Goal: Task Accomplishment & Management: Complete application form

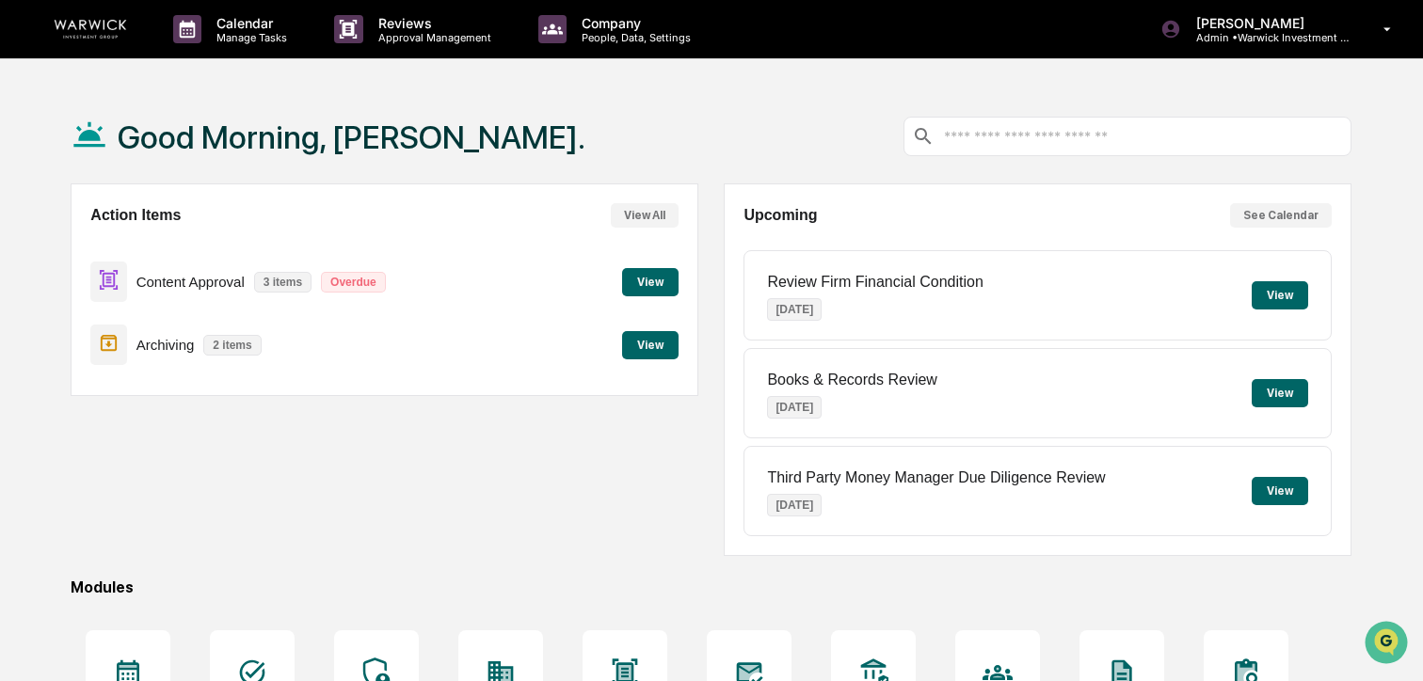
click at [637, 283] on button "View" at bounding box center [650, 282] width 56 height 28
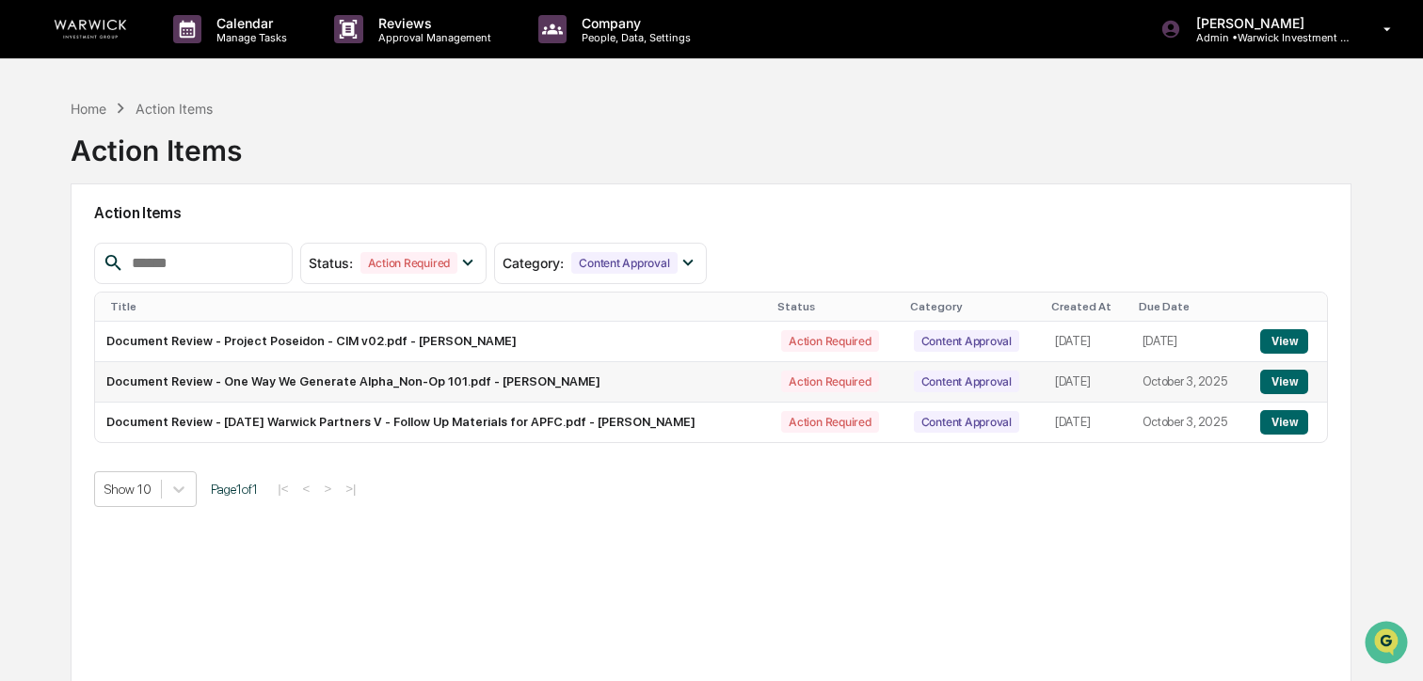
click at [1303, 387] on button "View" at bounding box center [1284, 382] width 48 height 24
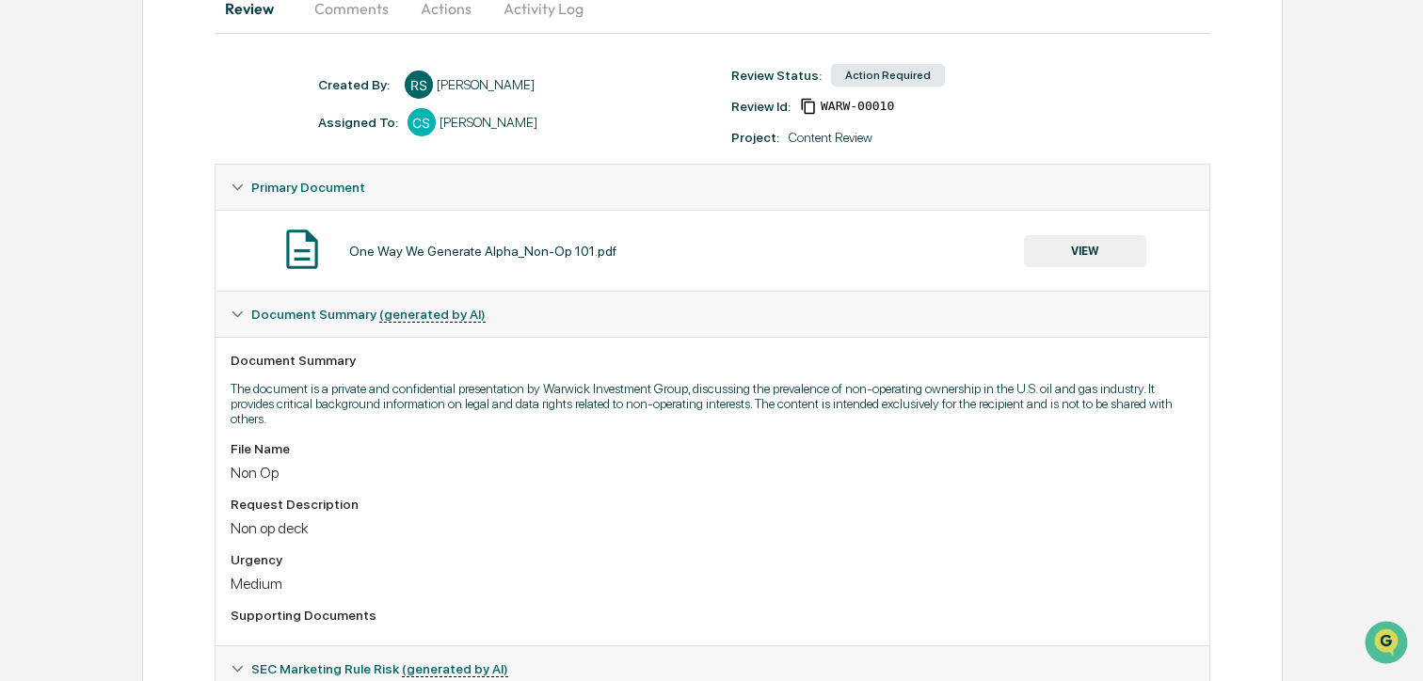
scroll to position [252, 0]
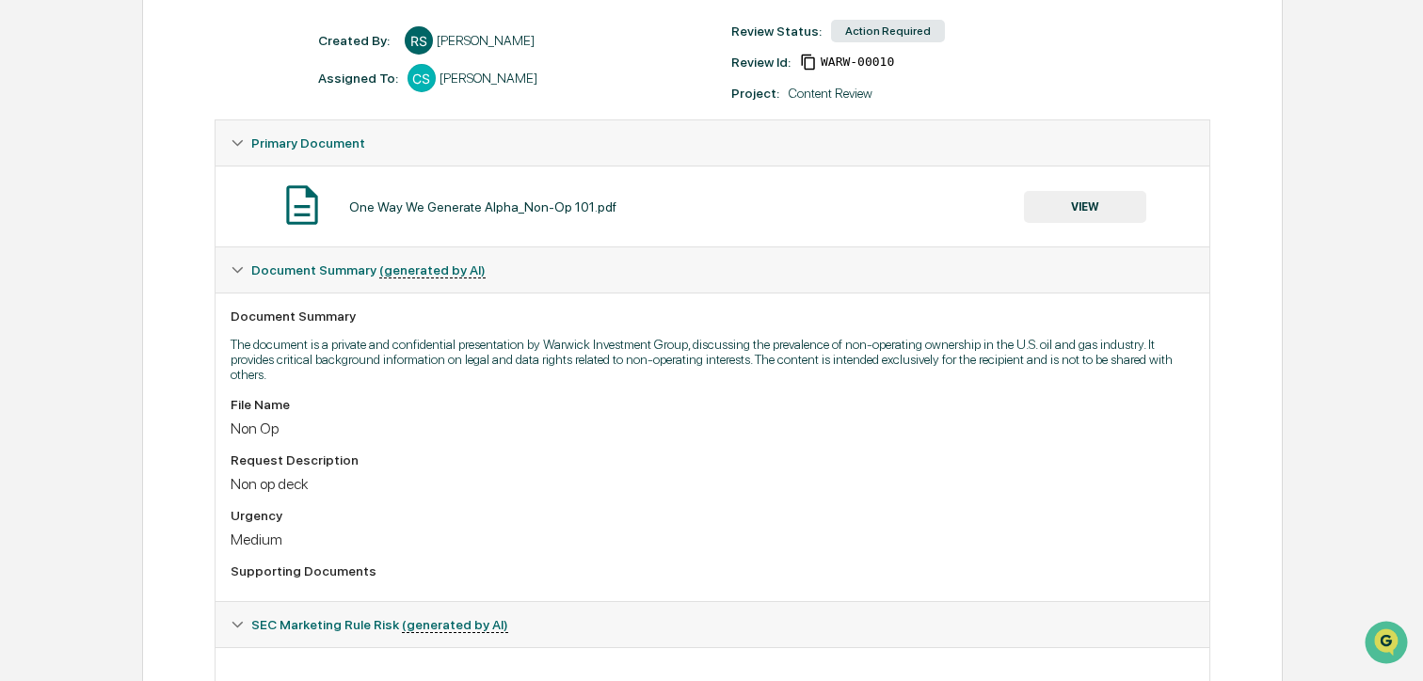
click at [1091, 207] on button "VIEW" at bounding box center [1085, 207] width 122 height 32
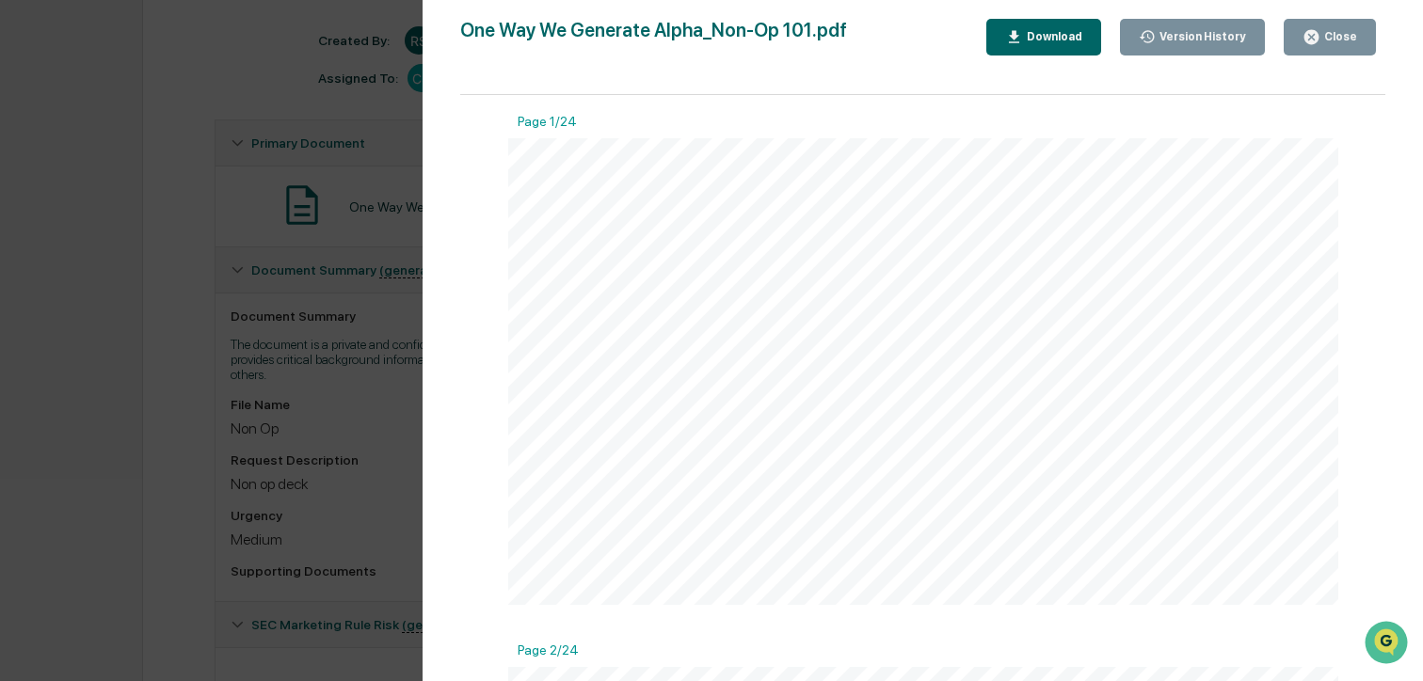
click at [1320, 45] on icon "button" at bounding box center [1311, 37] width 18 height 18
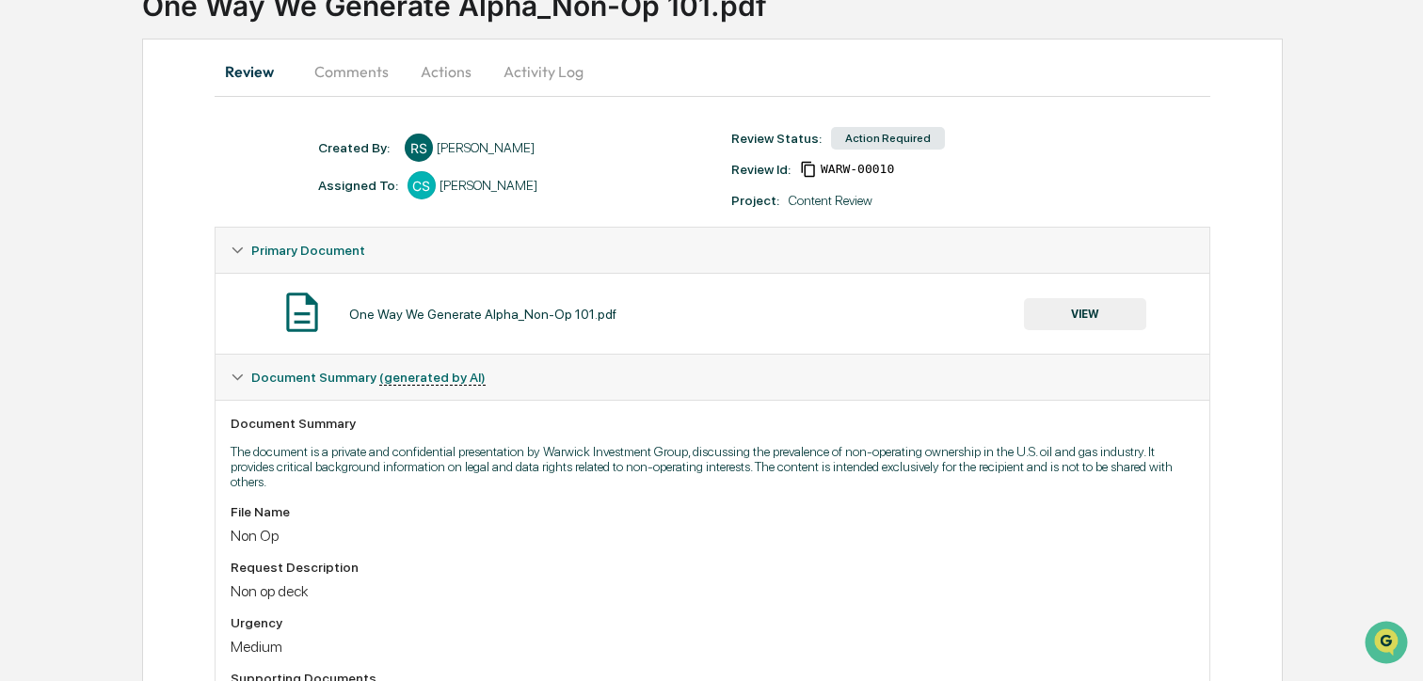
scroll to position [0, 0]
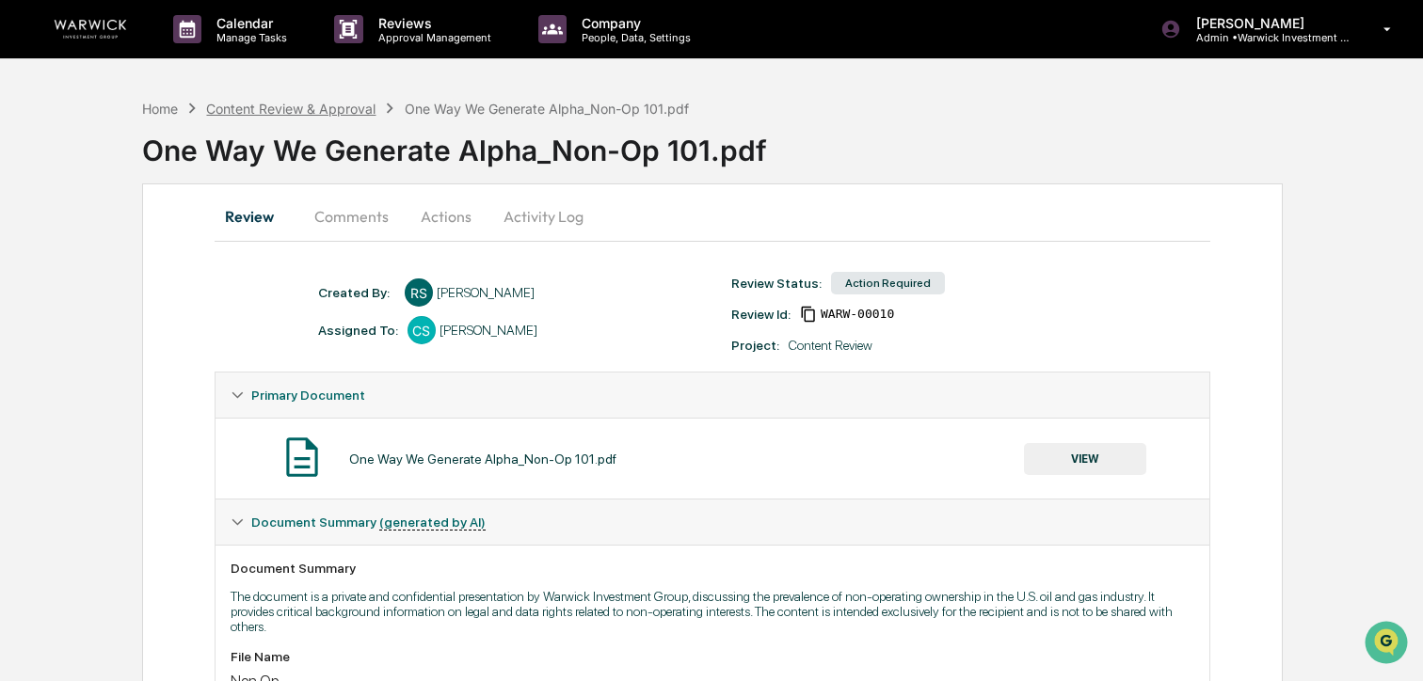
click at [302, 108] on div "Content Review & Approval" at bounding box center [290, 109] width 169 height 16
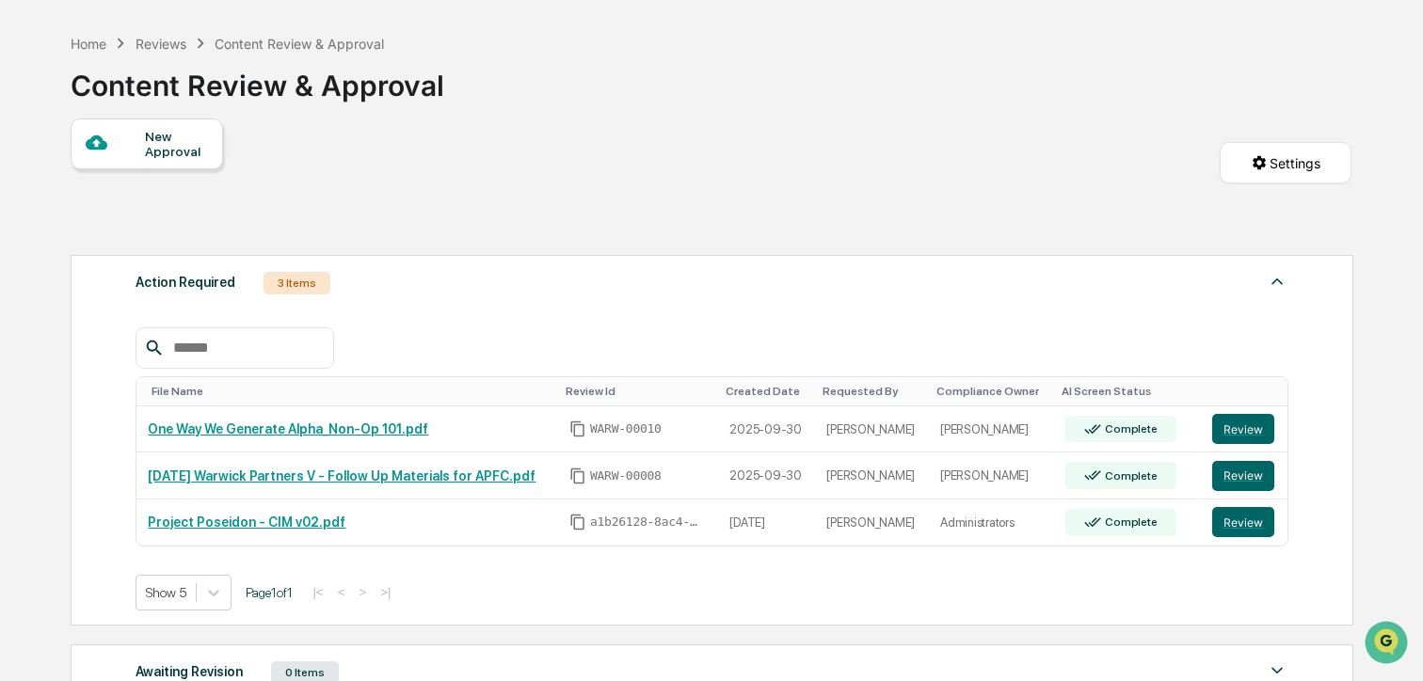
scroll to position [71, 0]
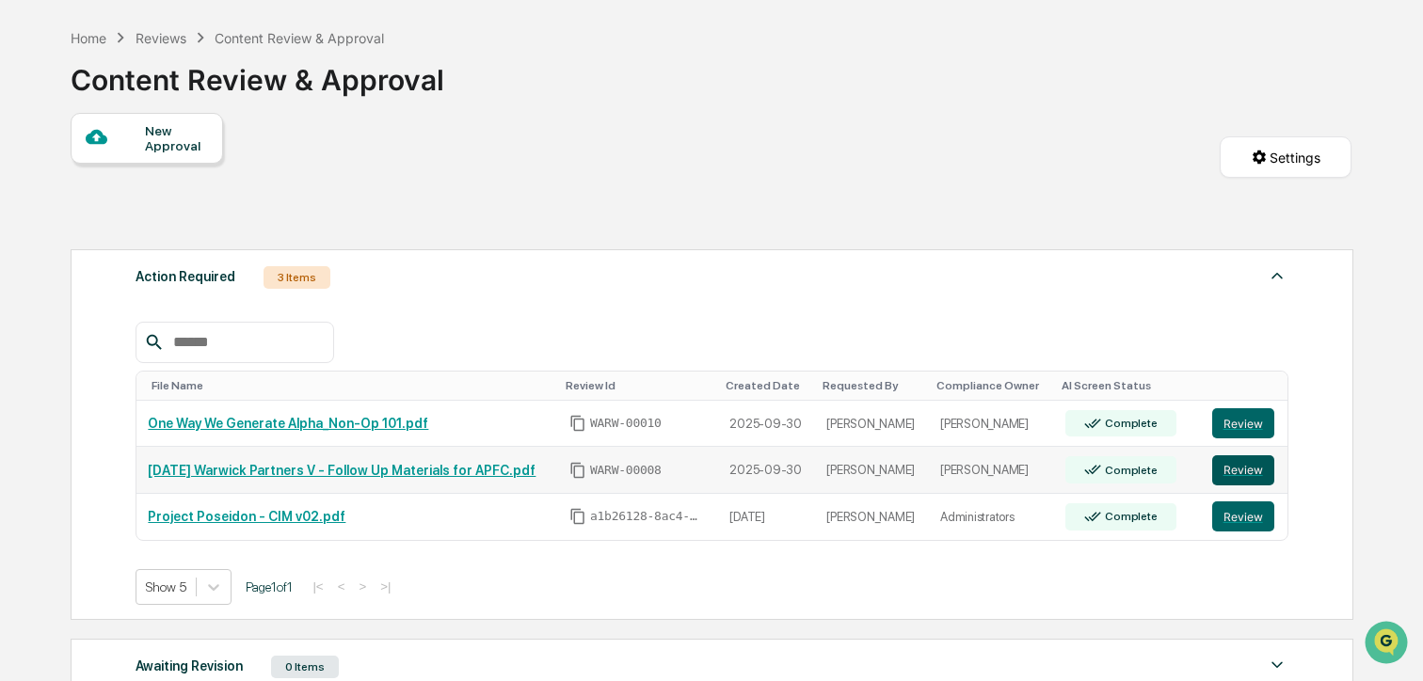
click at [1243, 476] on button "Review" at bounding box center [1243, 470] width 62 height 30
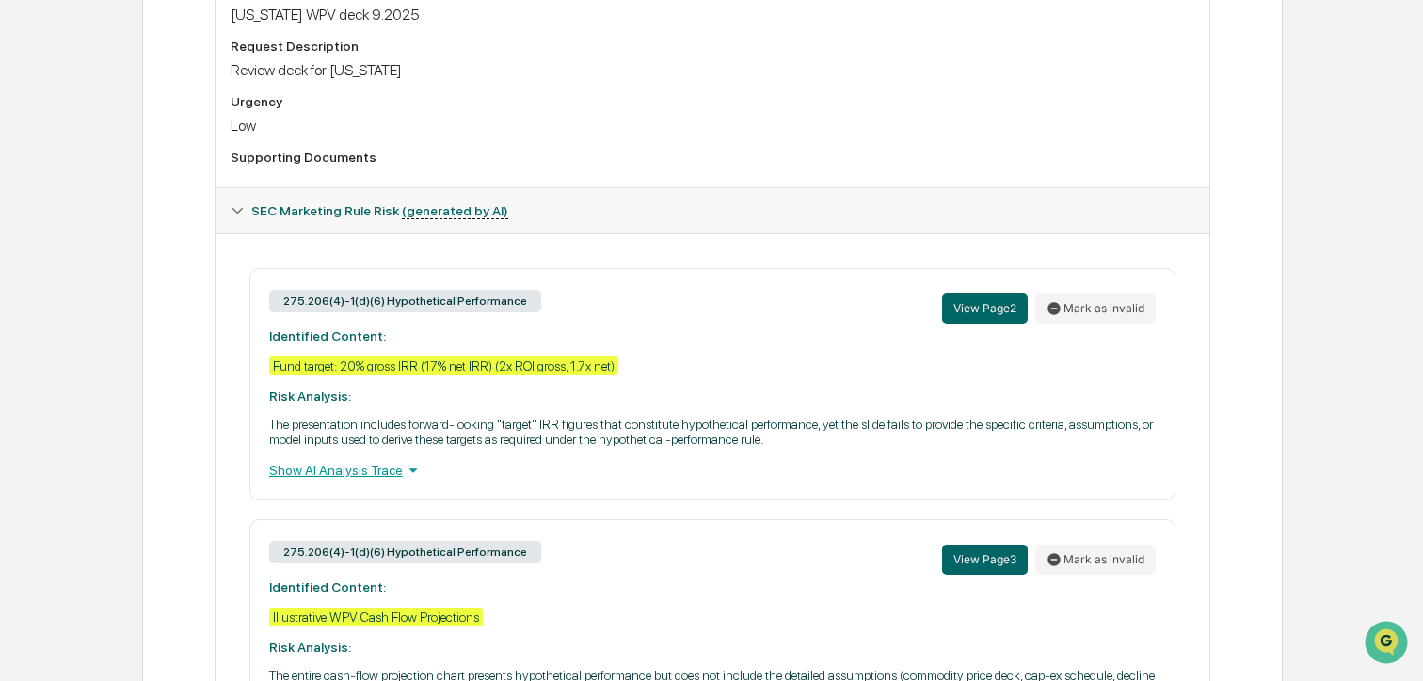
scroll to position [669, 0]
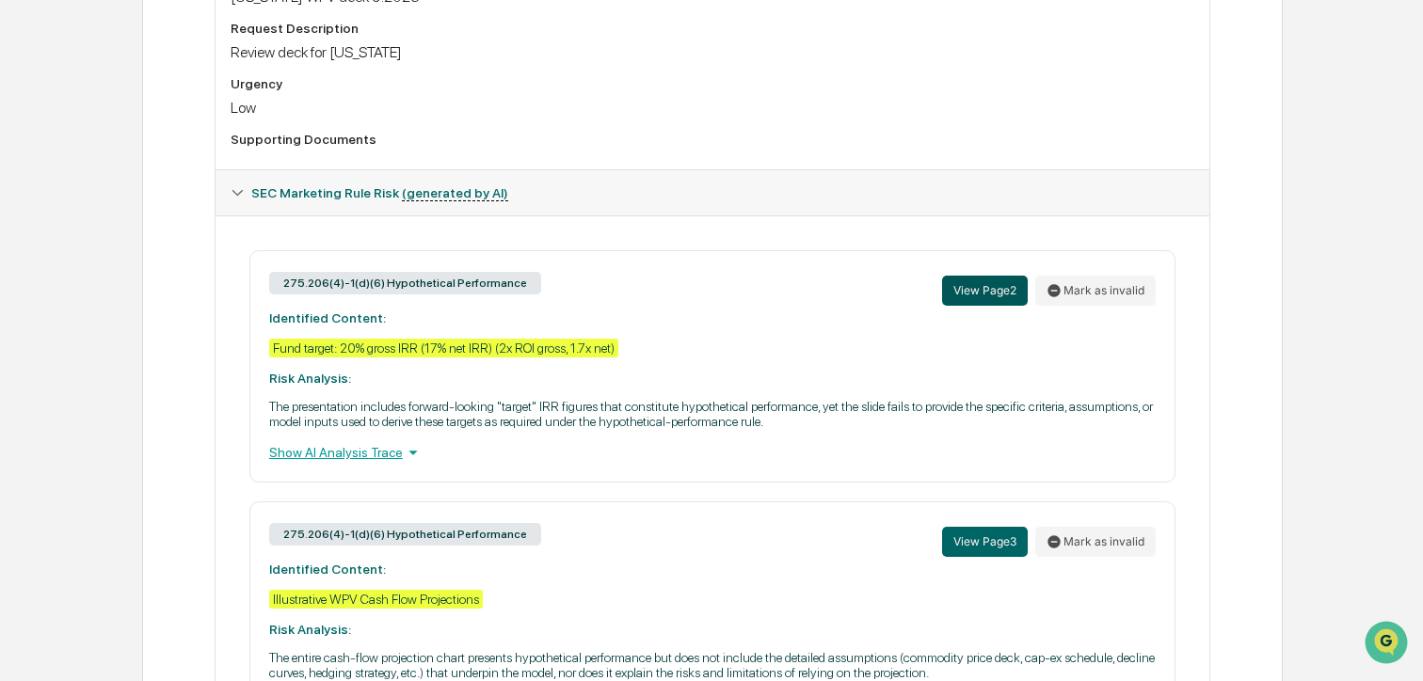
click at [992, 295] on button "View Page 2" at bounding box center [985, 291] width 86 height 30
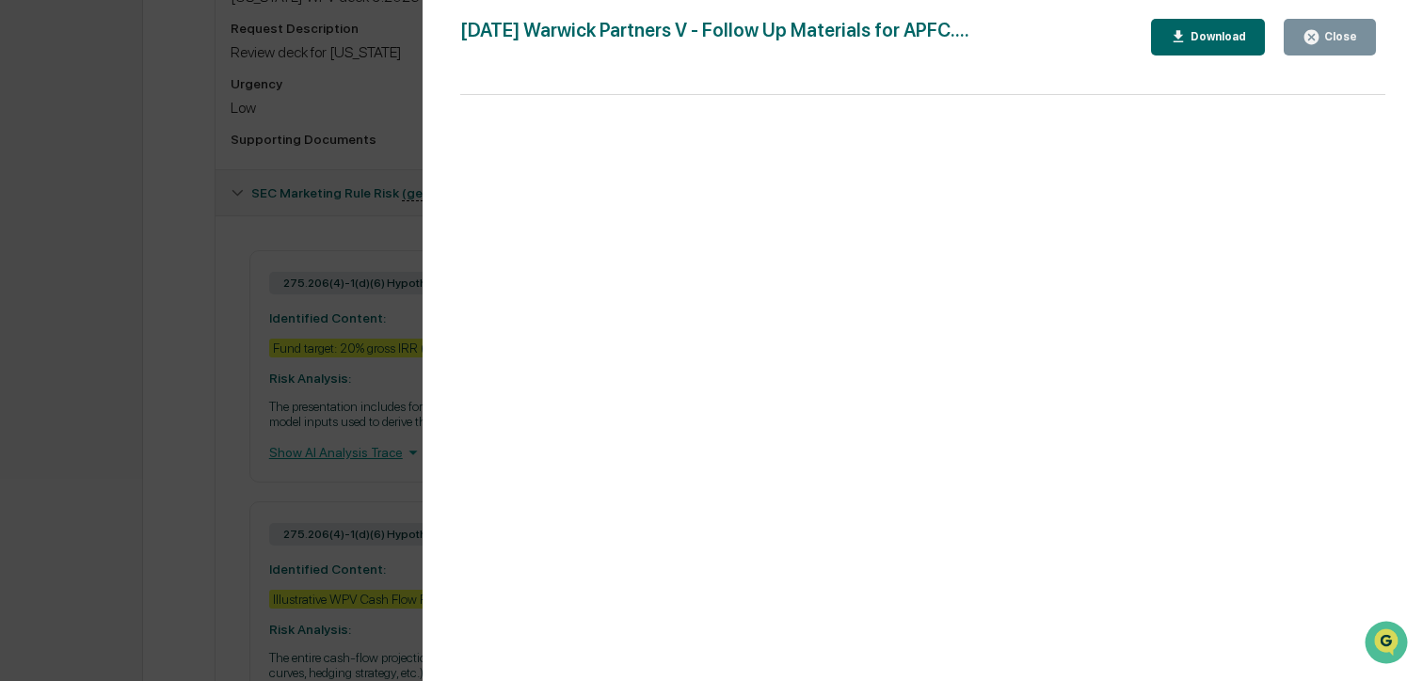
click at [1341, 40] on div "Close" at bounding box center [1338, 36] width 37 height 13
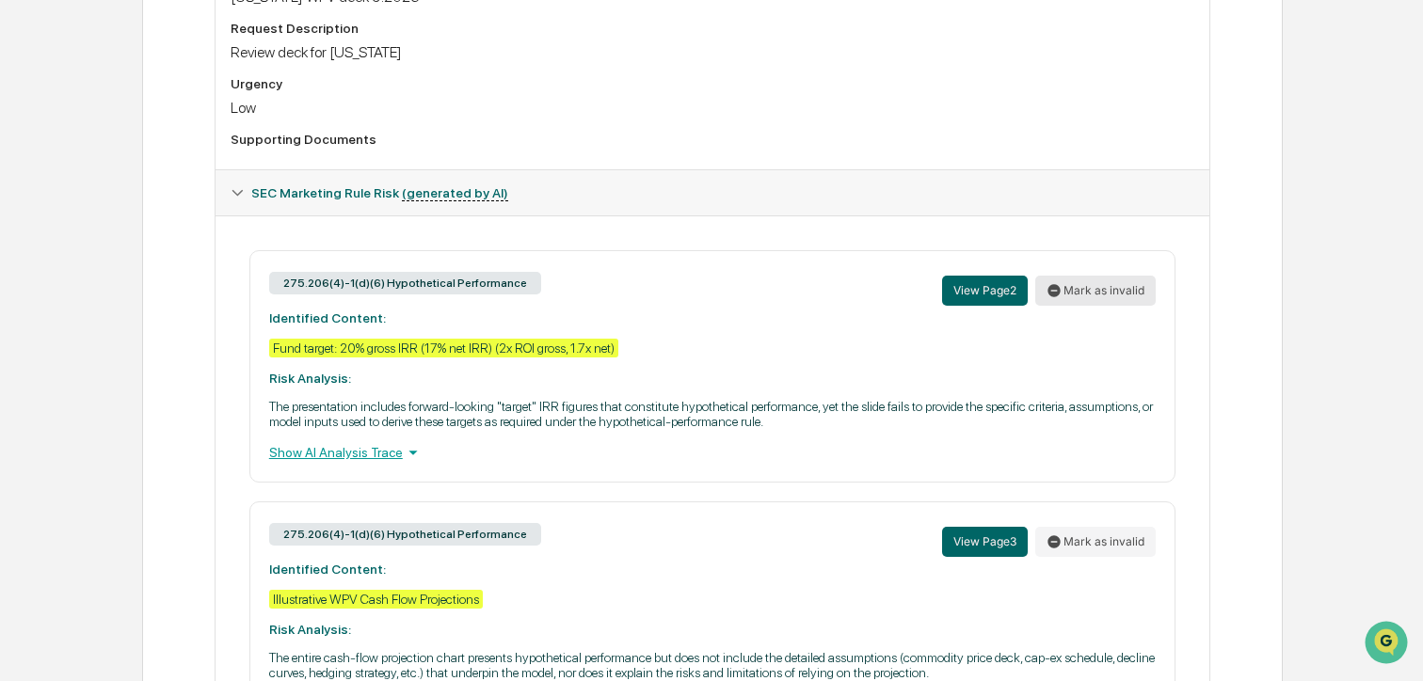
click at [1066, 288] on button "Mark as invalid" at bounding box center [1095, 291] width 120 height 30
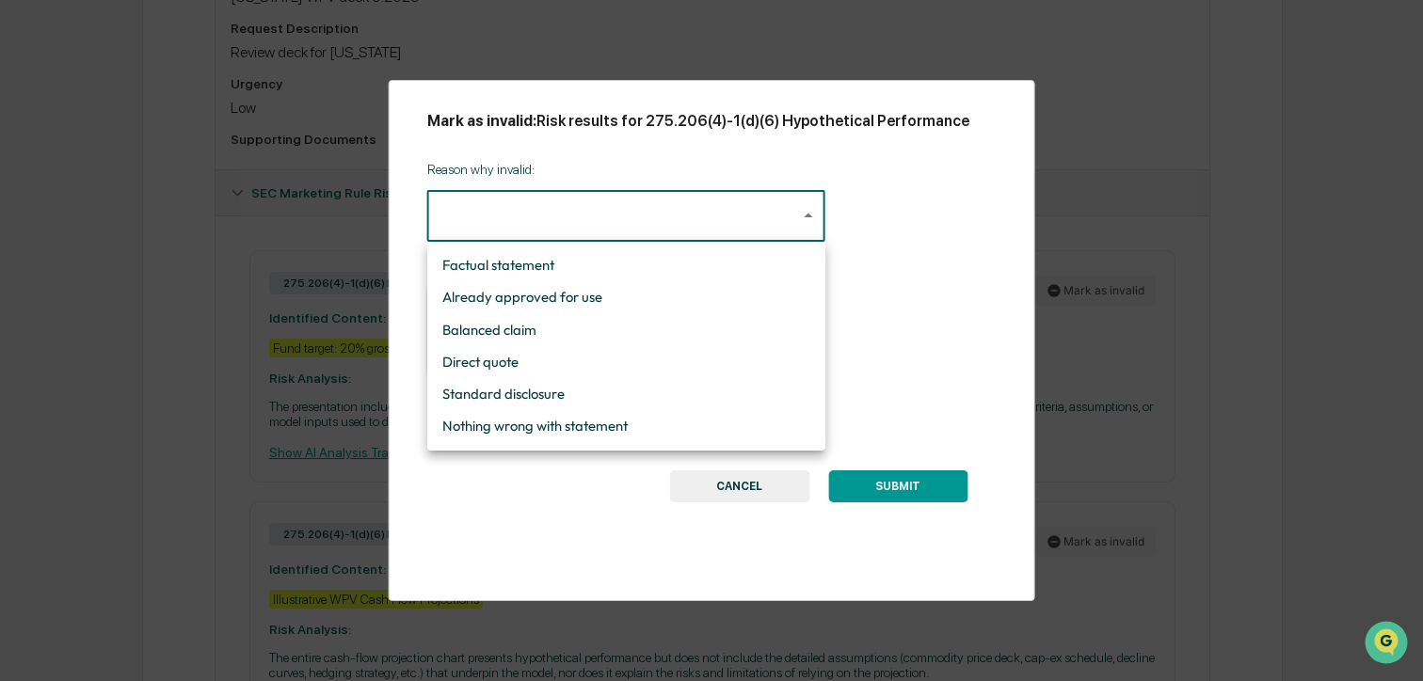
click at [647, 397] on li "Standard disclosure" at bounding box center [626, 394] width 398 height 32
type input "**********"
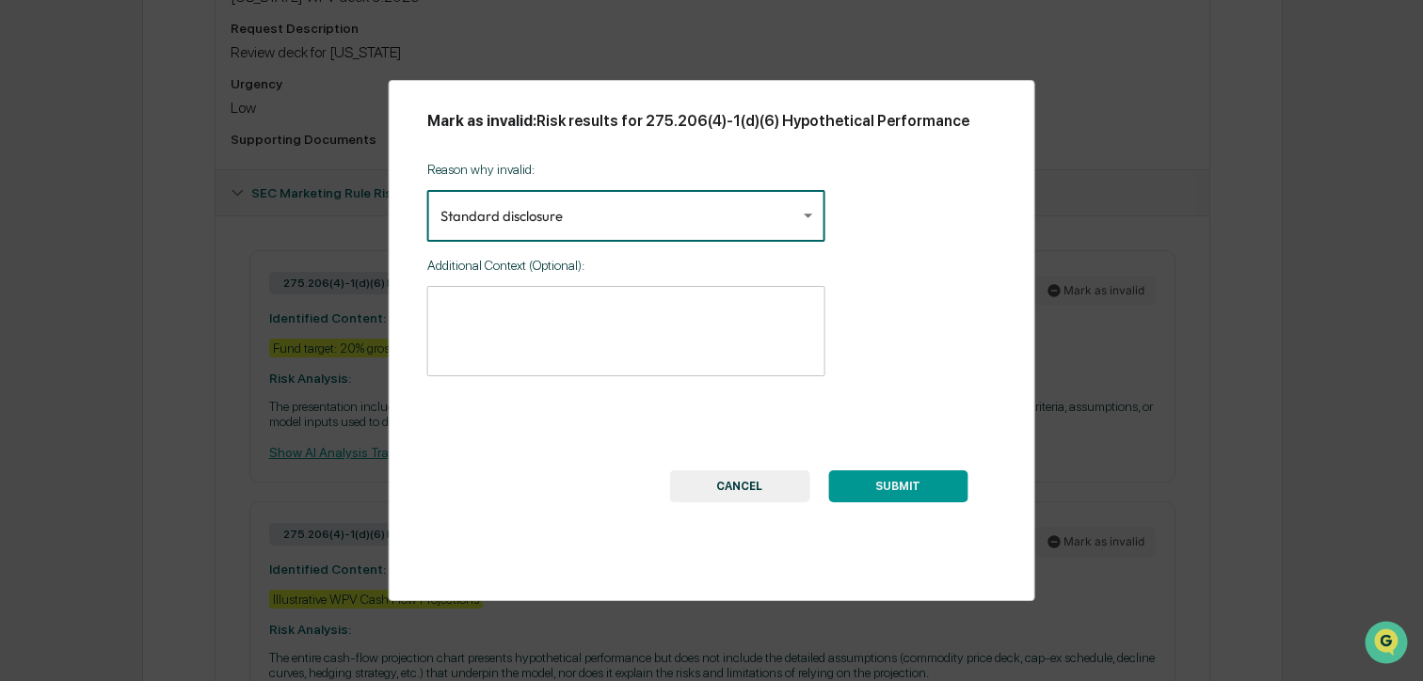
click at [642, 327] on textarea at bounding box center [626, 330] width 372 height 59
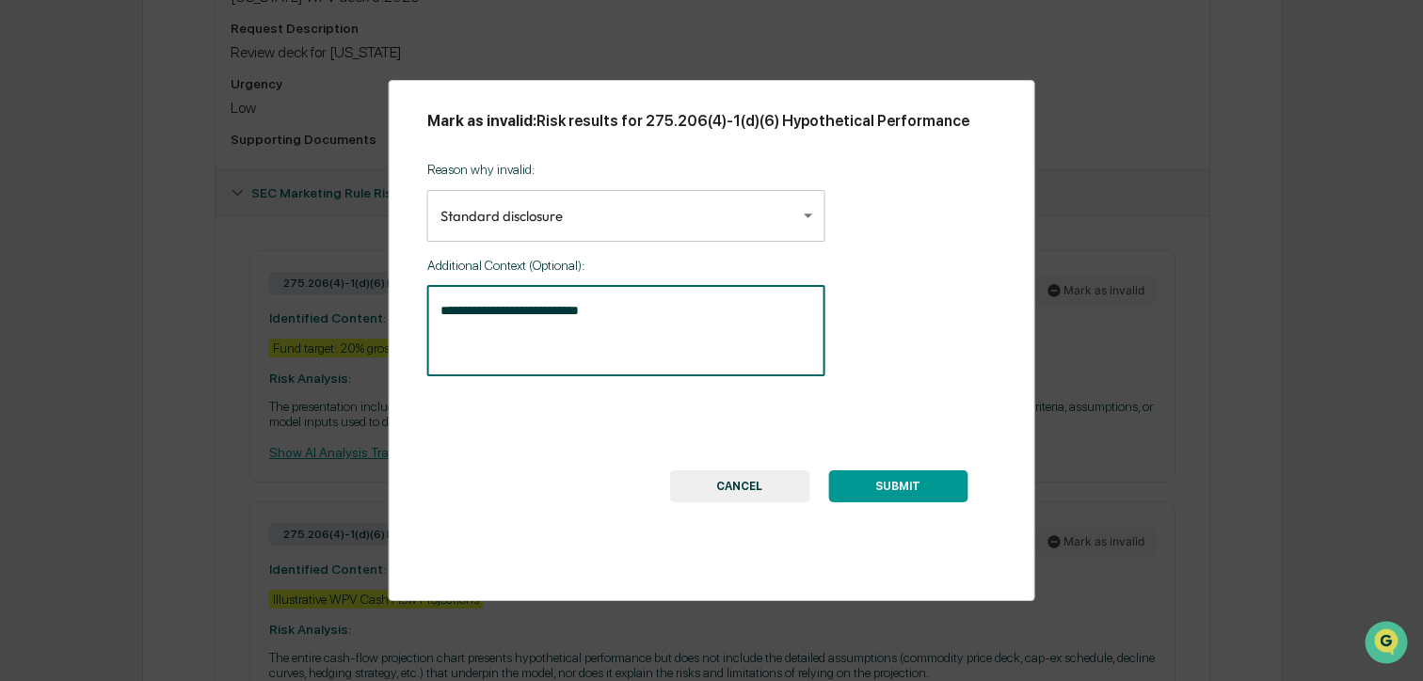
click at [646, 315] on textarea "**********" at bounding box center [626, 330] width 372 height 59
type textarea "**********"
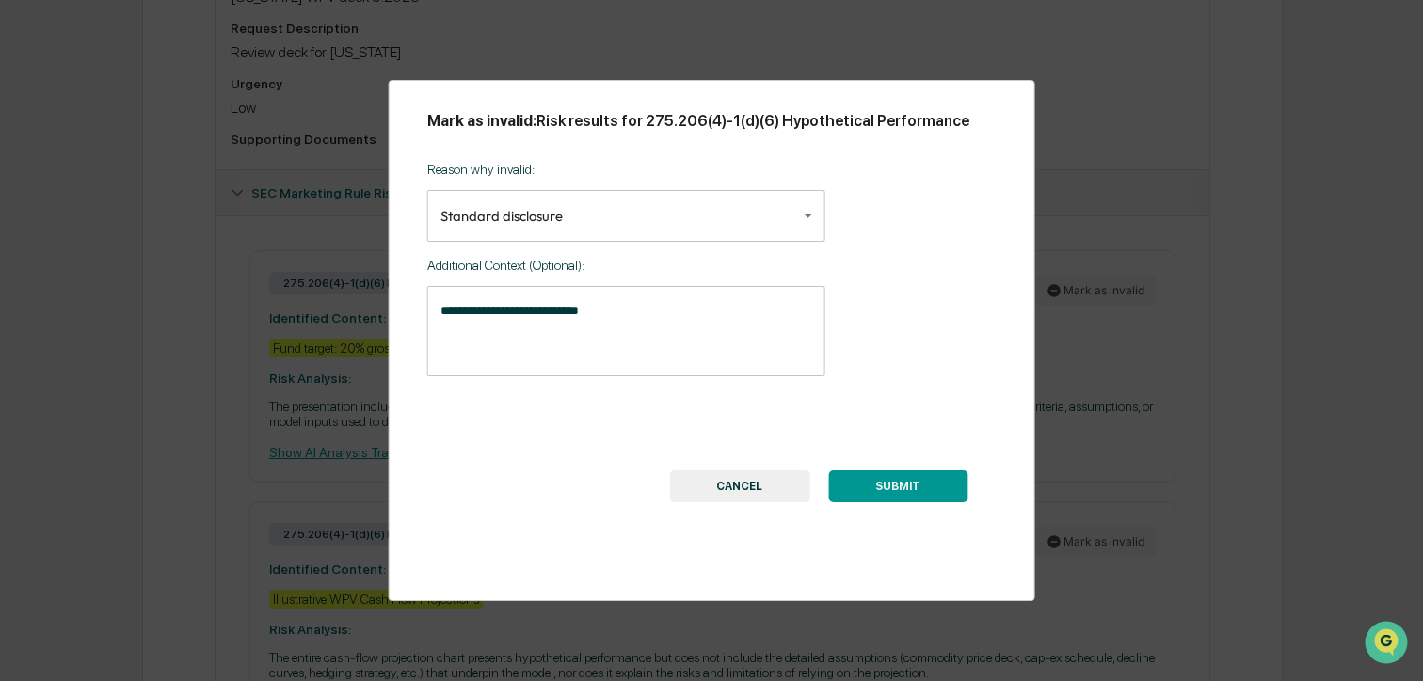
click at [858, 488] on button "SUBMIT" at bounding box center [897, 486] width 139 height 32
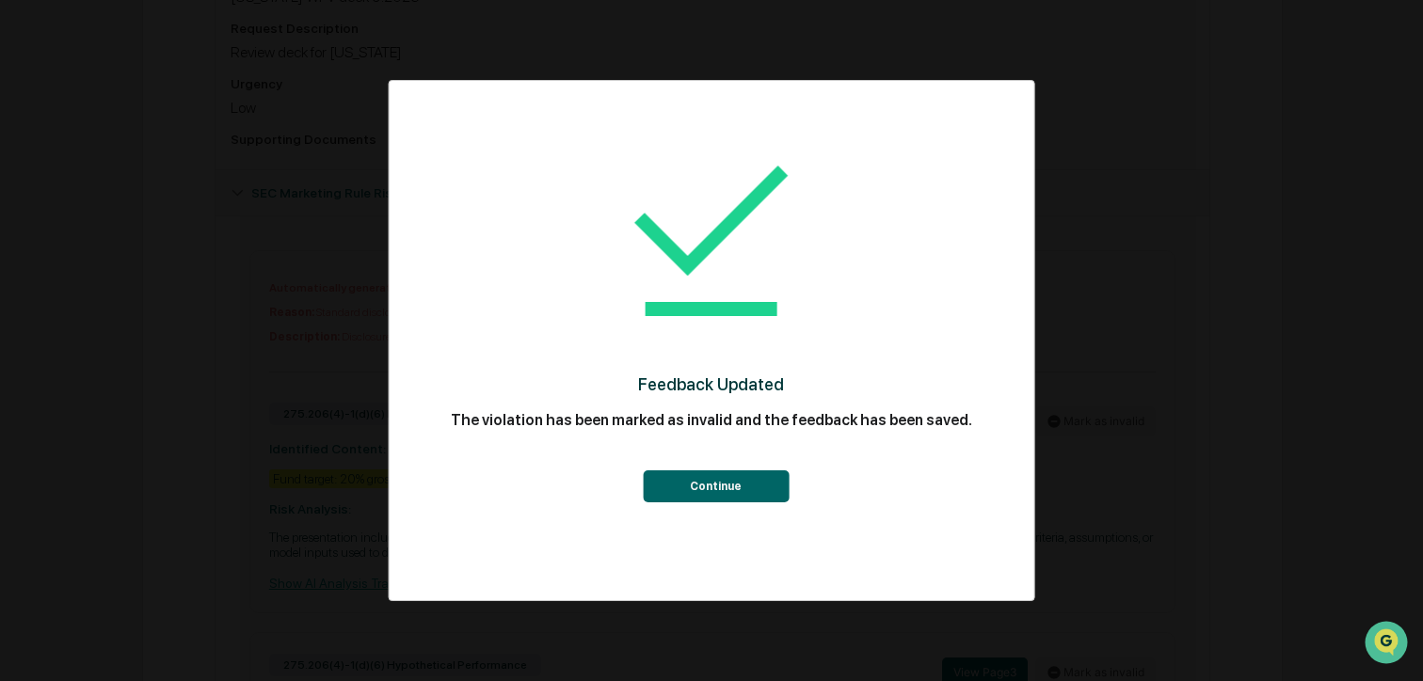
click at [756, 478] on button "Continue" at bounding box center [716, 486] width 146 height 32
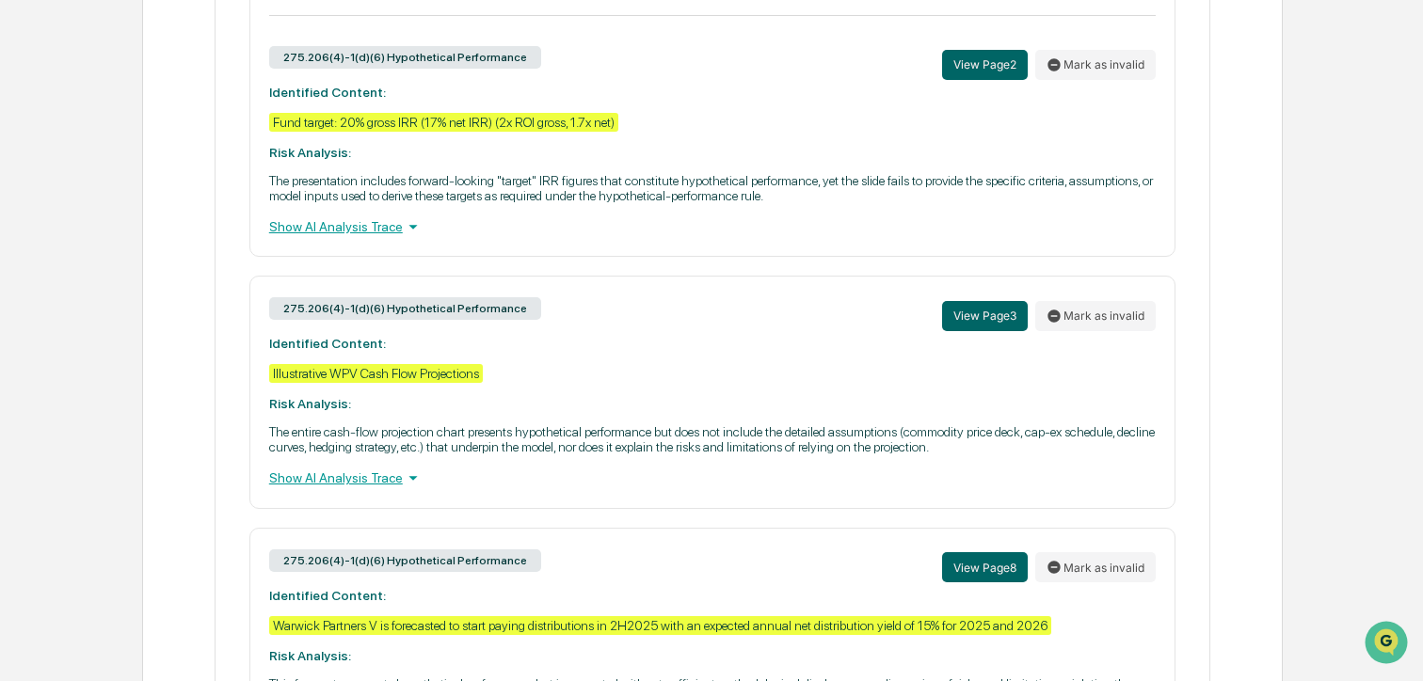
scroll to position [1030, 0]
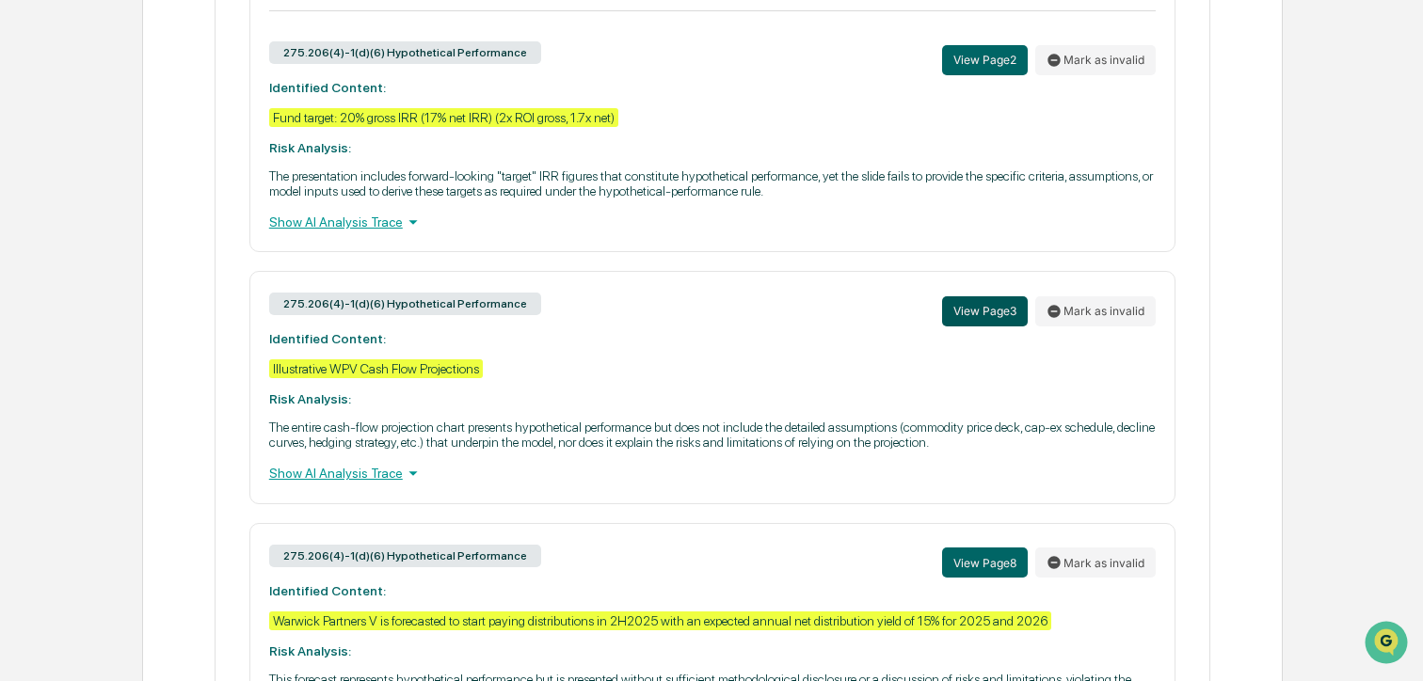
click at [979, 320] on button "View Page 3" at bounding box center [985, 311] width 86 height 30
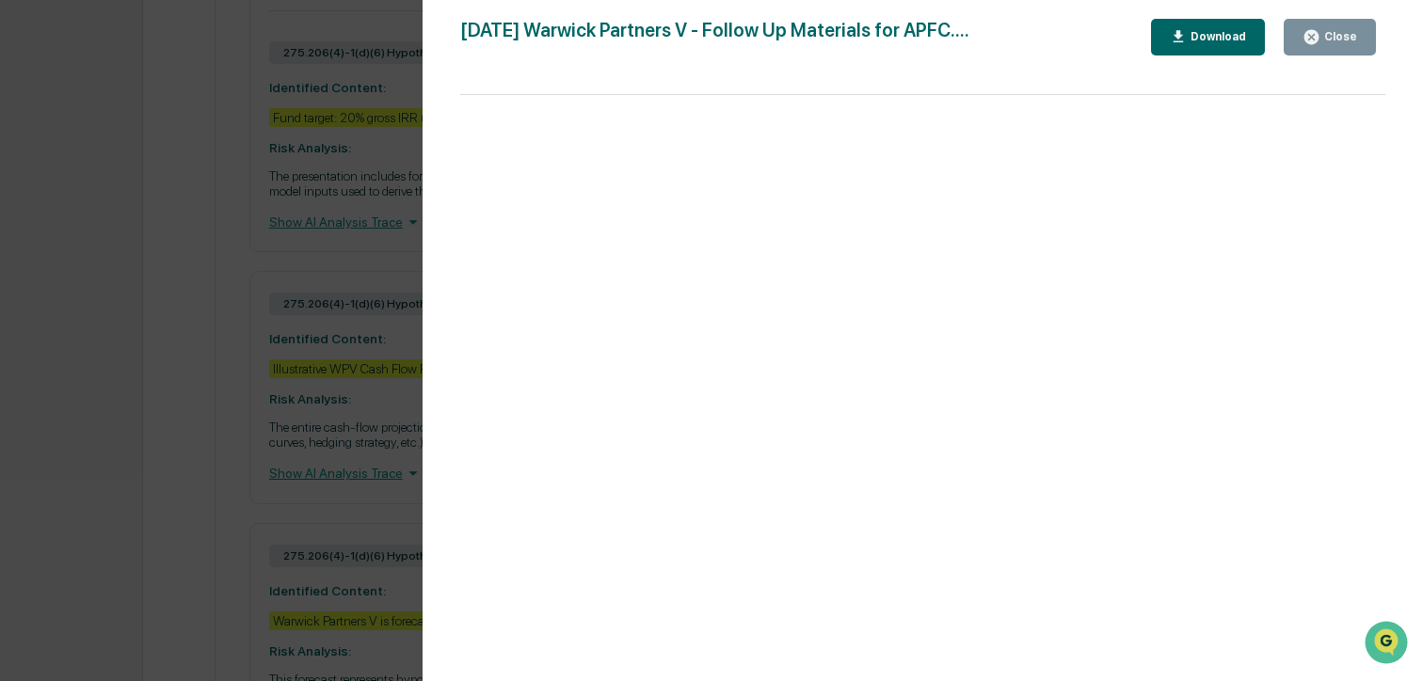
click at [1324, 39] on div "Close" at bounding box center [1338, 36] width 37 height 13
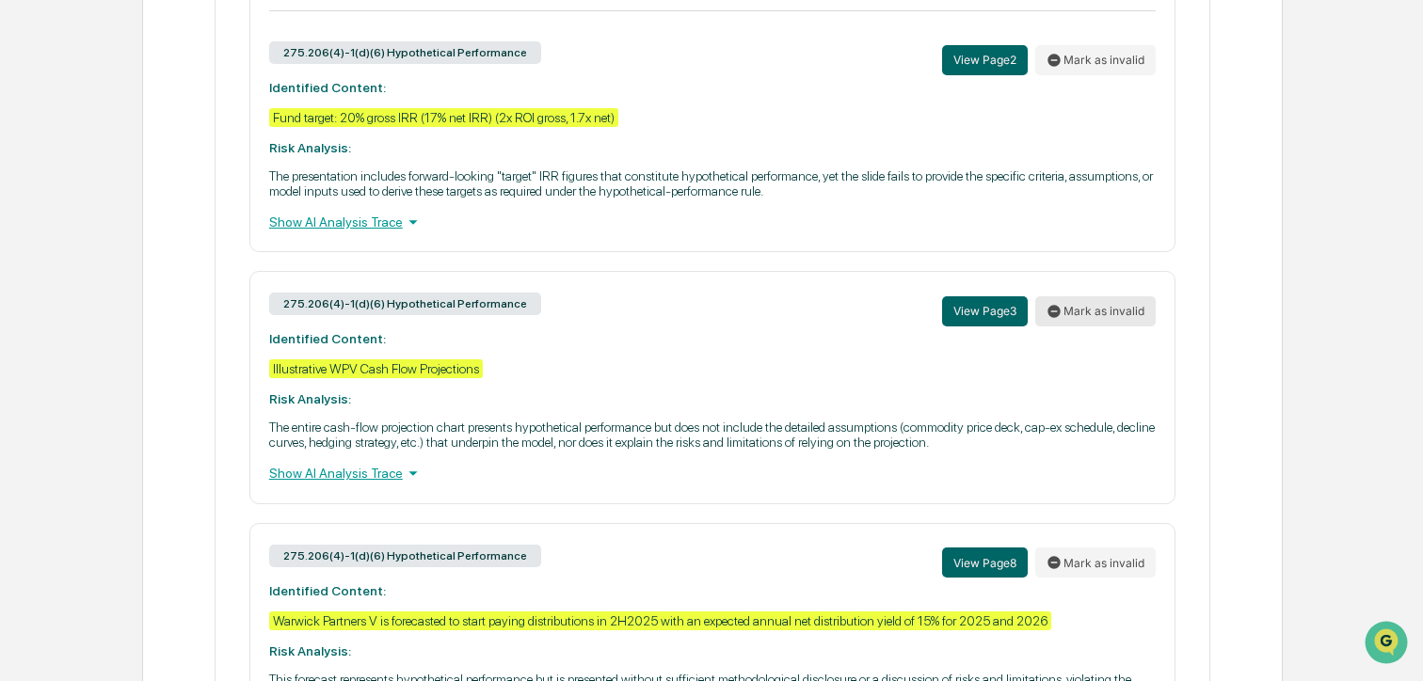
click at [1090, 315] on button "Mark as invalid" at bounding box center [1095, 311] width 120 height 30
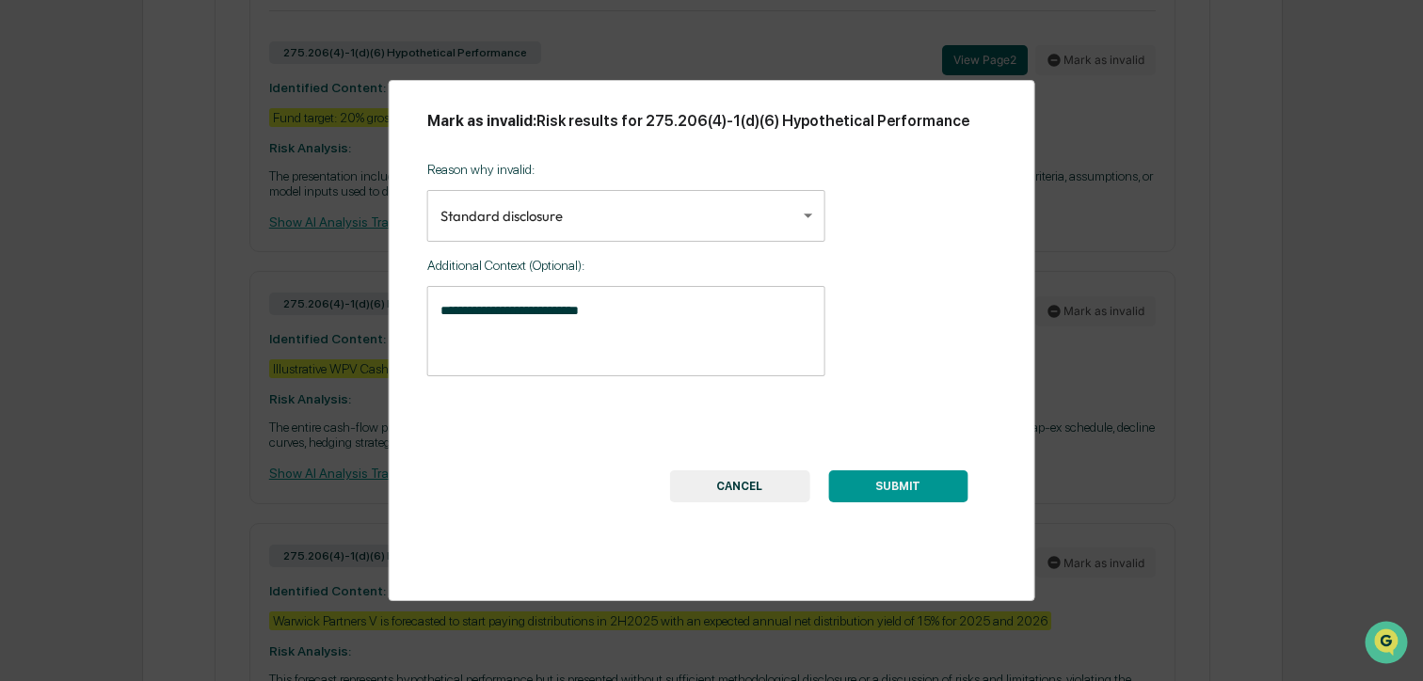
click at [581, 316] on textarea "**********" at bounding box center [626, 330] width 372 height 59
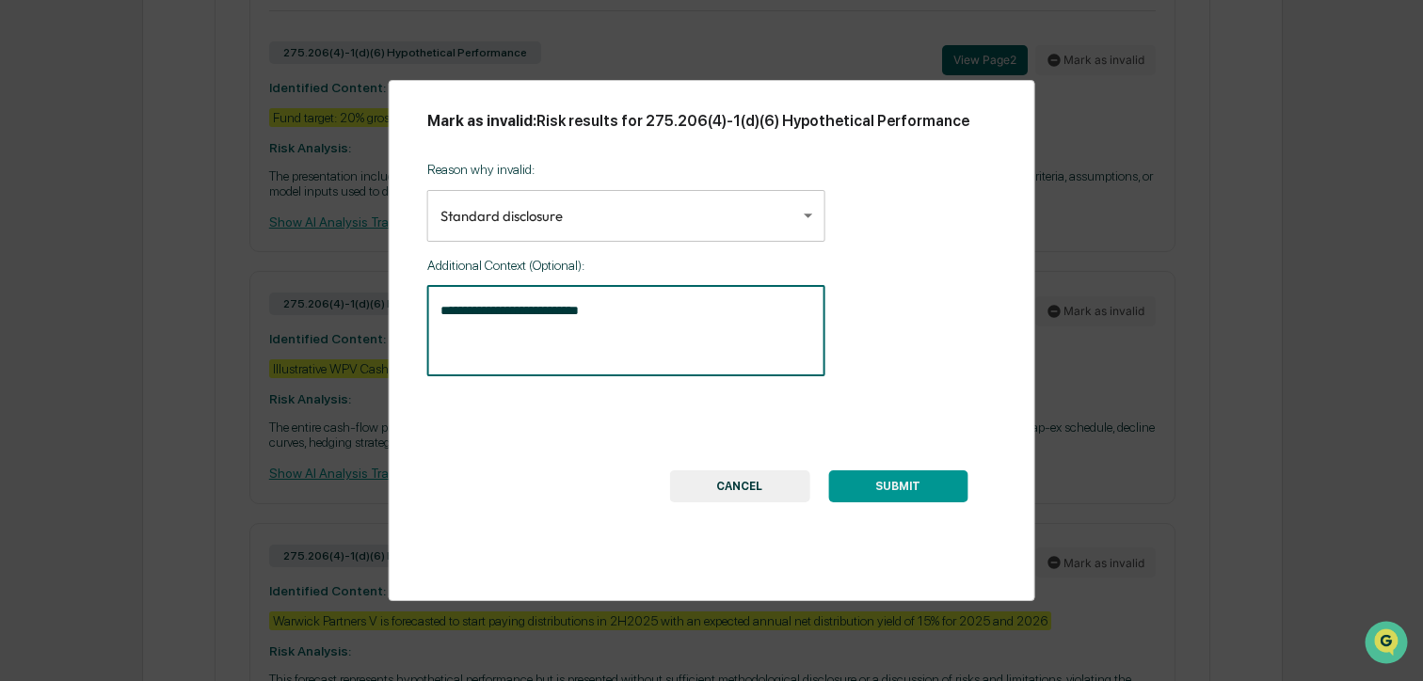
click at [581, 316] on textarea "**********" at bounding box center [626, 330] width 372 height 59
click at [867, 489] on button "SUBMIT" at bounding box center [897, 486] width 139 height 32
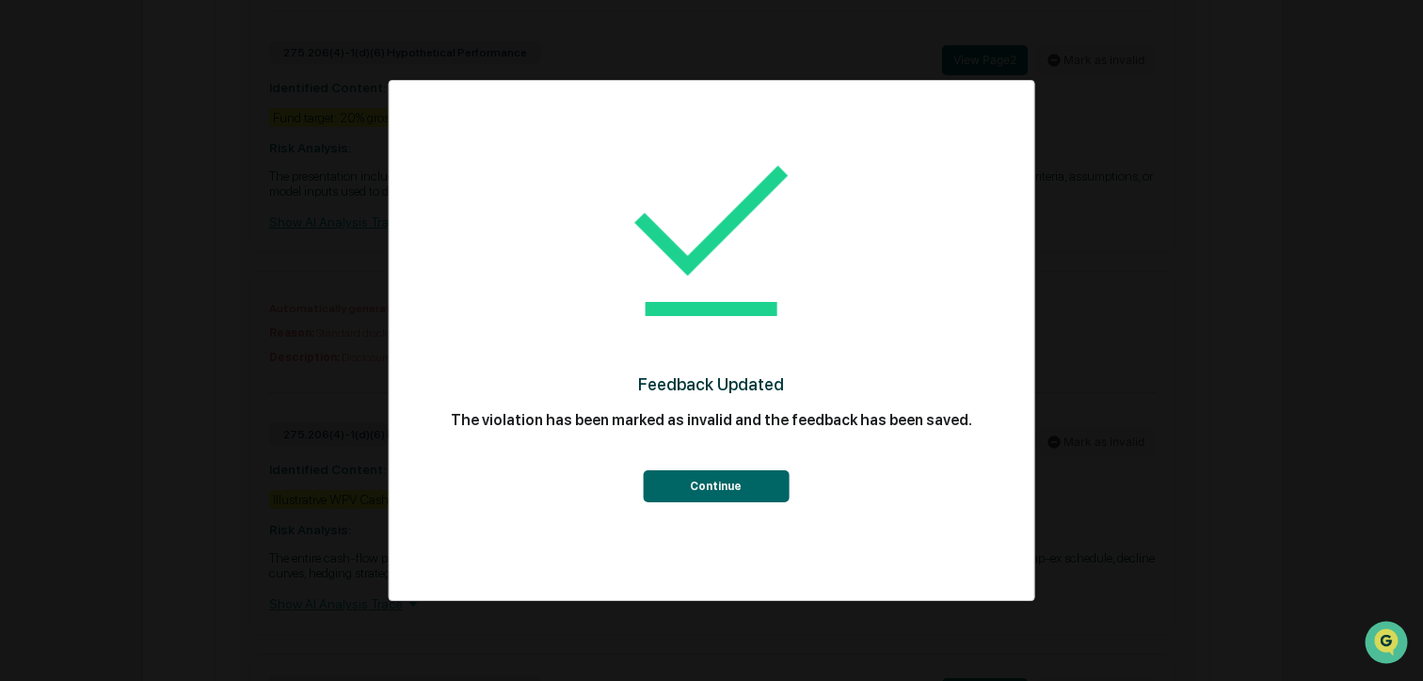
click at [734, 475] on button "Continue" at bounding box center [716, 486] width 146 height 32
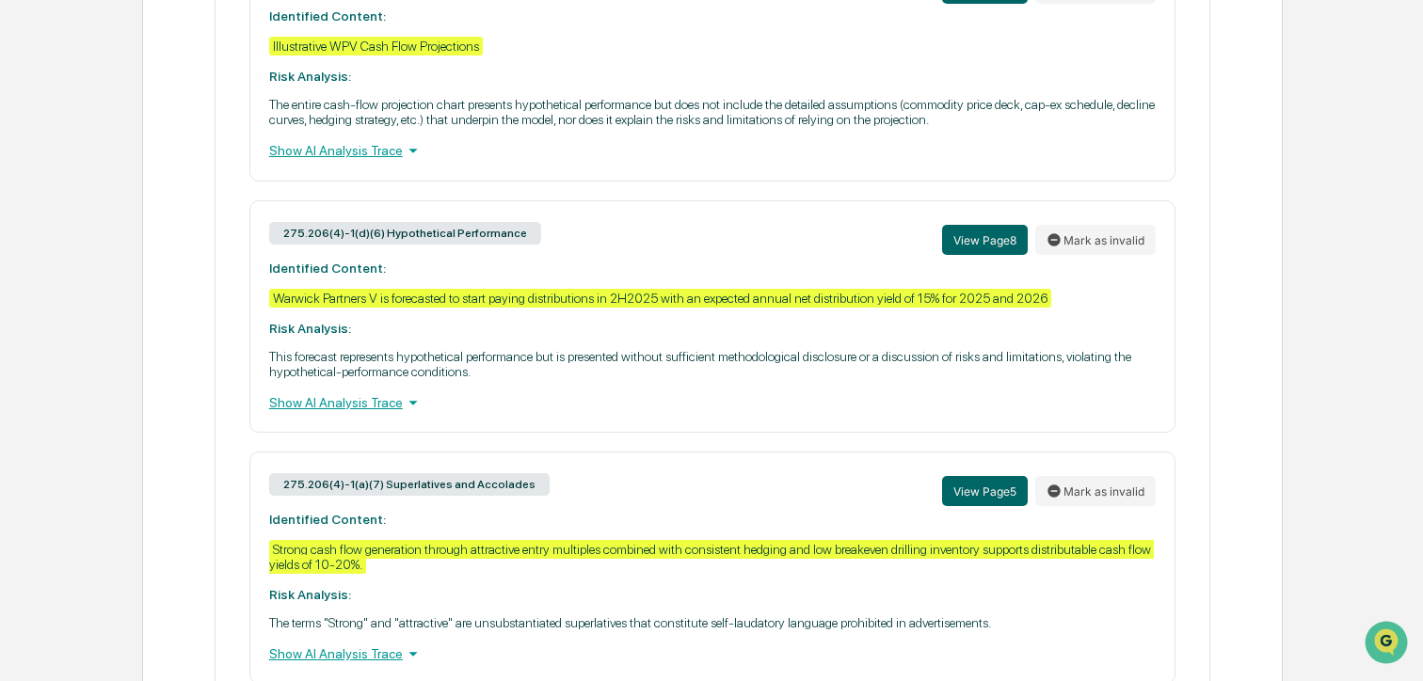
scroll to position [1505, 0]
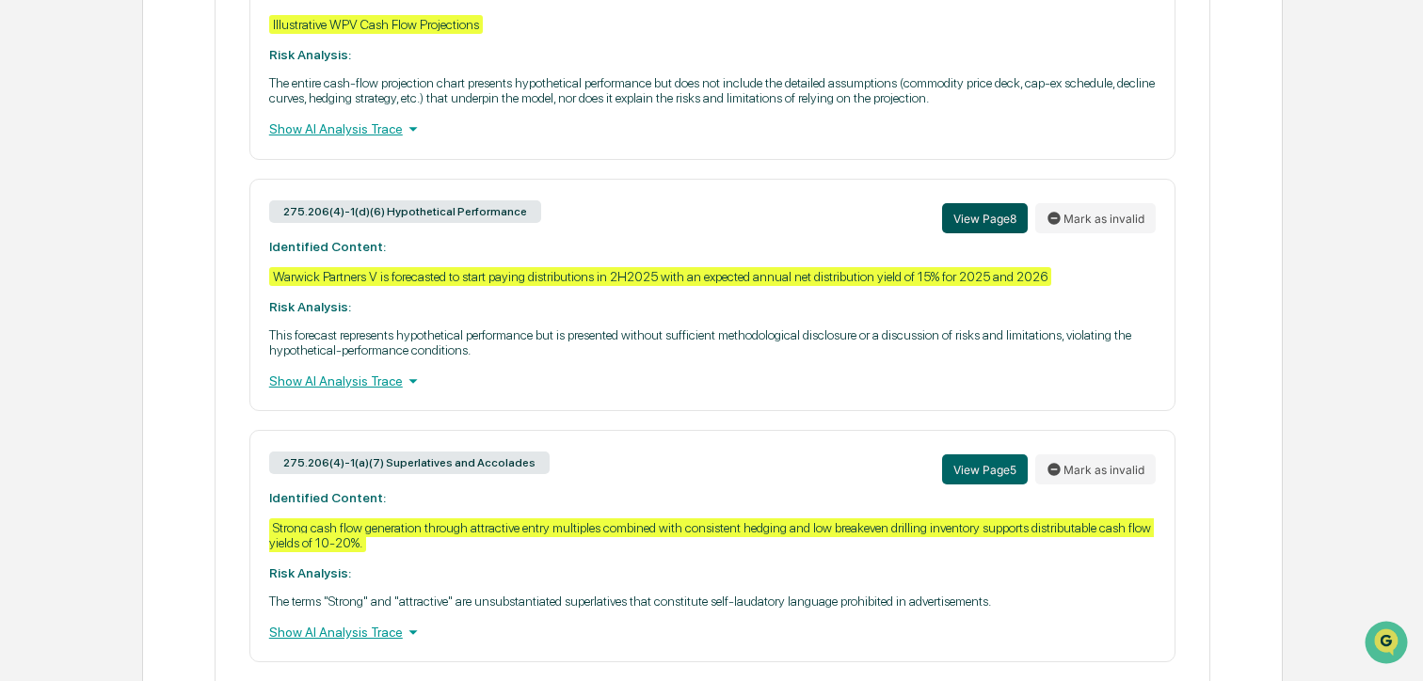
click at [979, 233] on button "View Page 8" at bounding box center [985, 218] width 86 height 30
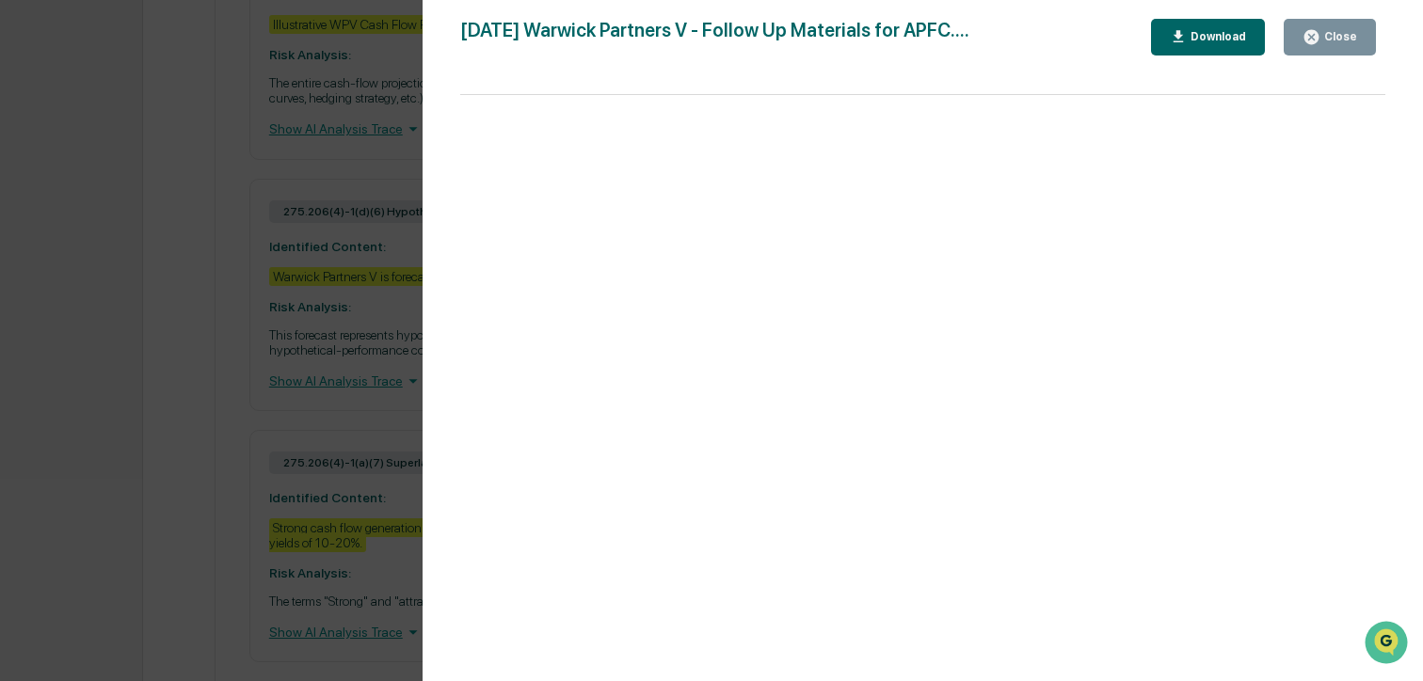
click at [1292, 46] on button "Close" at bounding box center [1329, 37] width 92 height 37
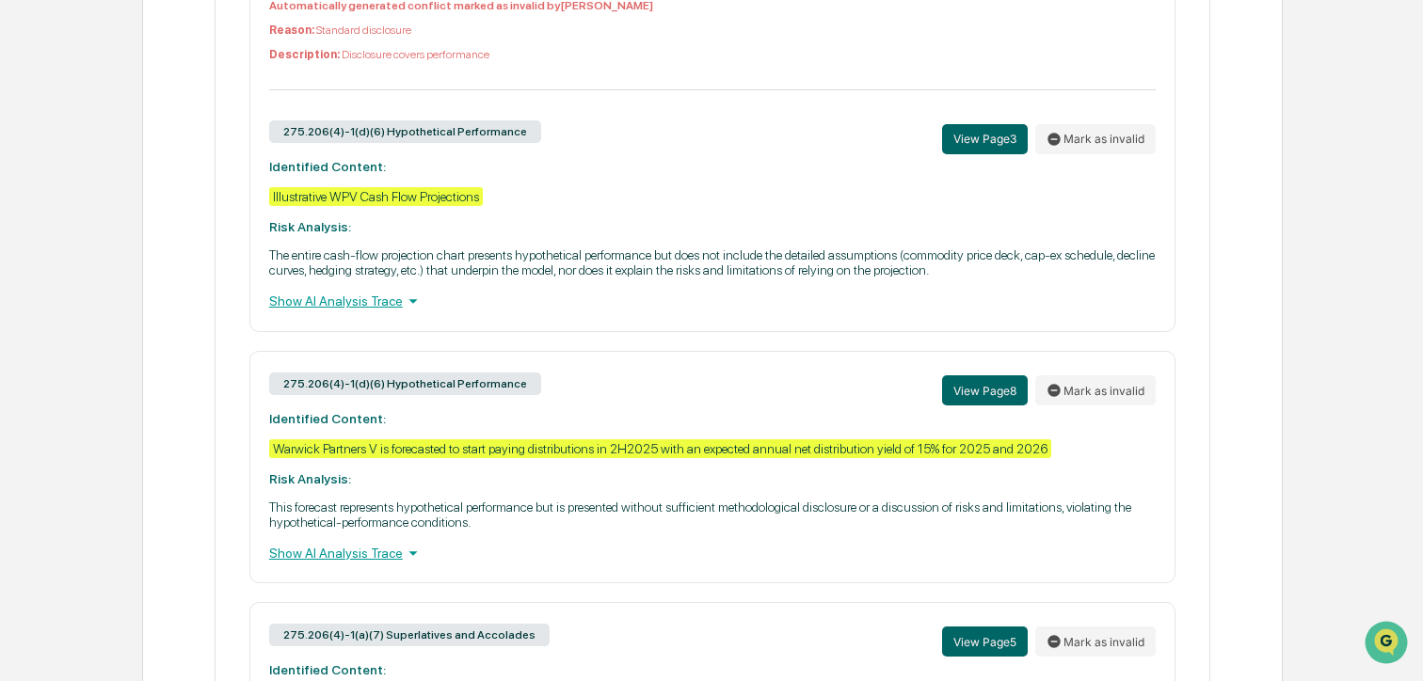
scroll to position [1382, 0]
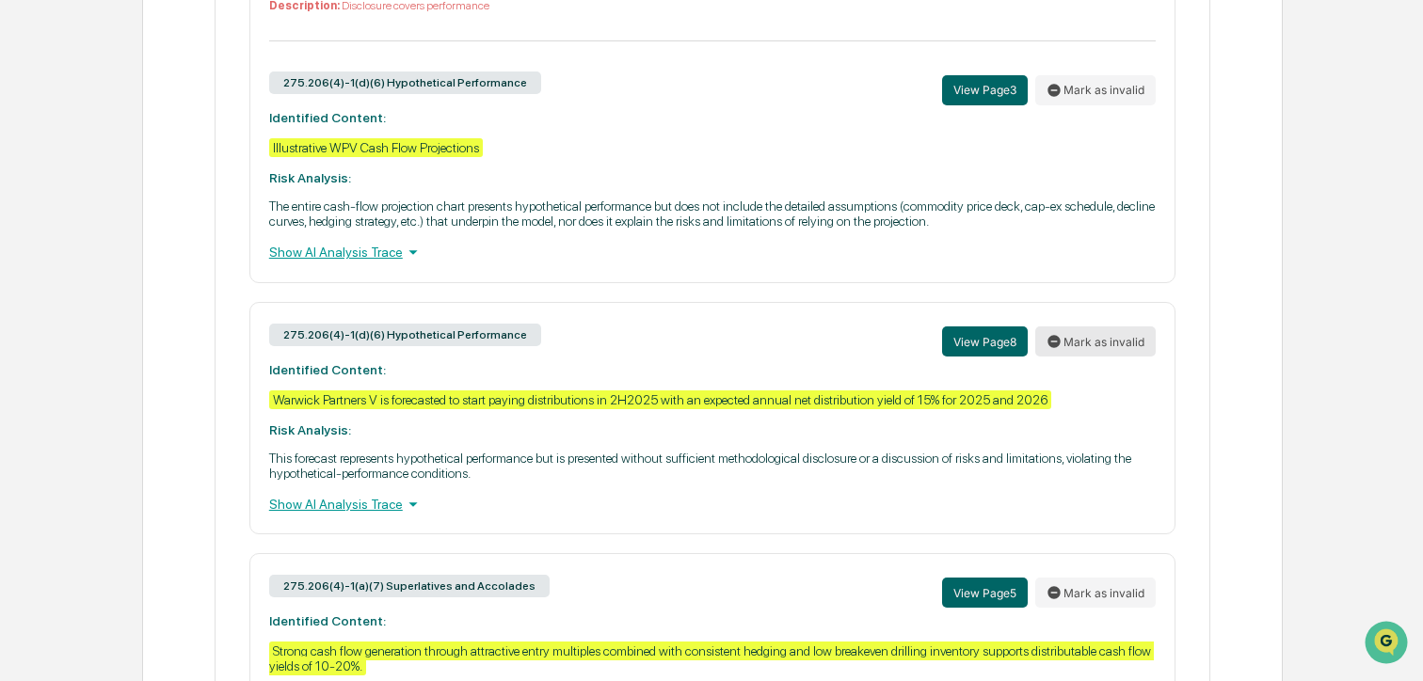
click at [1051, 357] on button "Mark as invalid" at bounding box center [1095, 341] width 120 height 30
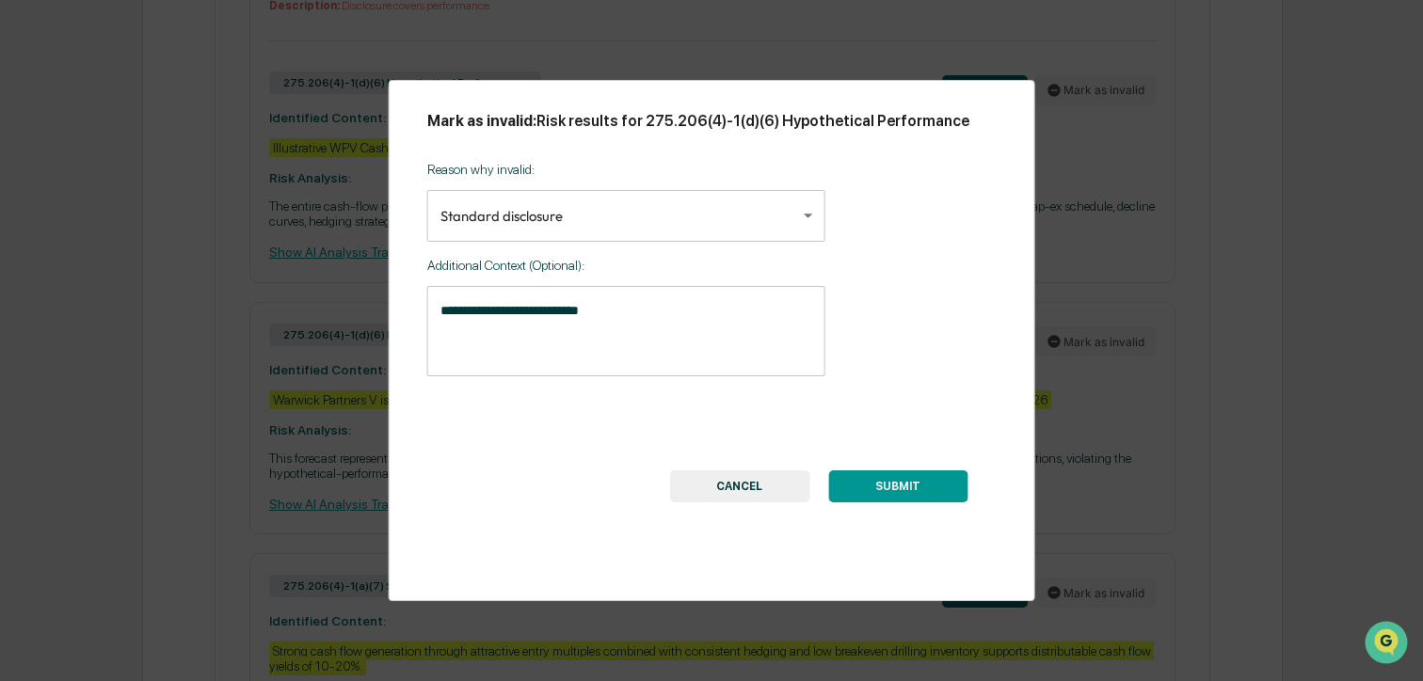
click at [878, 484] on button "SUBMIT" at bounding box center [897, 486] width 139 height 32
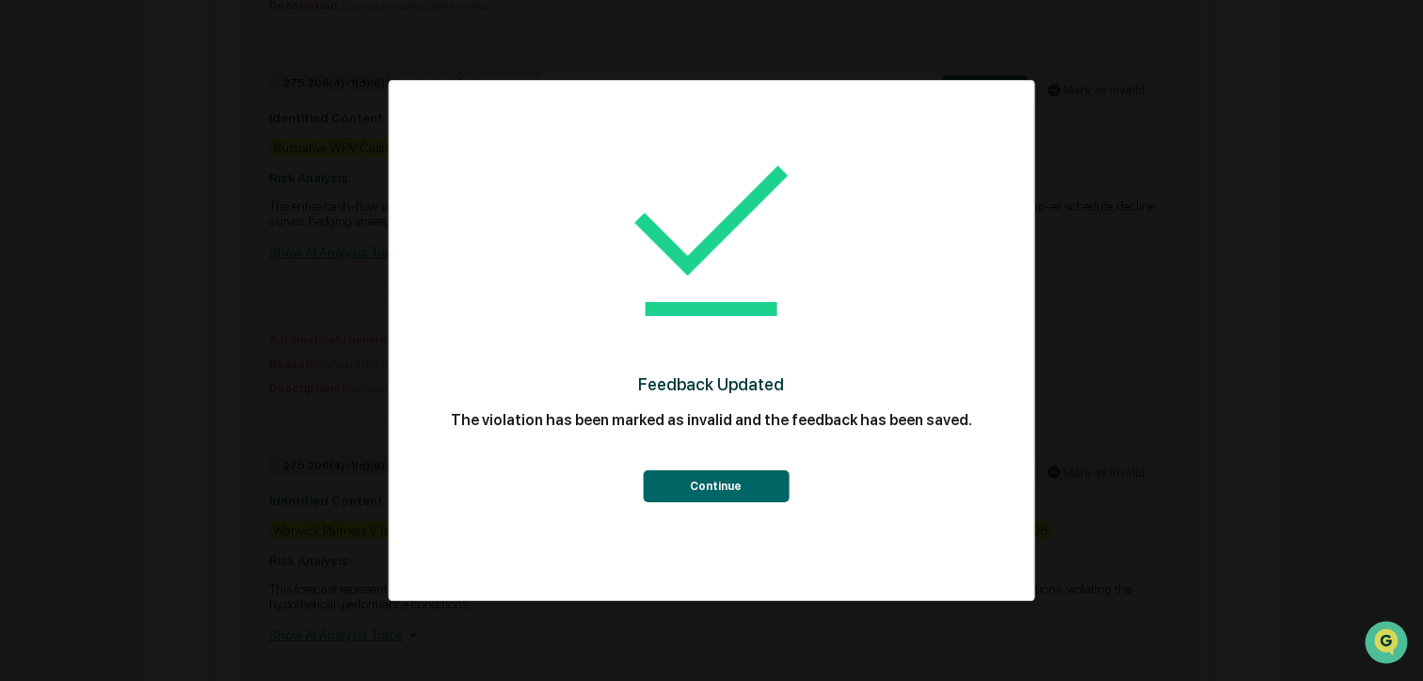
click at [720, 499] on button "Continue" at bounding box center [716, 486] width 146 height 32
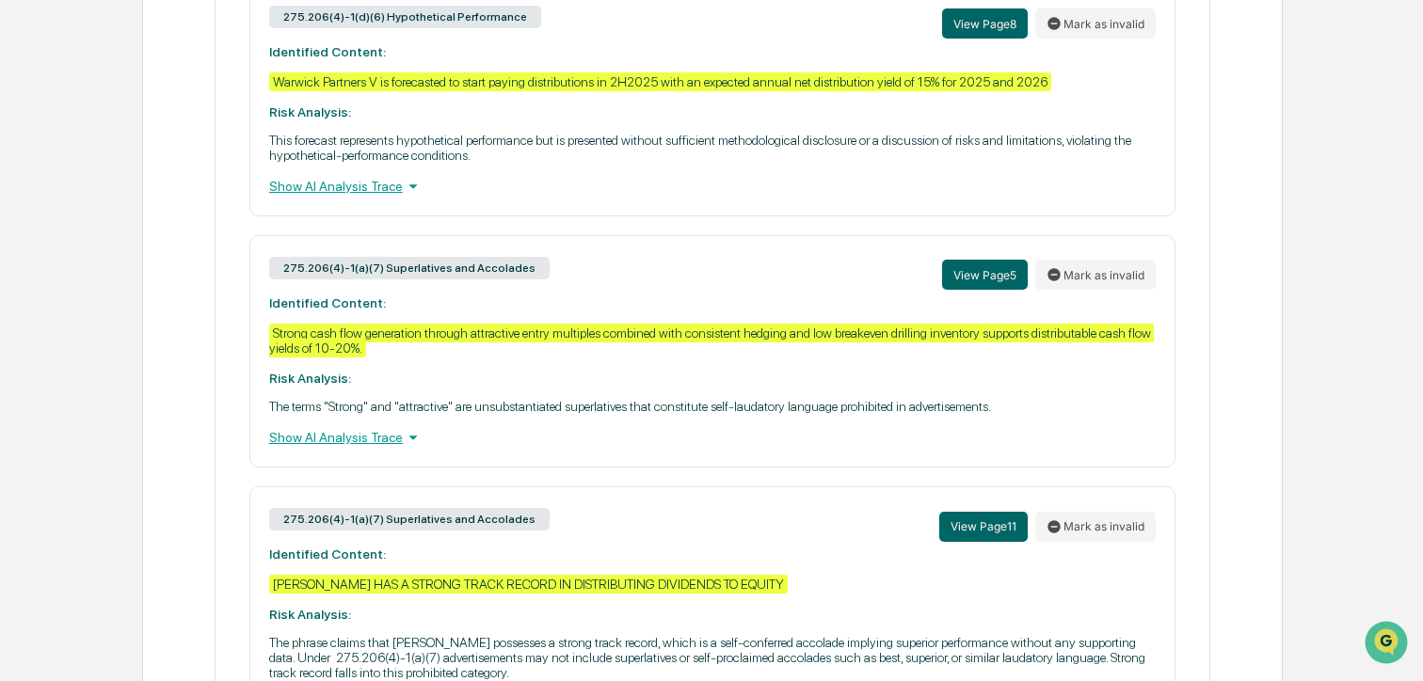
scroll to position [1834, 0]
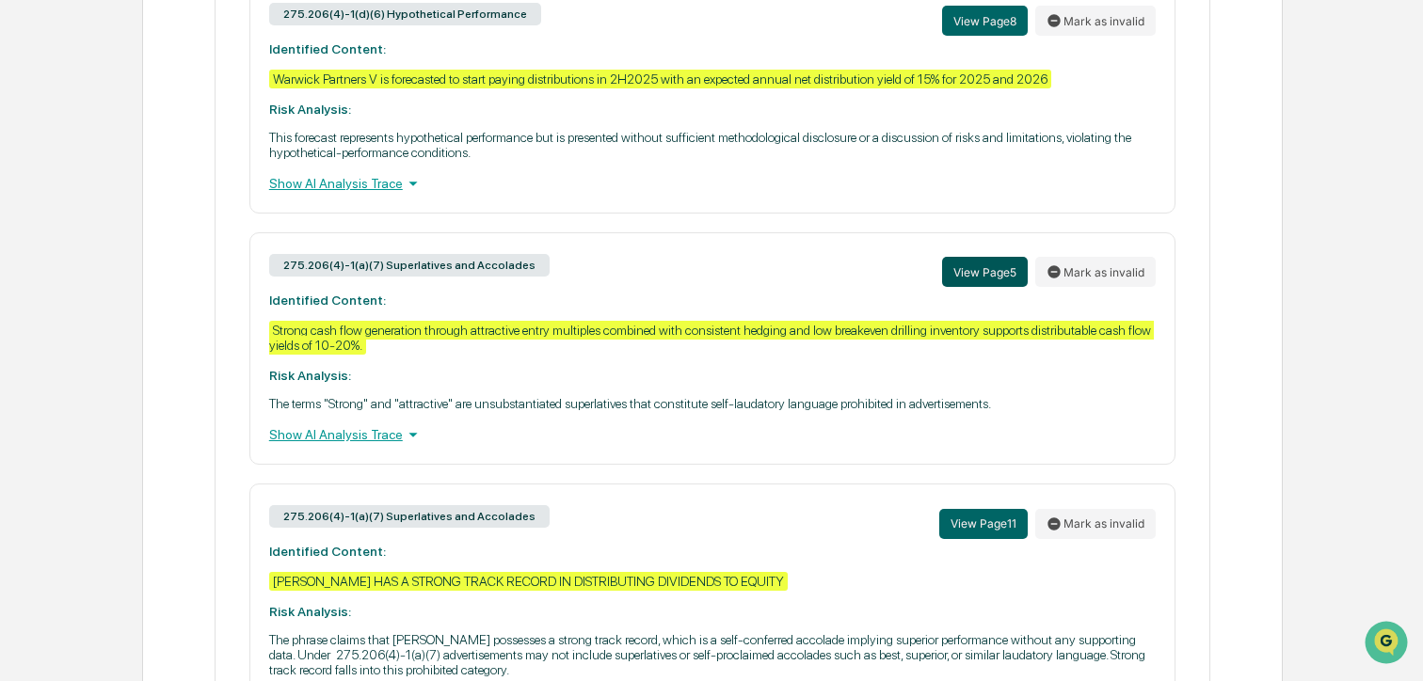
click at [989, 287] on button "View Page 5" at bounding box center [985, 272] width 86 height 30
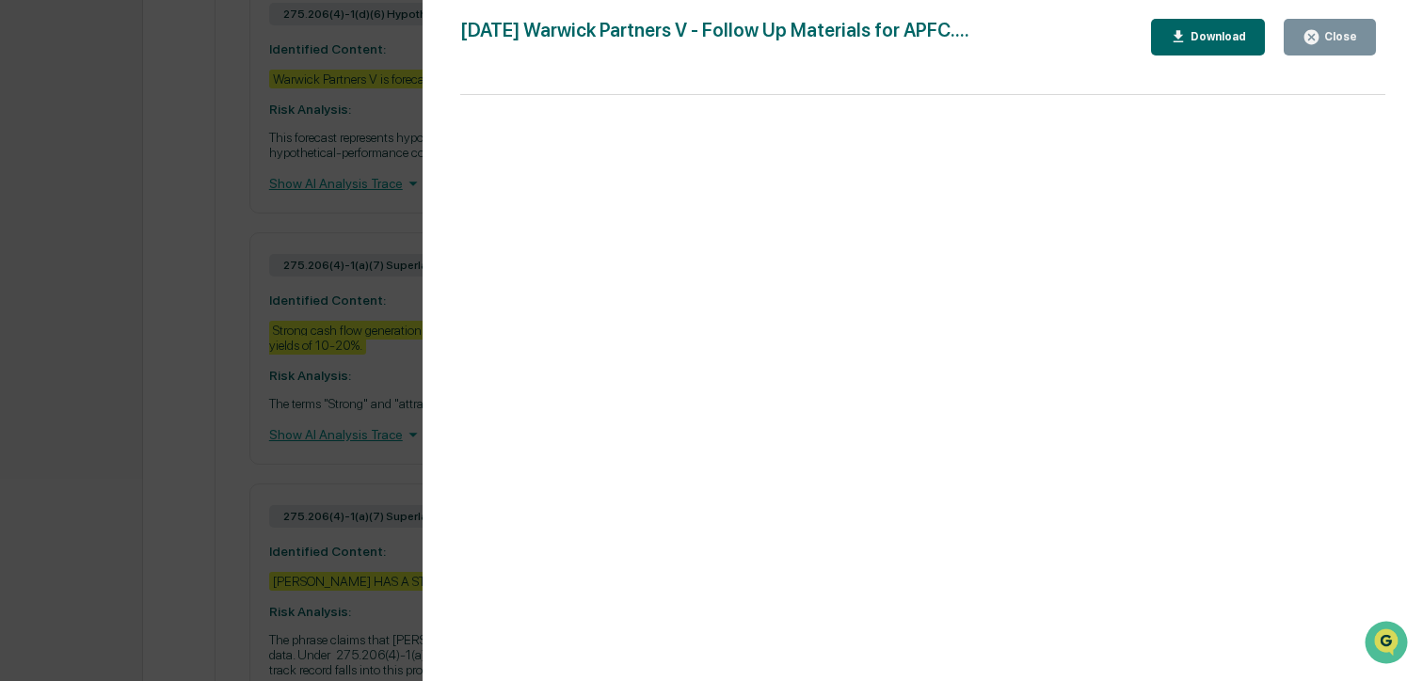
click at [1329, 43] on div "Close" at bounding box center [1329, 37] width 55 height 18
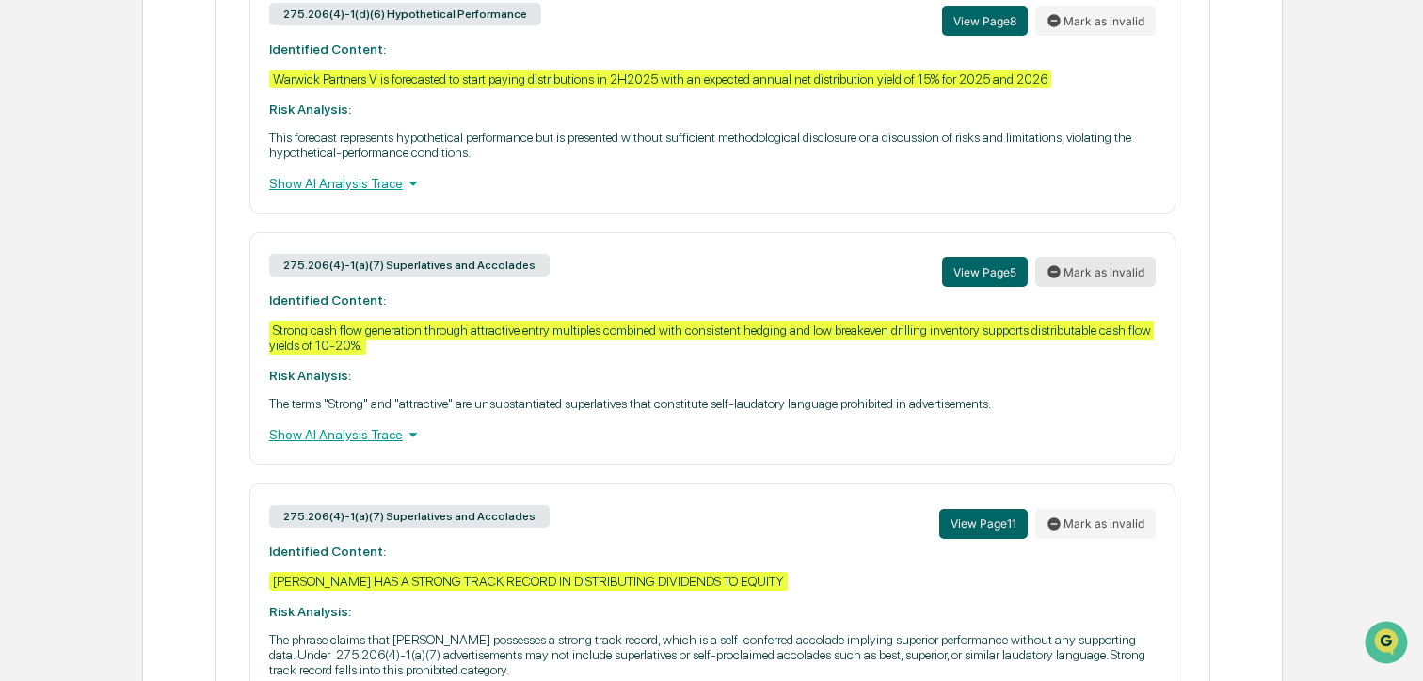
click at [1086, 287] on button "Mark as invalid" at bounding box center [1095, 272] width 120 height 30
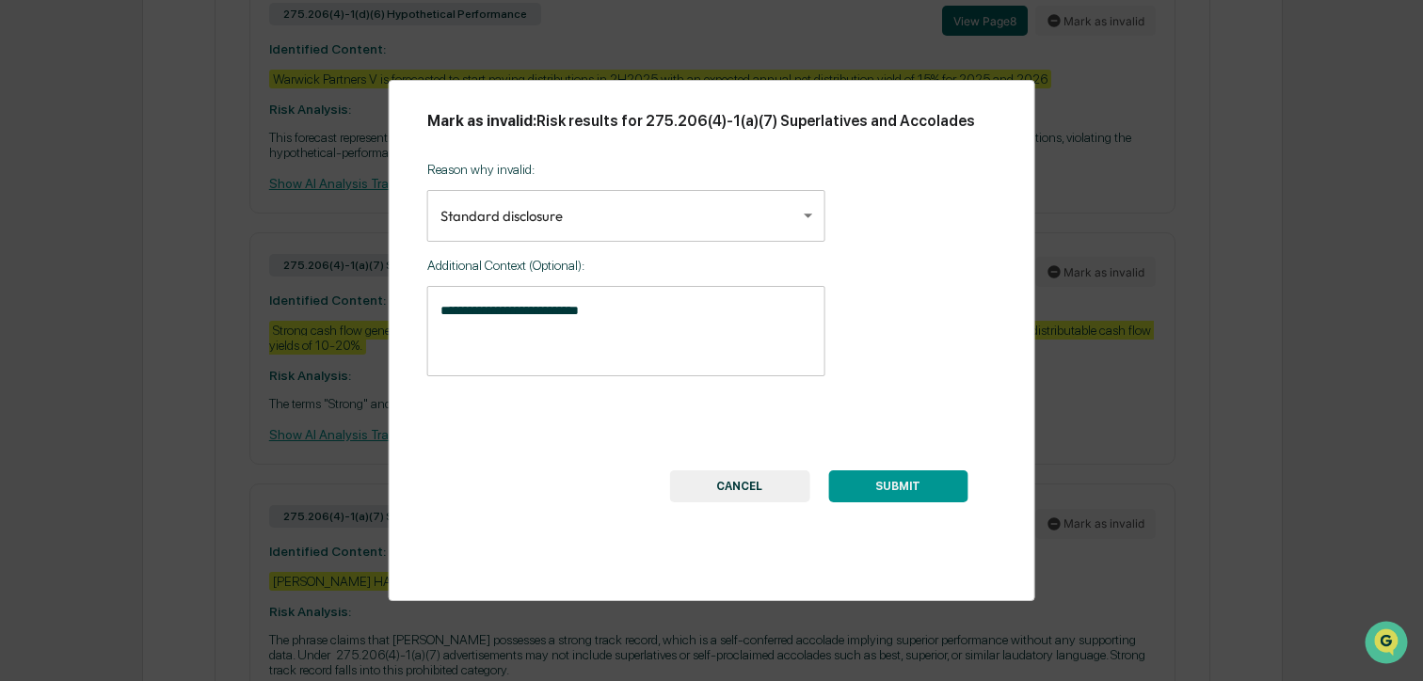
click at [718, 326] on textarea "**********" at bounding box center [626, 330] width 372 height 59
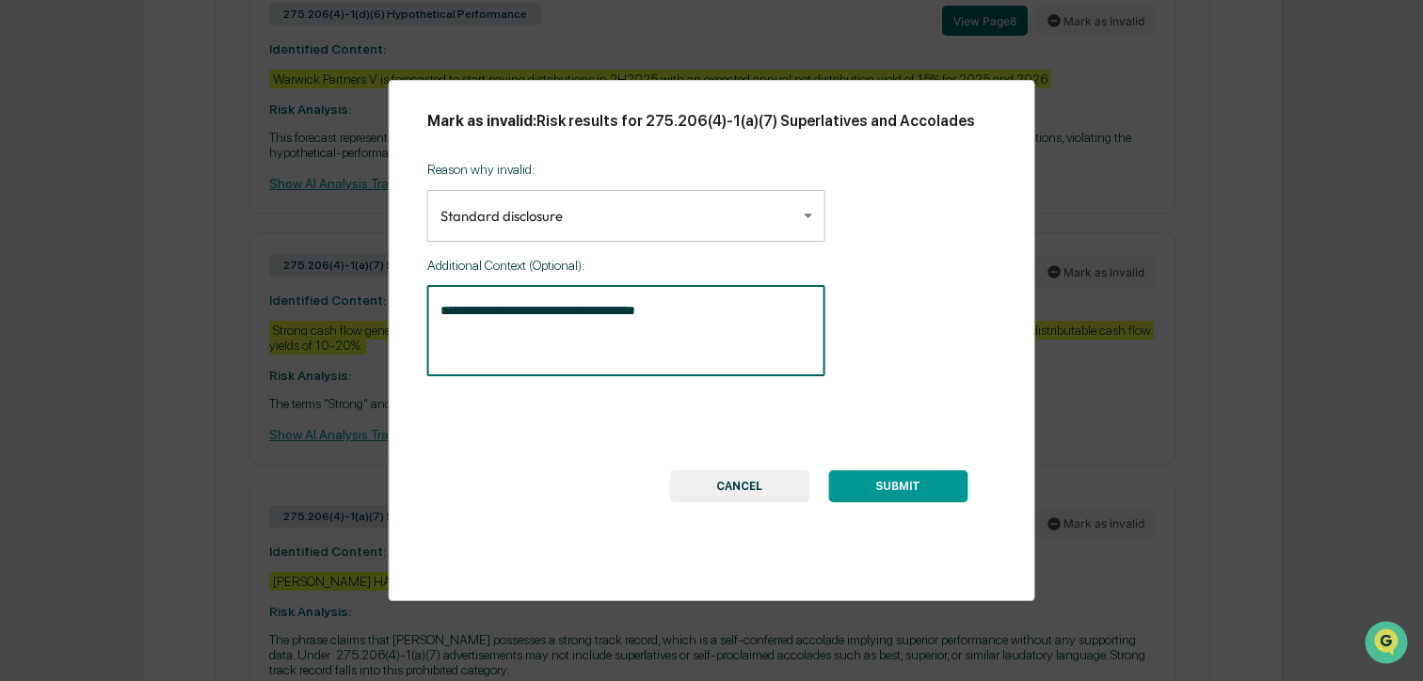
type textarea "**********"
click at [856, 499] on button "SUBMIT" at bounding box center [897, 486] width 139 height 32
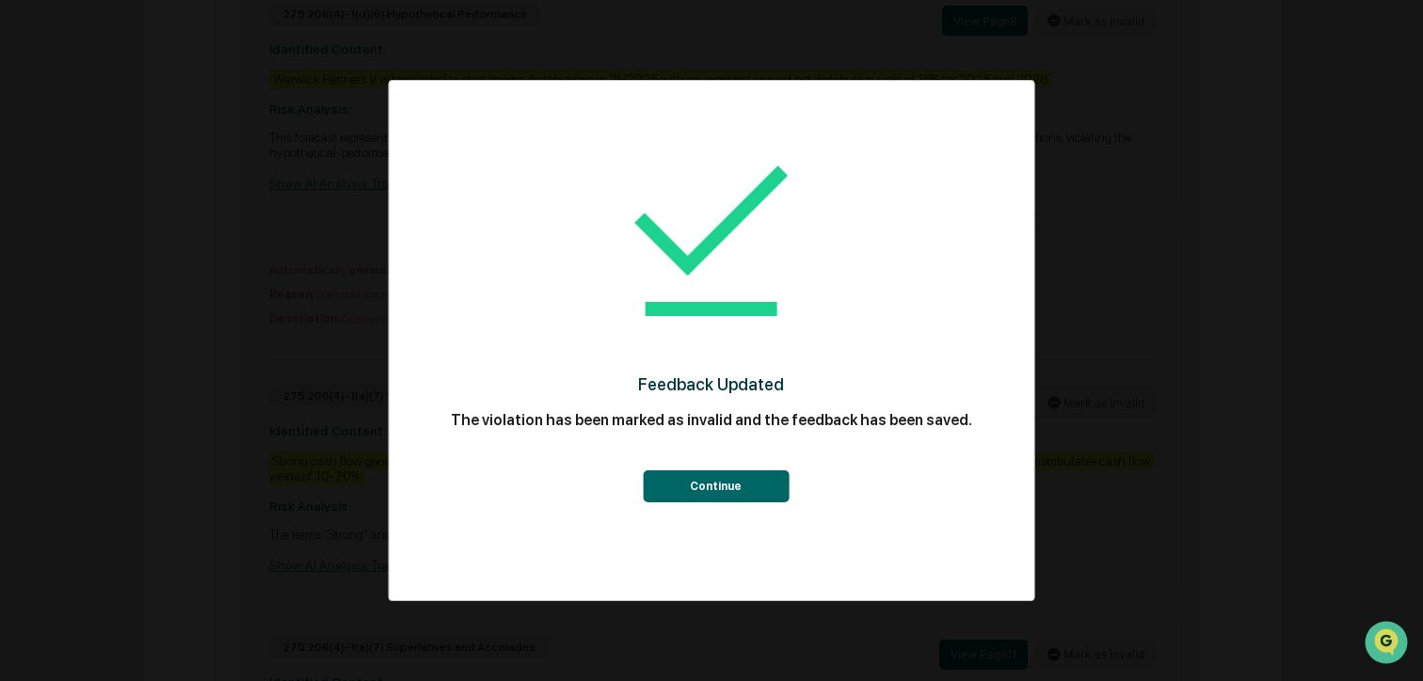
click at [746, 487] on button "Continue" at bounding box center [716, 486] width 146 height 32
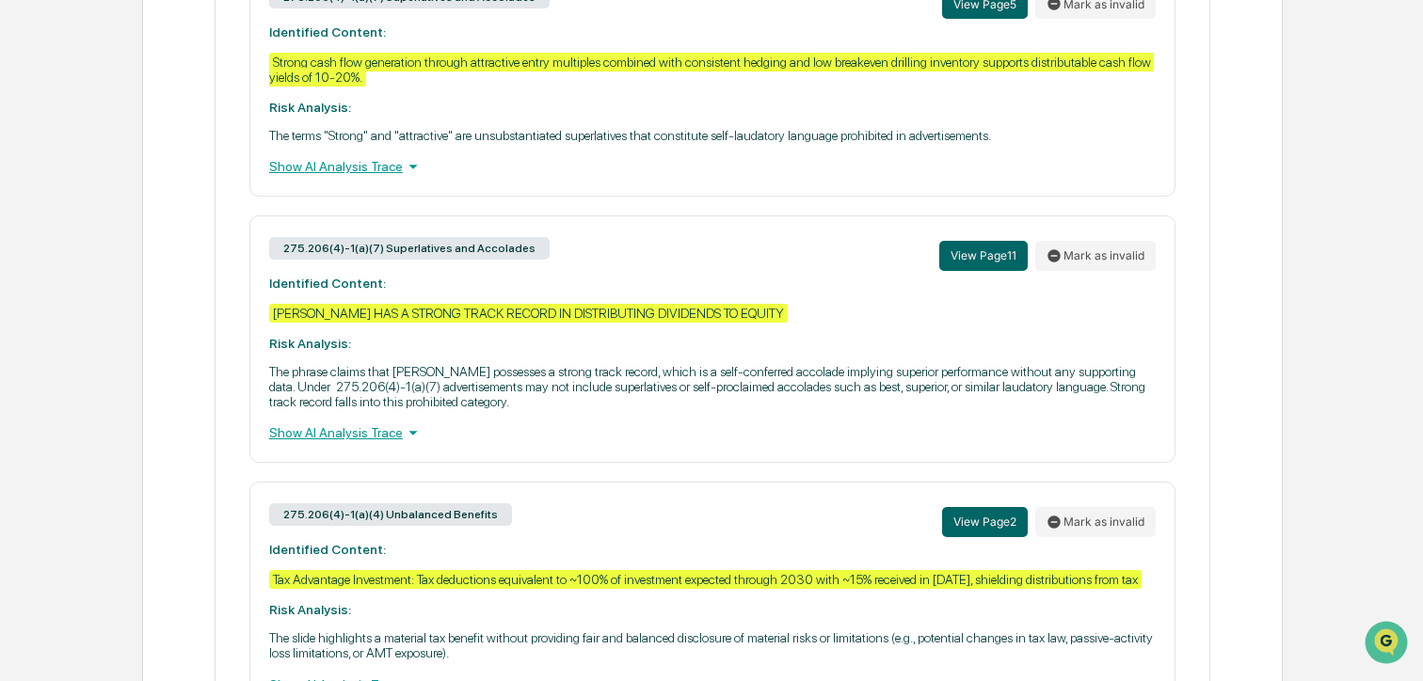
scroll to position [2234, 0]
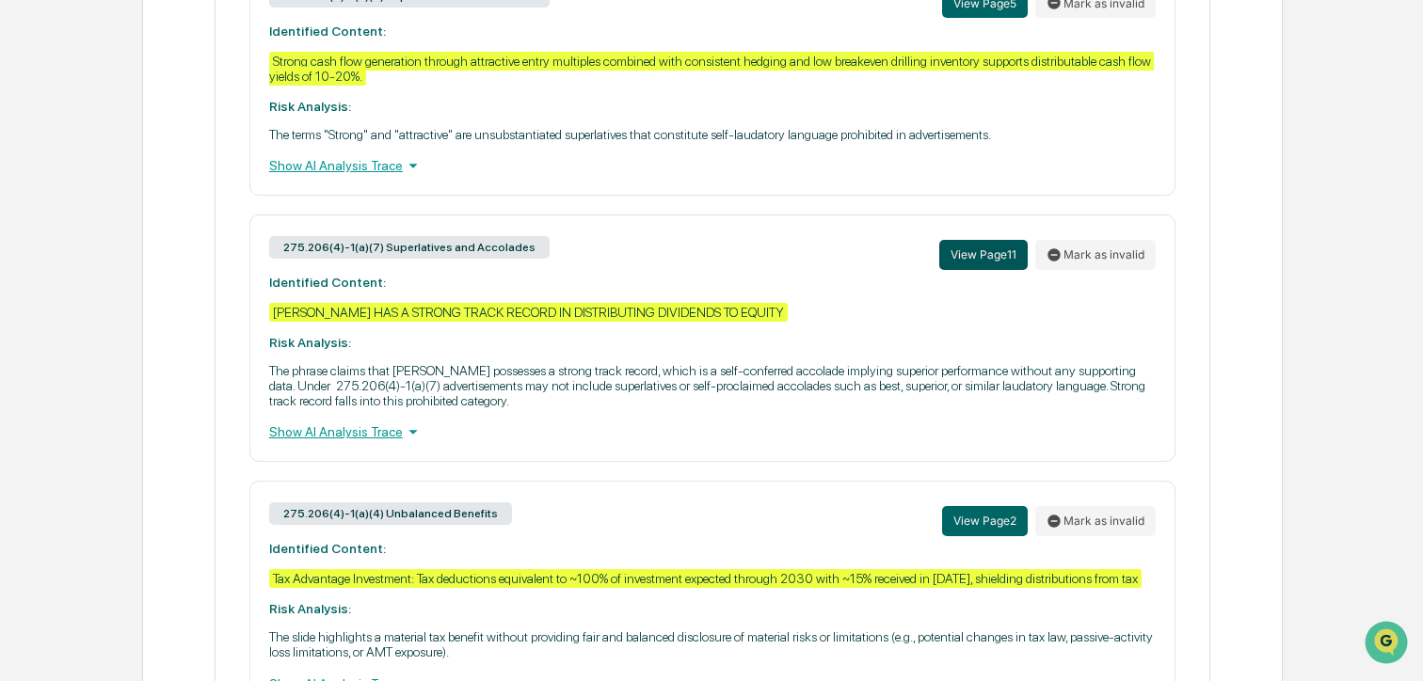
click at [1000, 270] on button "View Page 11" at bounding box center [983, 255] width 88 height 30
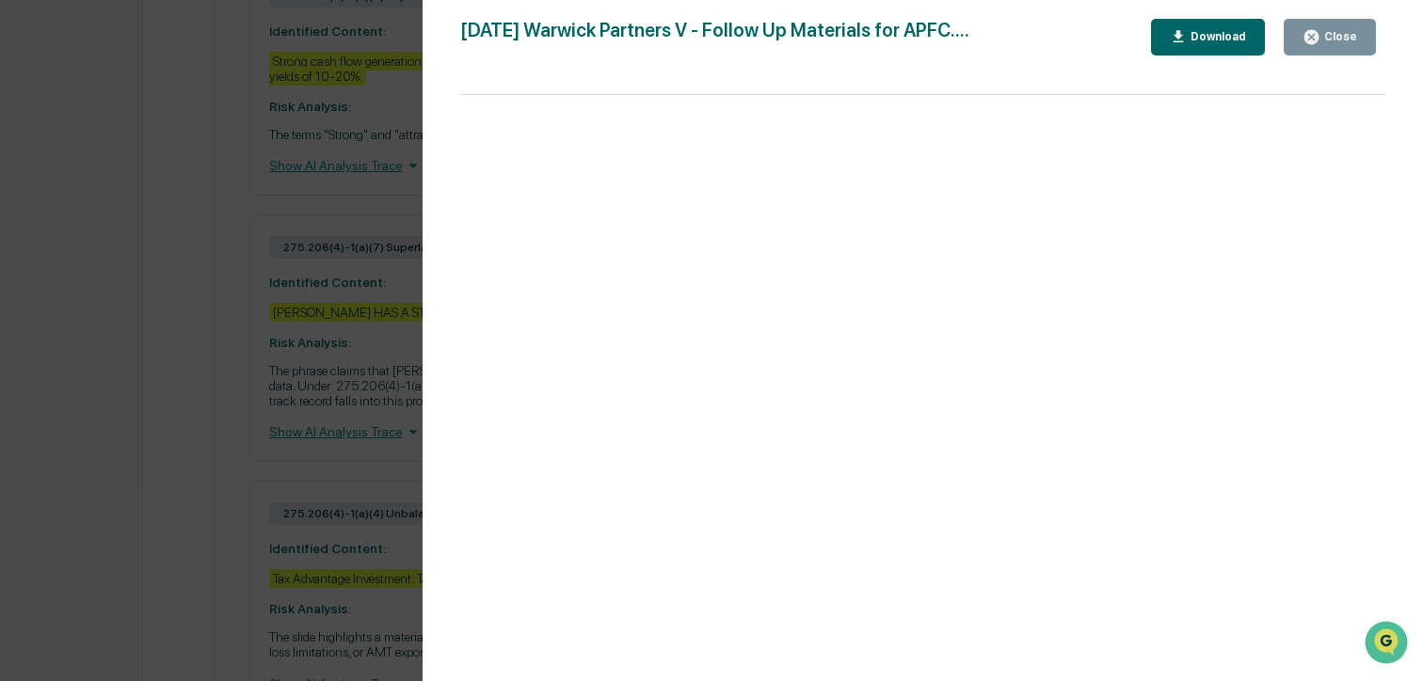
click at [1317, 41] on icon "button" at bounding box center [1311, 37] width 14 height 14
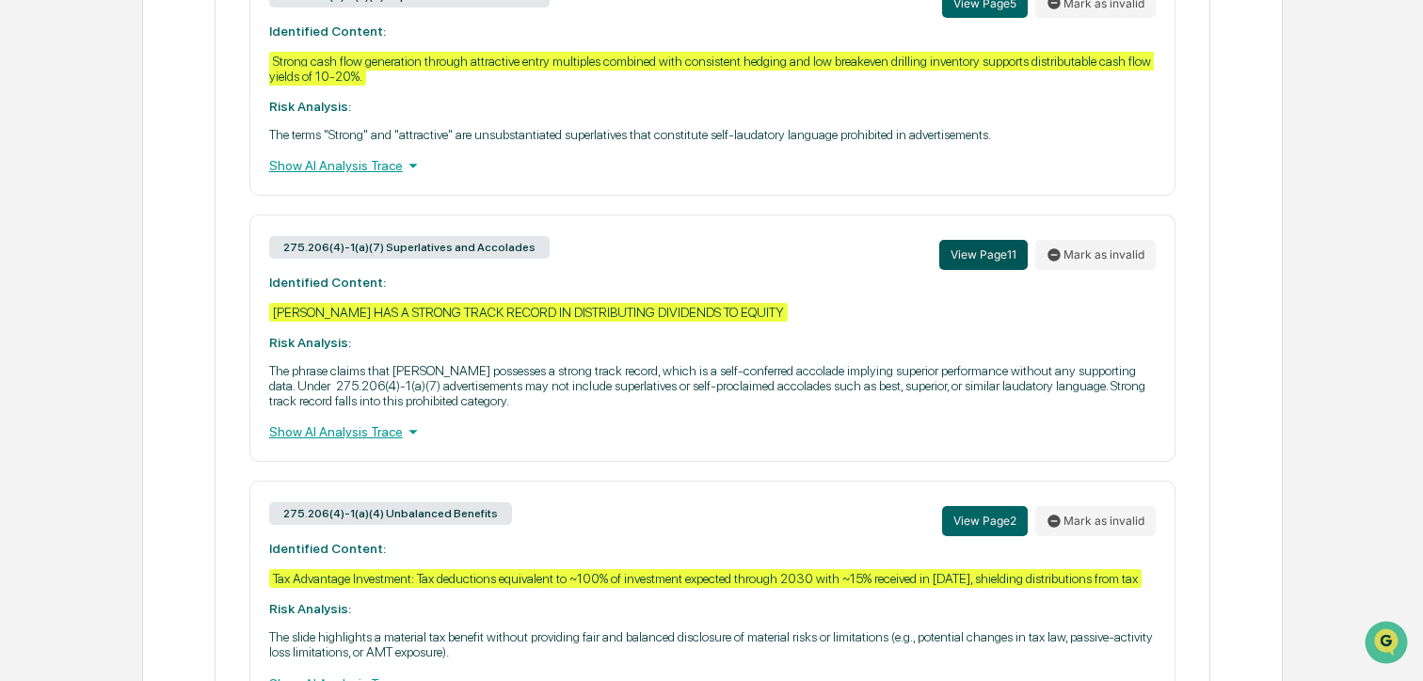
click at [969, 270] on button "View Page 11" at bounding box center [983, 255] width 88 height 30
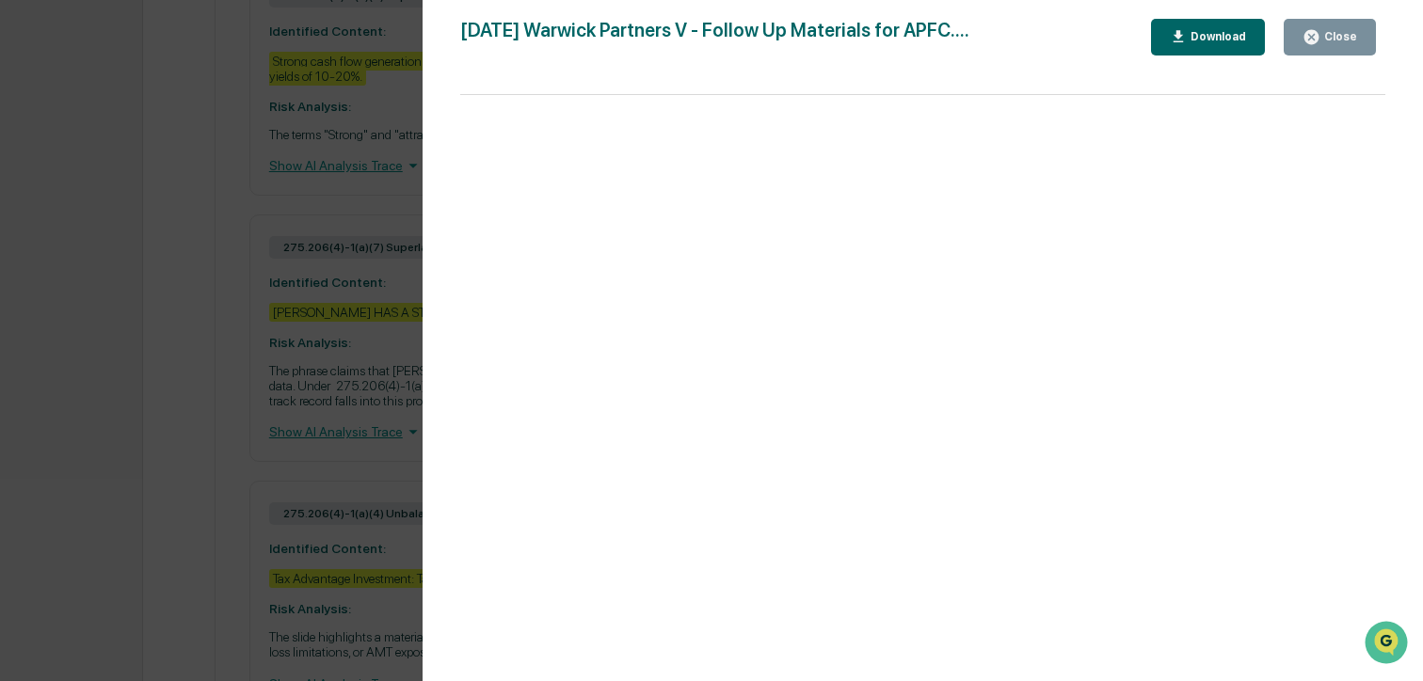
click at [1329, 32] on div "Close" at bounding box center [1338, 36] width 37 height 13
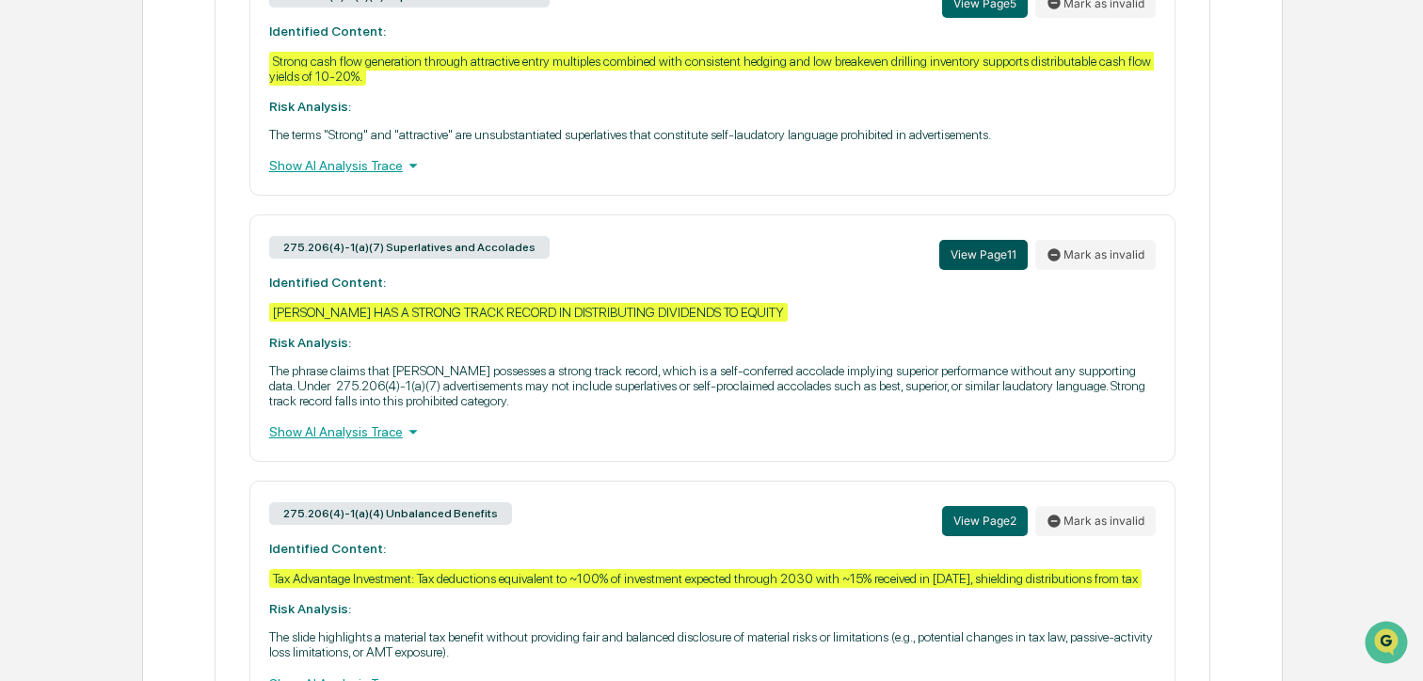
click at [995, 270] on button "View Page 11" at bounding box center [983, 255] width 88 height 30
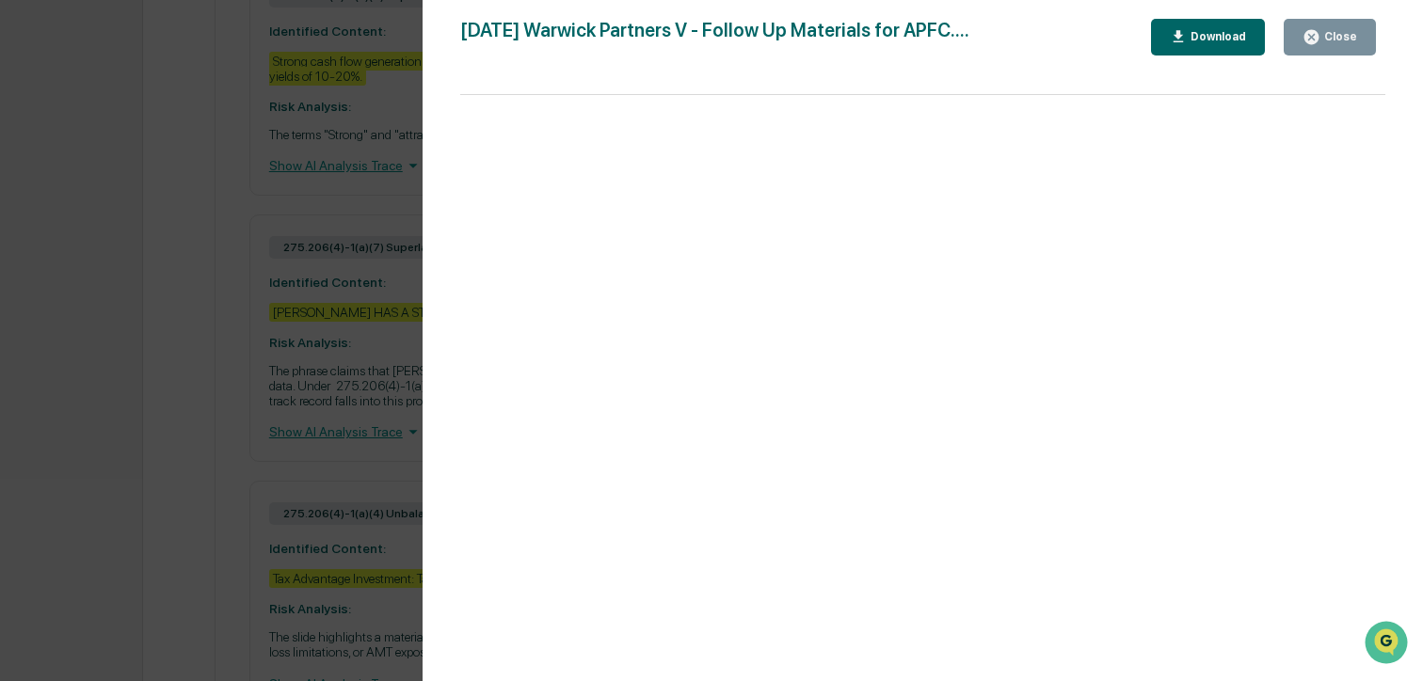
click at [1314, 31] on icon "button" at bounding box center [1311, 37] width 14 height 14
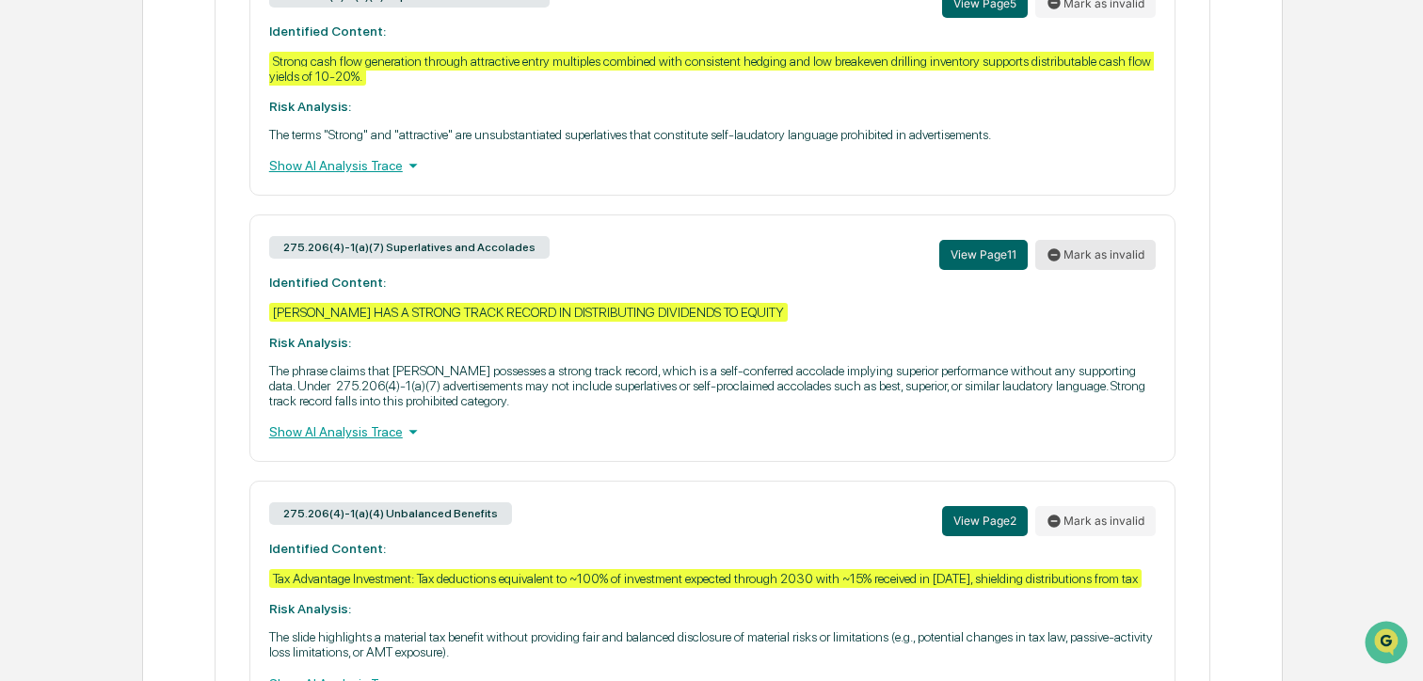
click at [1087, 270] on button "Mark as invalid" at bounding box center [1095, 255] width 120 height 30
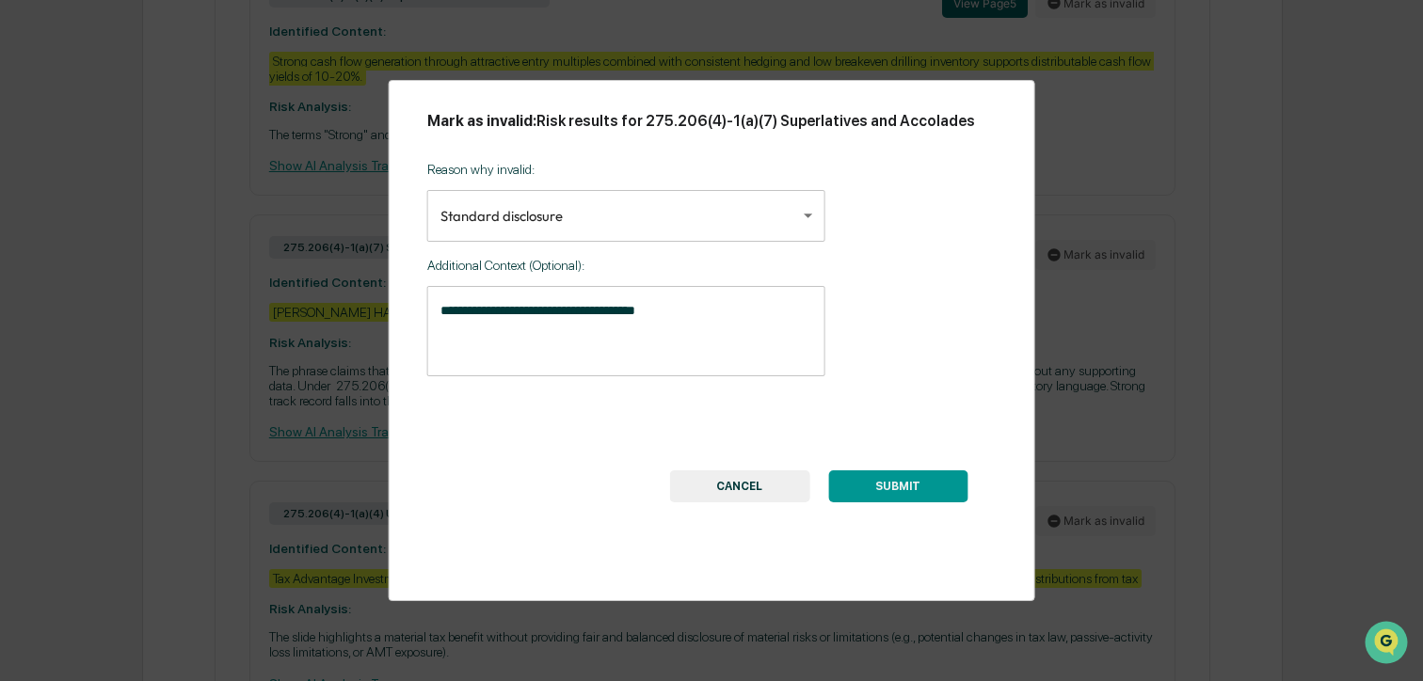
click at [862, 502] on button "SUBMIT" at bounding box center [897, 486] width 139 height 32
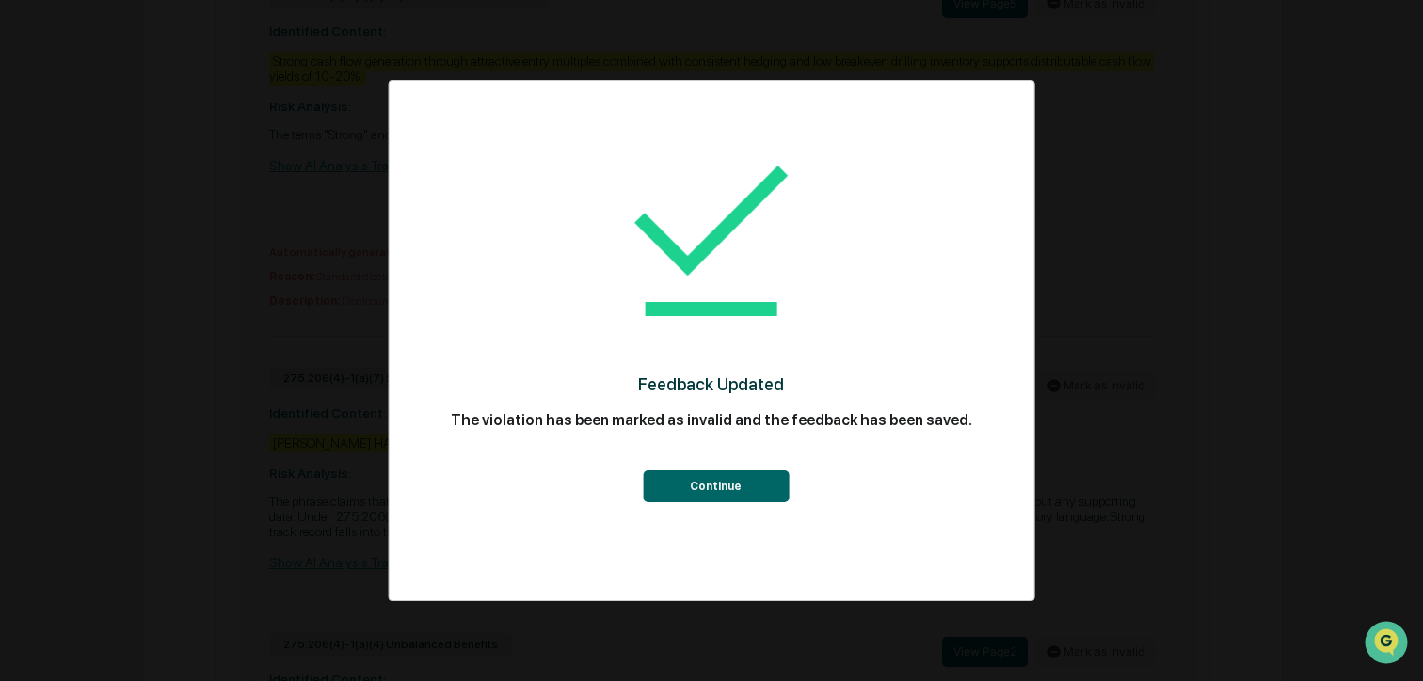
click at [746, 477] on button "Continue" at bounding box center [716, 486] width 146 height 32
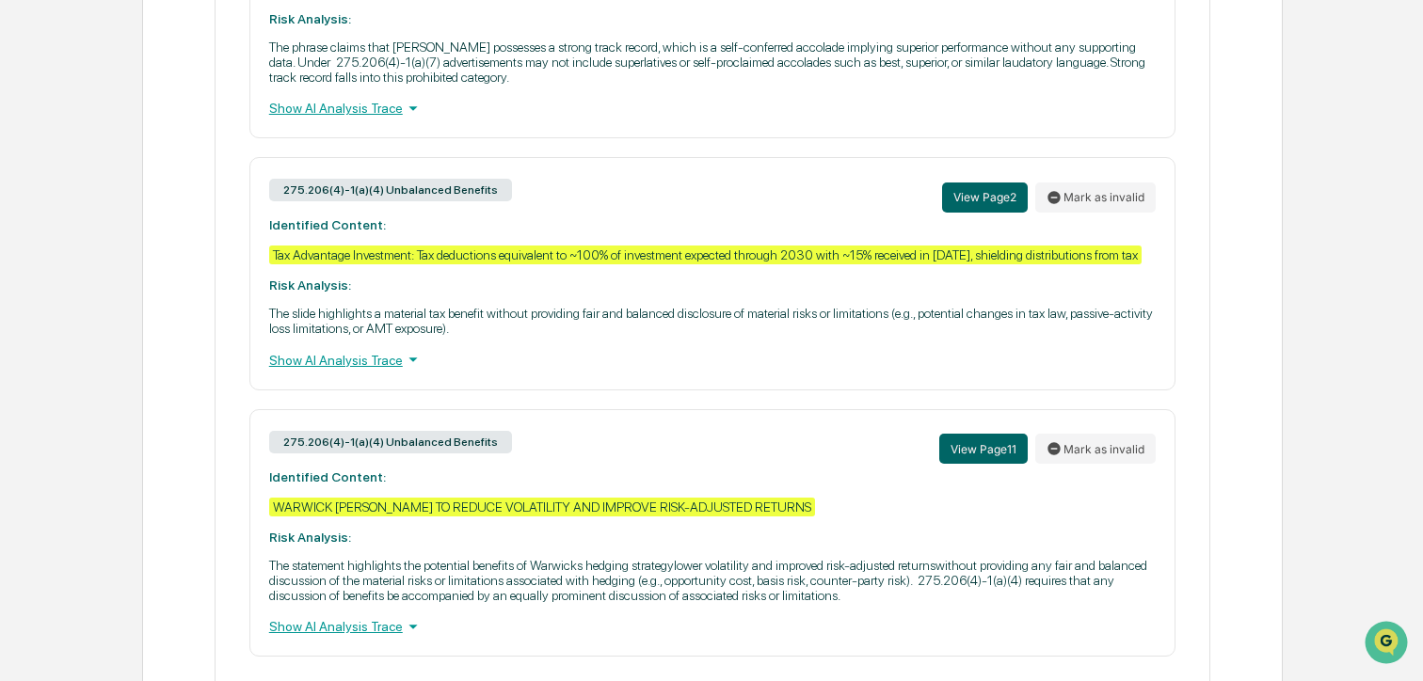
scroll to position [2692, 0]
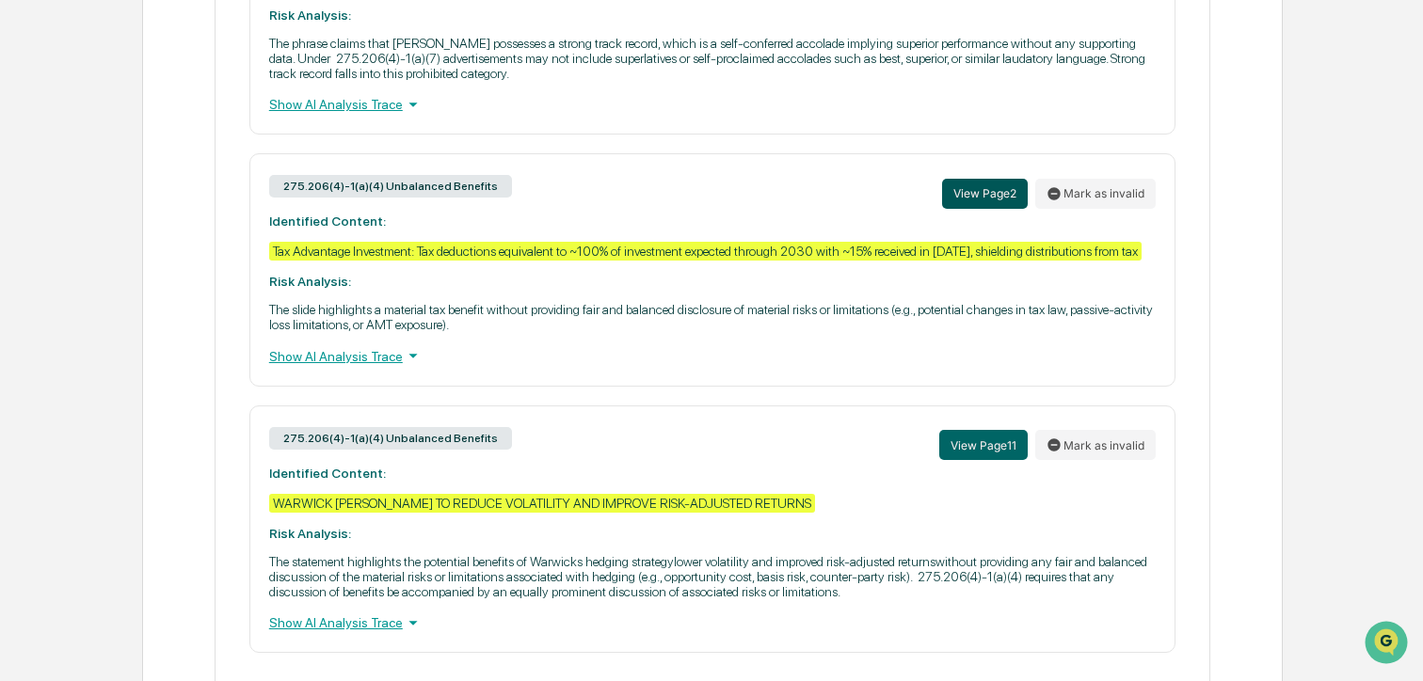
click at [979, 209] on button "View Page 2" at bounding box center [985, 194] width 86 height 30
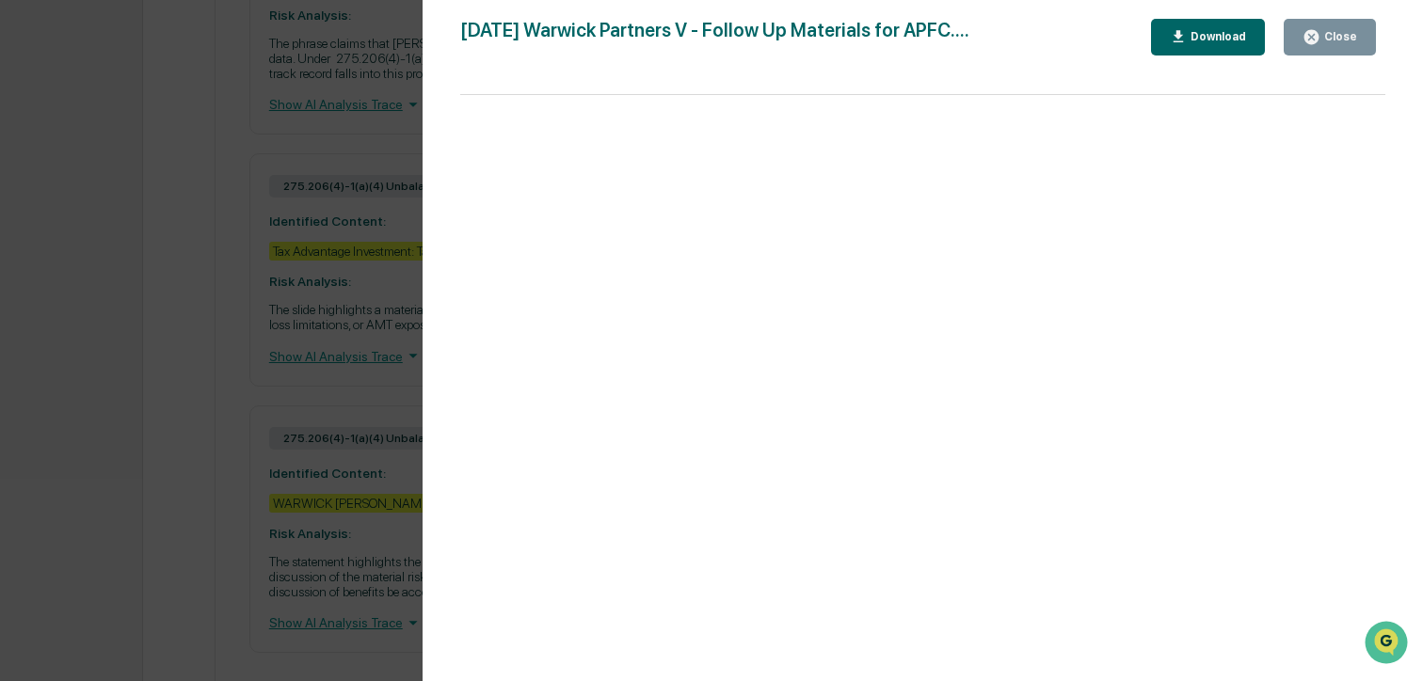
click at [1304, 49] on button "Close" at bounding box center [1329, 37] width 92 height 37
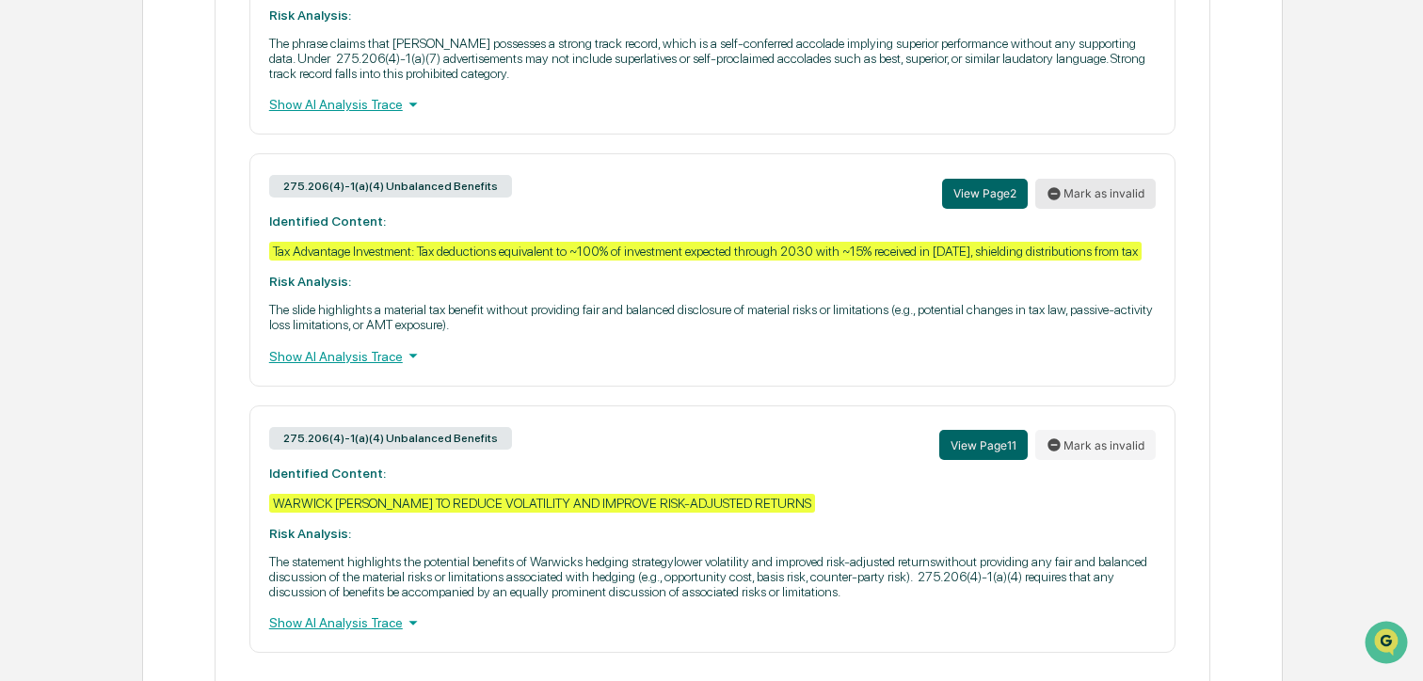
click at [1124, 209] on button "Mark as invalid" at bounding box center [1095, 194] width 120 height 30
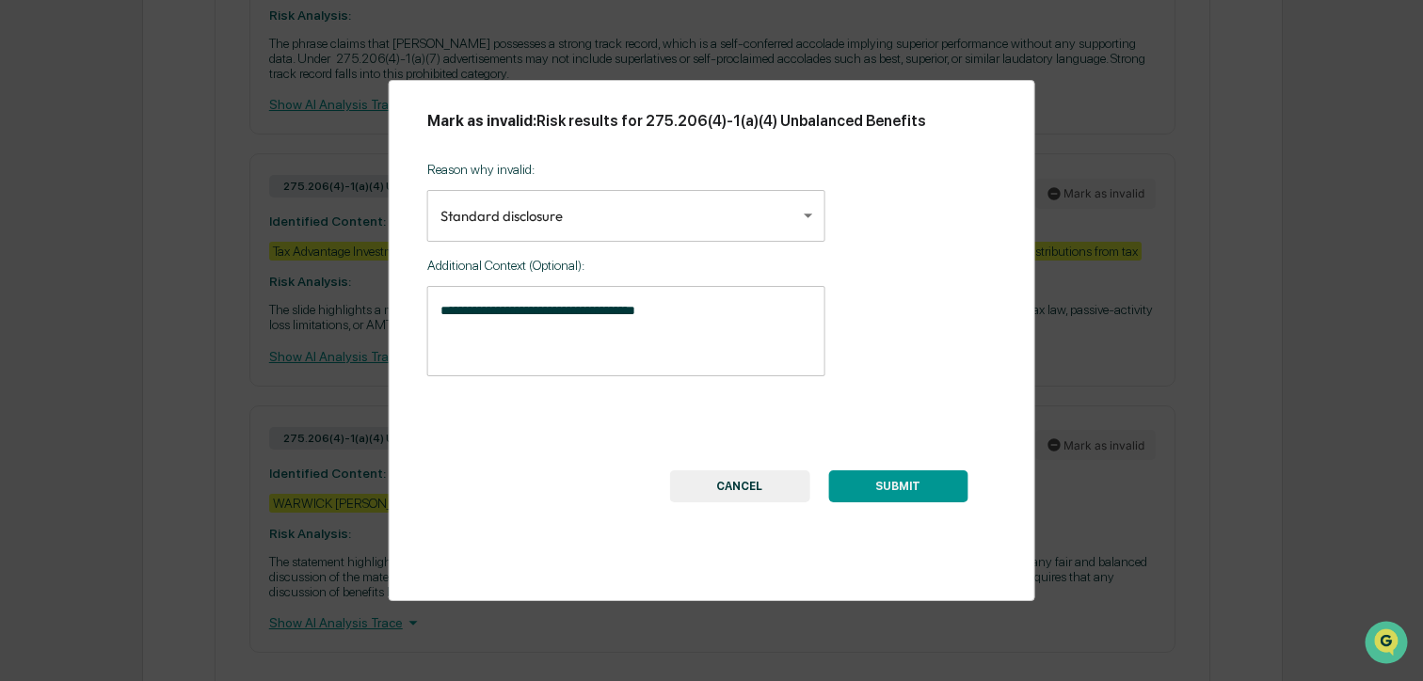
click at [740, 331] on textarea "**********" at bounding box center [626, 330] width 372 height 59
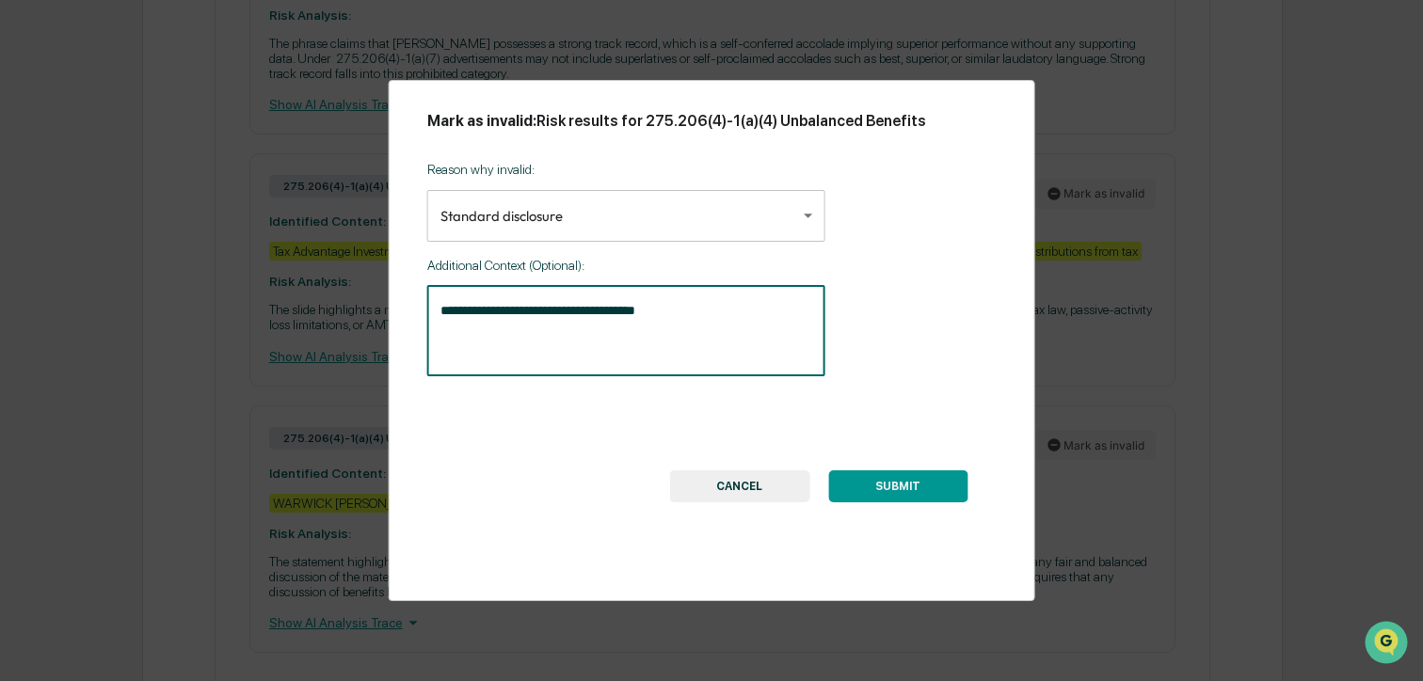
drag, startPoint x: 740, startPoint y: 315, endPoint x: 550, endPoint y: 317, distance: 189.1
click at [550, 317] on textarea "**********" at bounding box center [626, 330] width 372 height 59
type textarea "**********"
click at [877, 497] on button "SUBMIT" at bounding box center [897, 486] width 139 height 32
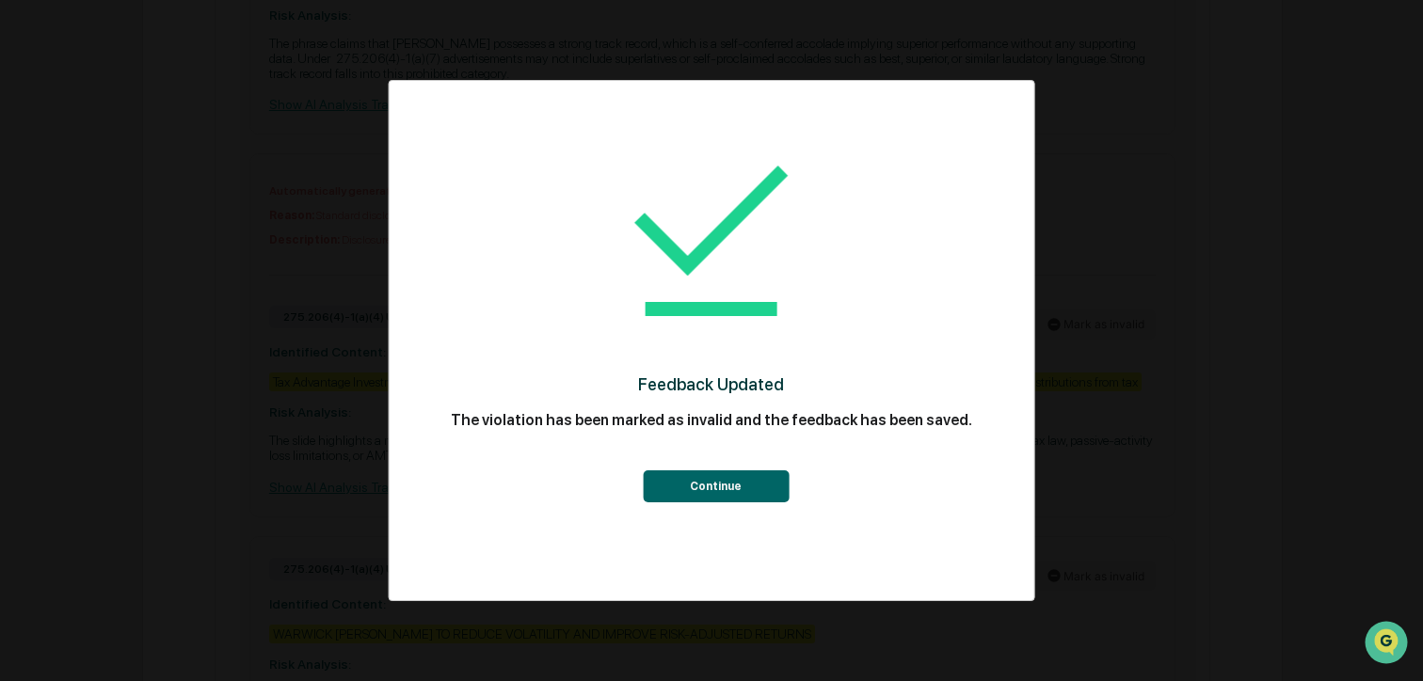
click at [713, 499] on button "Continue" at bounding box center [716, 486] width 146 height 32
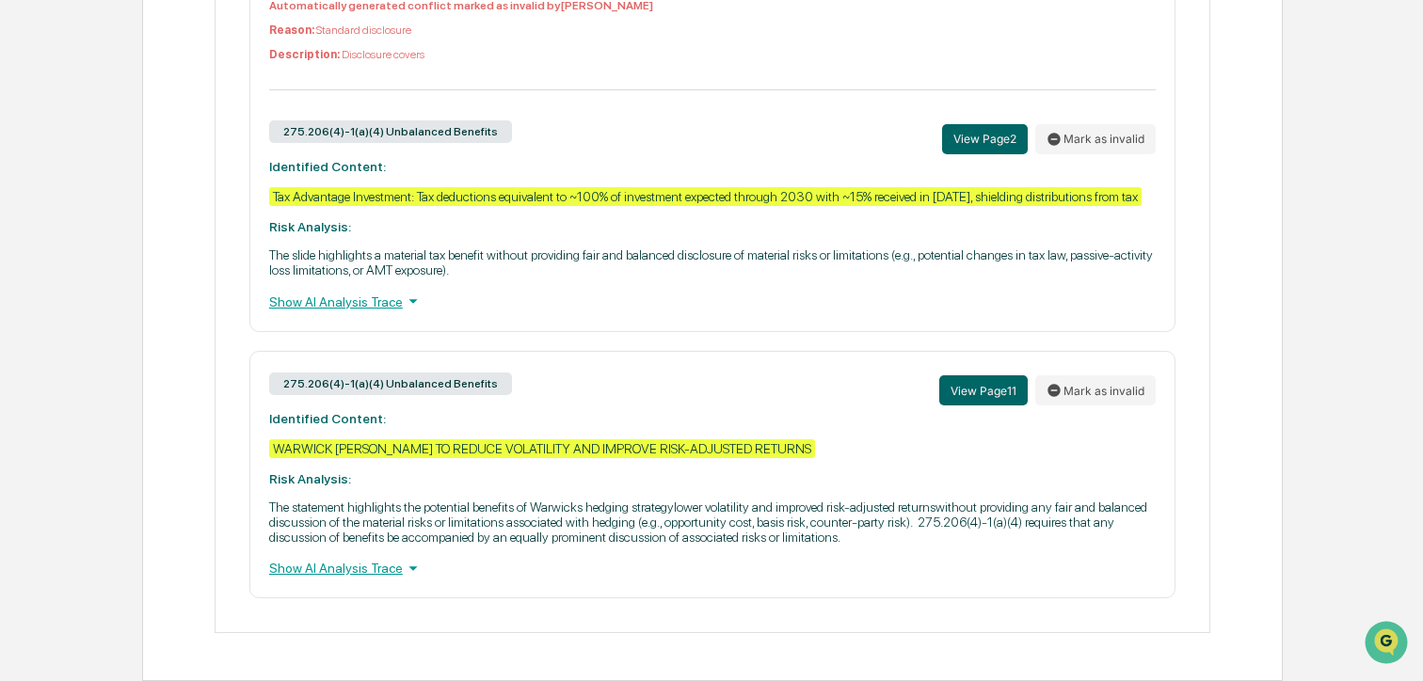
scroll to position [2938, 0]
click at [1074, 395] on button "Mark as invalid" at bounding box center [1095, 390] width 120 height 30
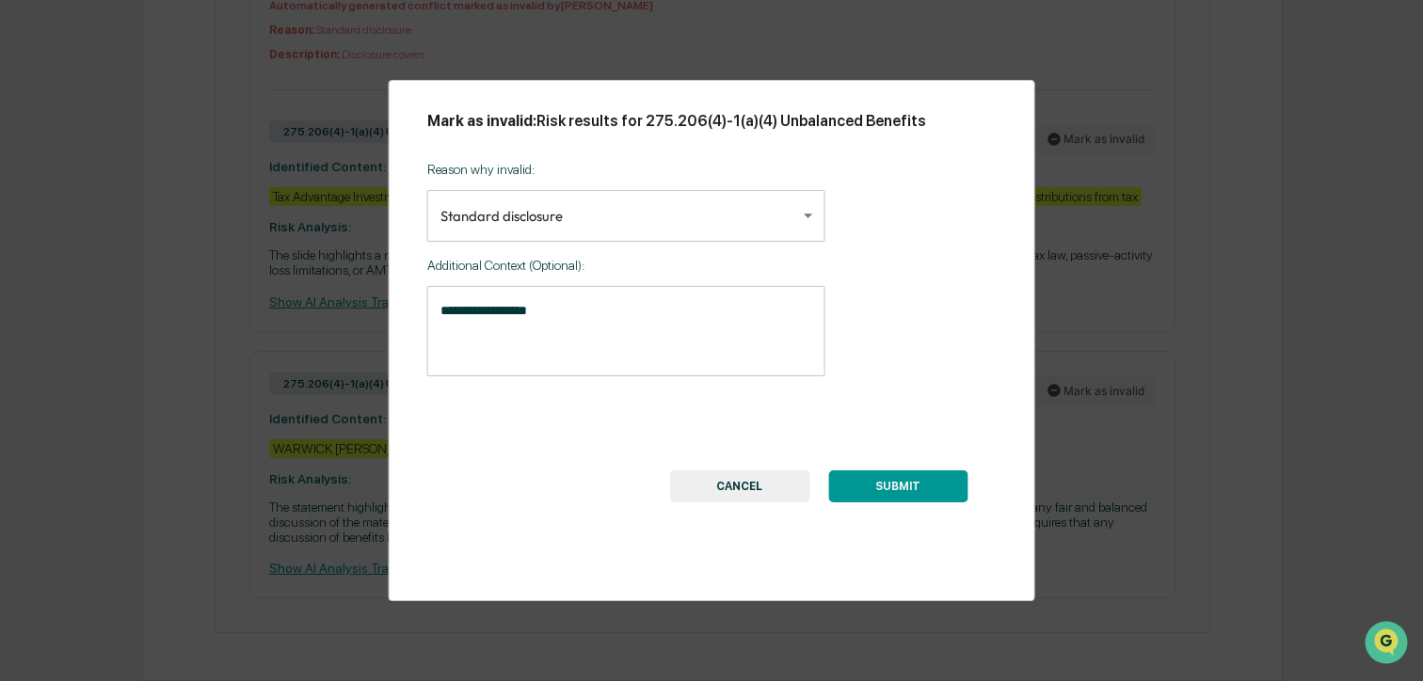
click at [879, 482] on button "SUBMIT" at bounding box center [897, 486] width 139 height 32
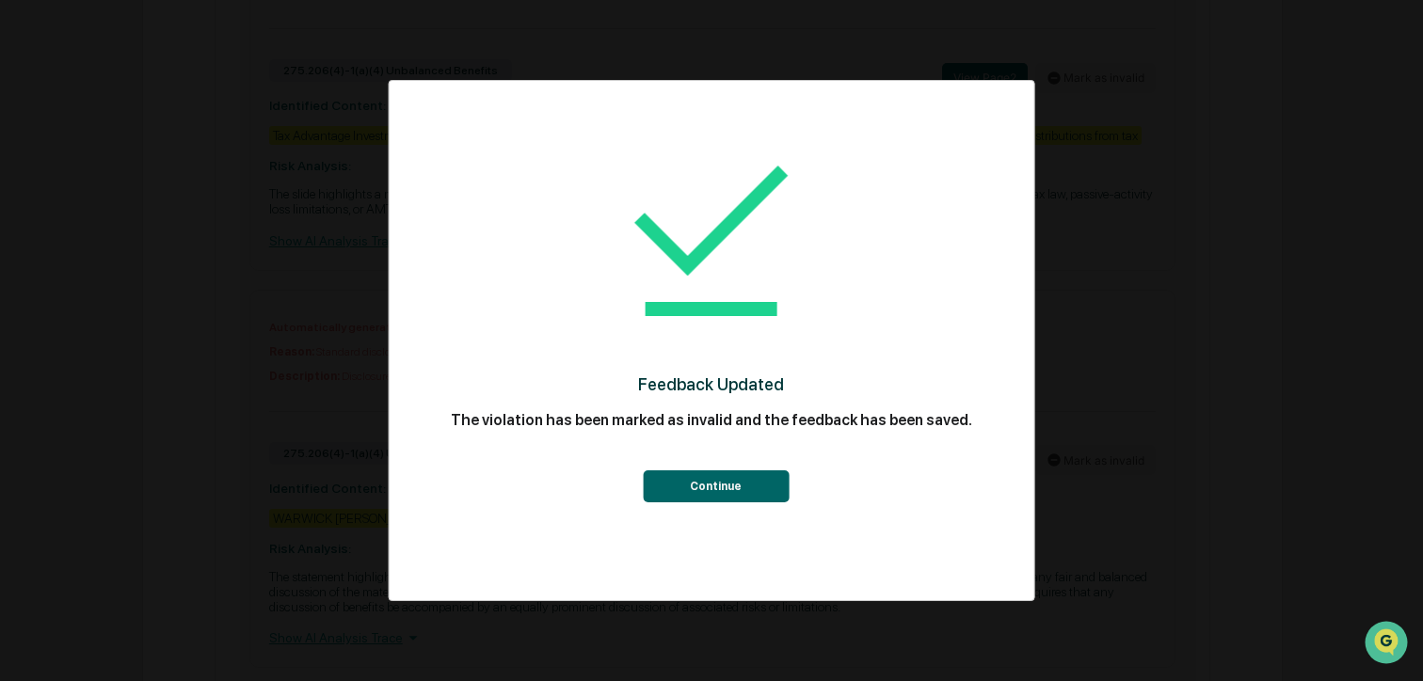
click at [739, 484] on button "Continue" at bounding box center [716, 486] width 146 height 32
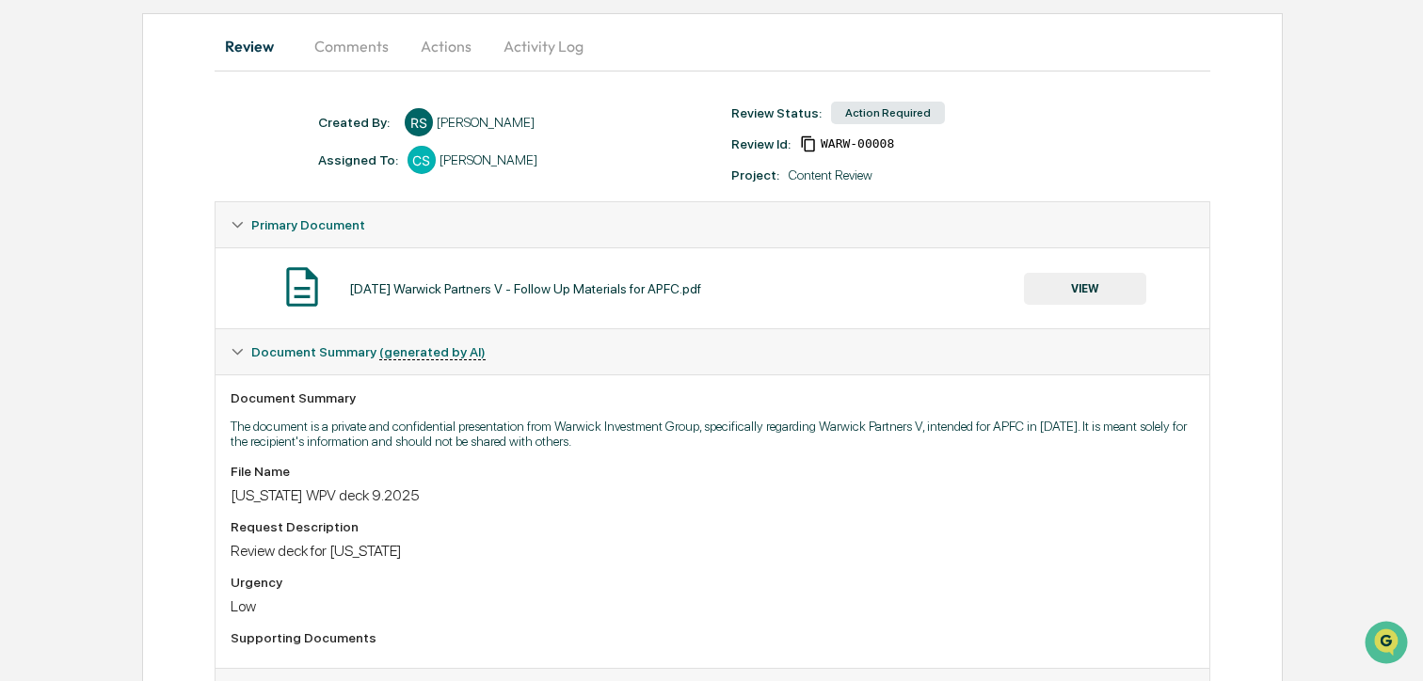
scroll to position [0, 0]
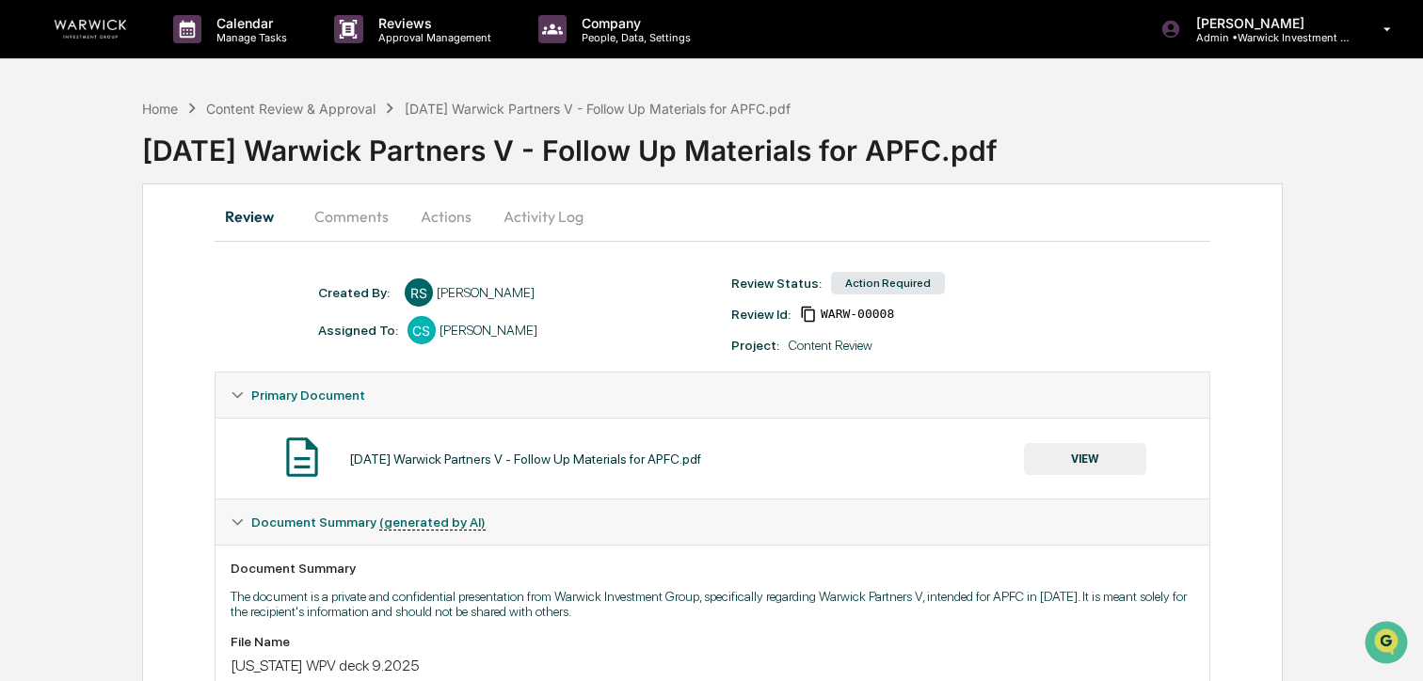
click at [427, 217] on button "Actions" at bounding box center [446, 216] width 85 height 45
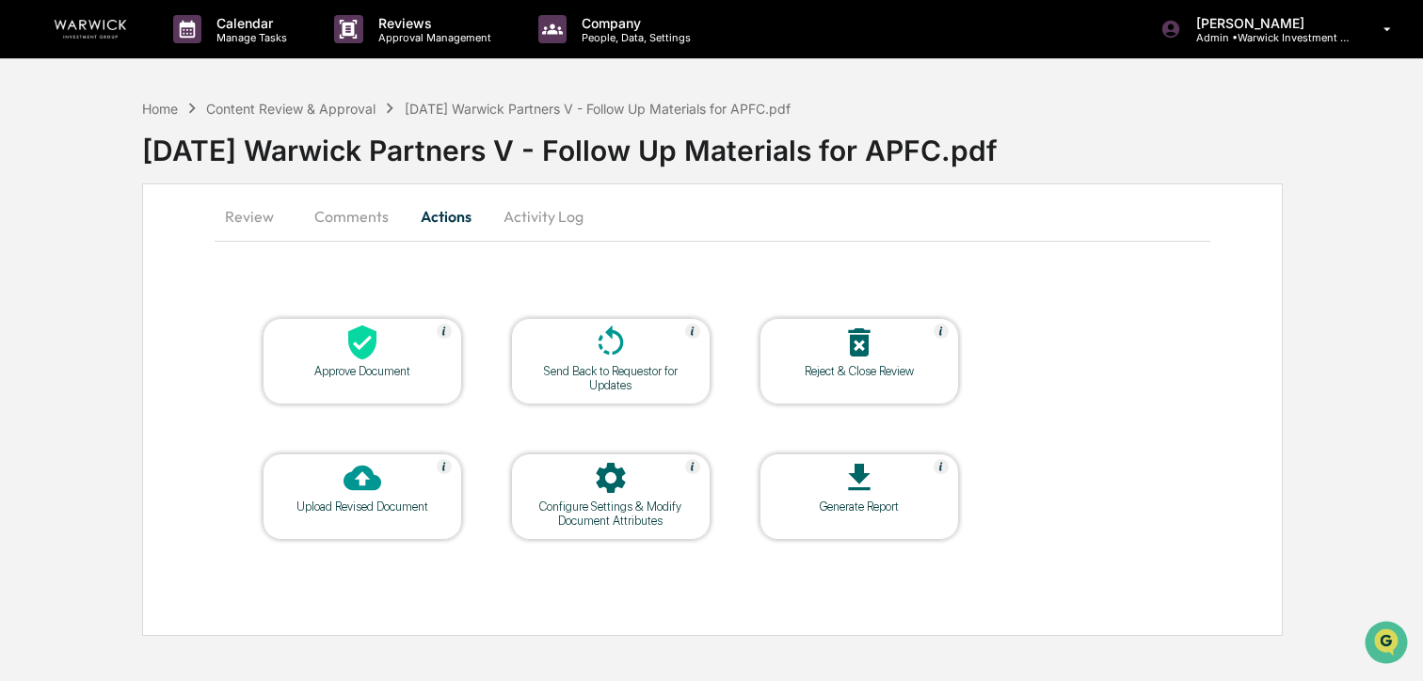
click at [365, 333] on icon at bounding box center [362, 343] width 28 height 35
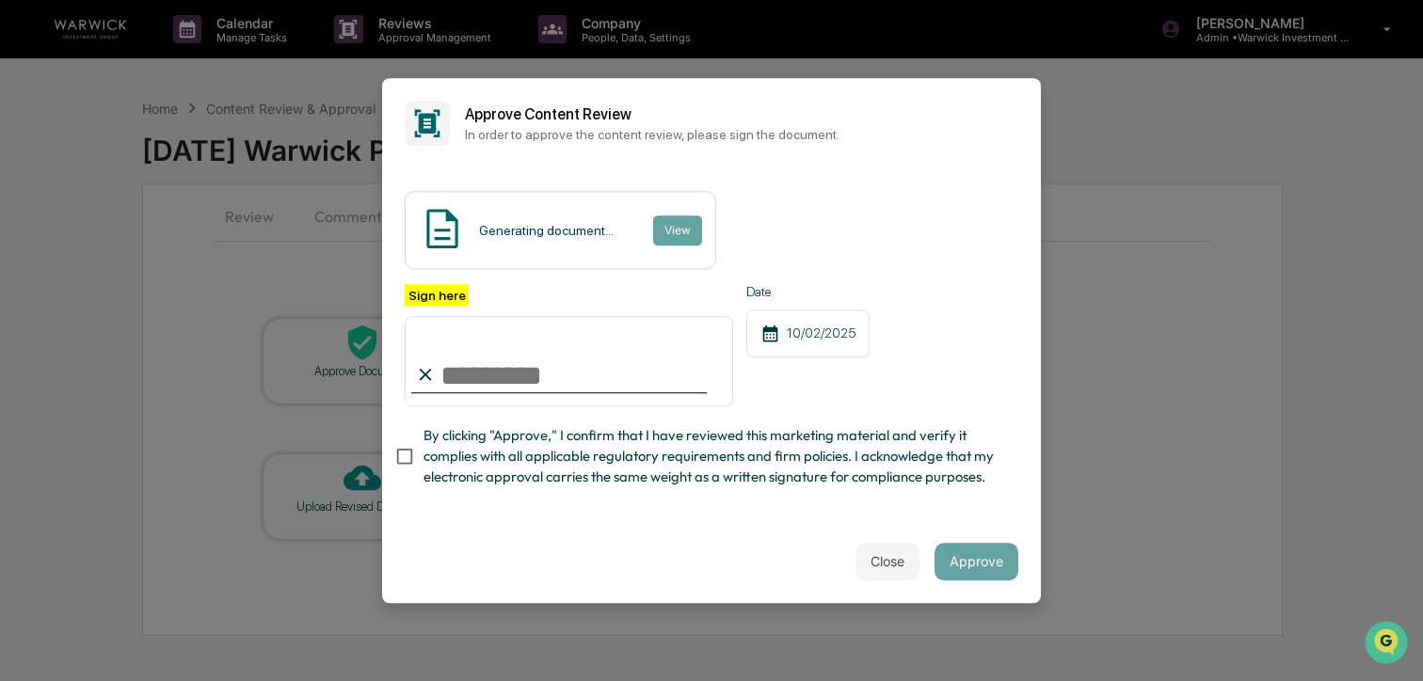
click at [506, 367] on input "Sign here" at bounding box center [569, 361] width 328 height 90
type input "**********"
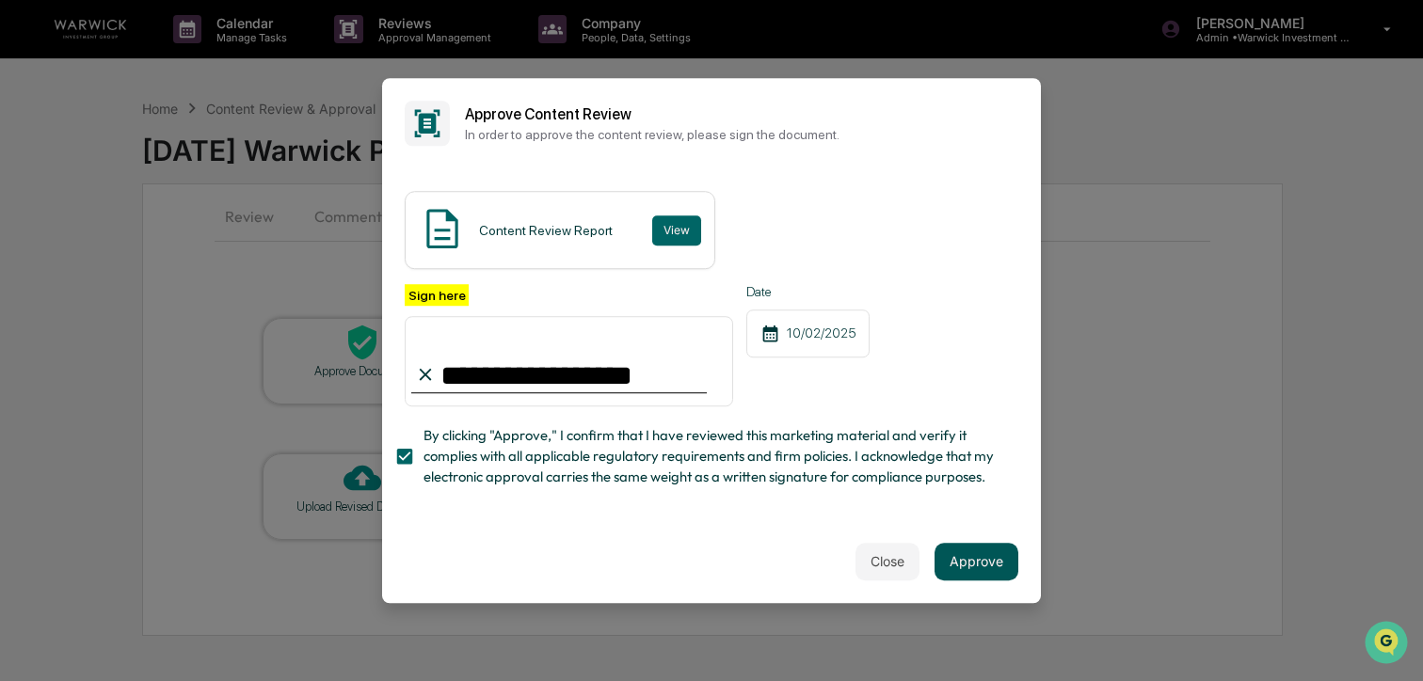
click at [982, 571] on button "Approve" at bounding box center [976, 562] width 84 height 38
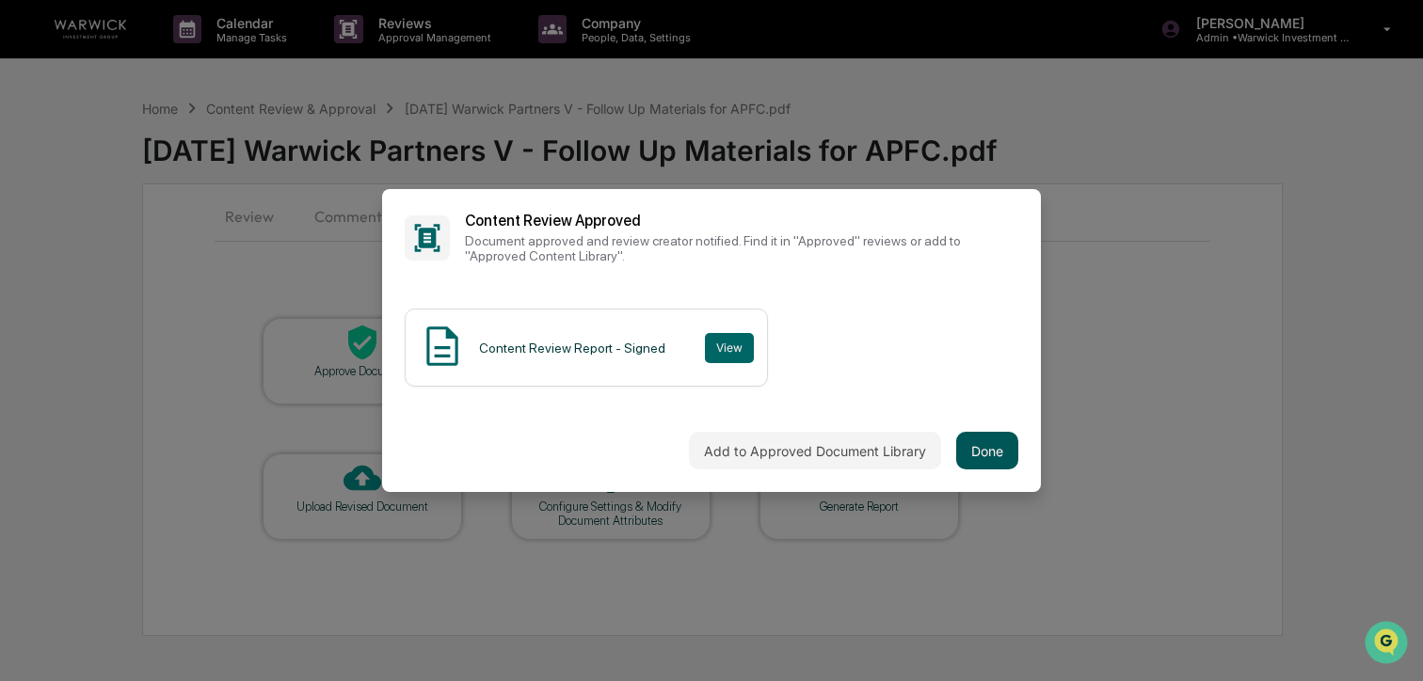
click at [987, 461] on button "Done" at bounding box center [987, 451] width 62 height 38
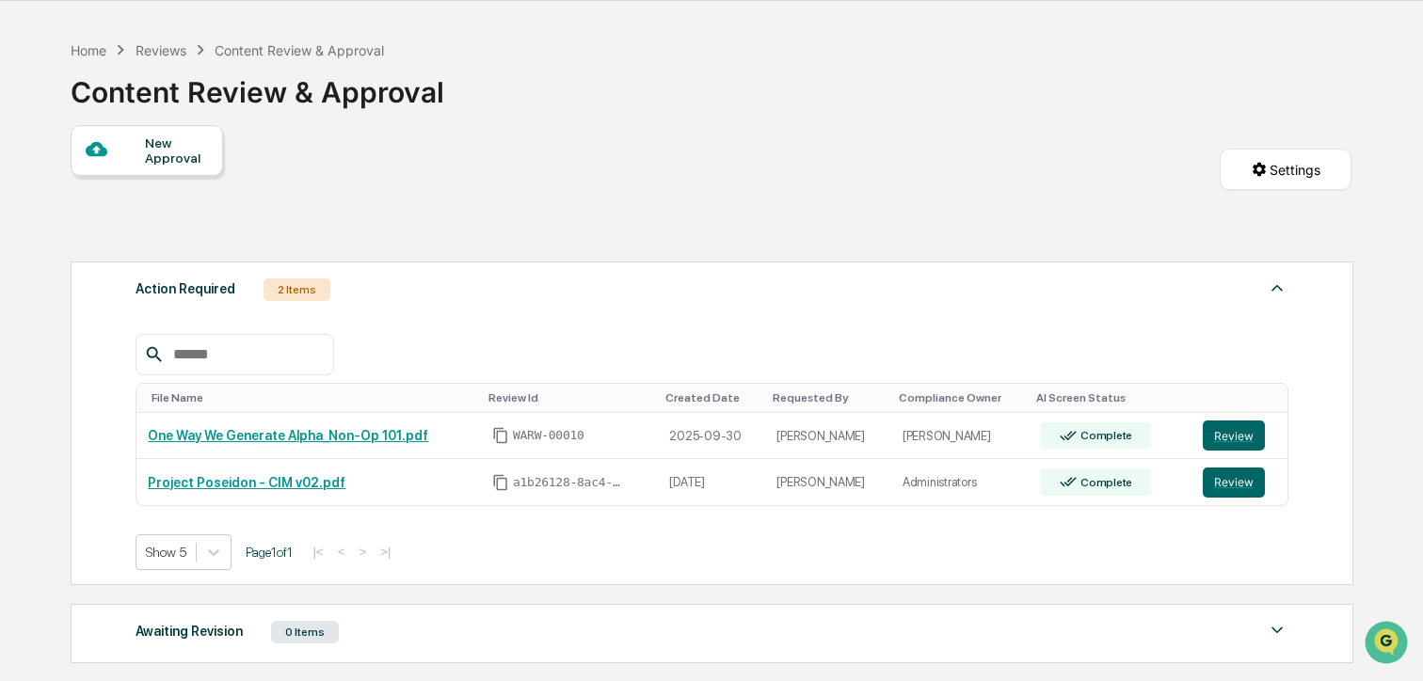
scroll to position [88, 0]
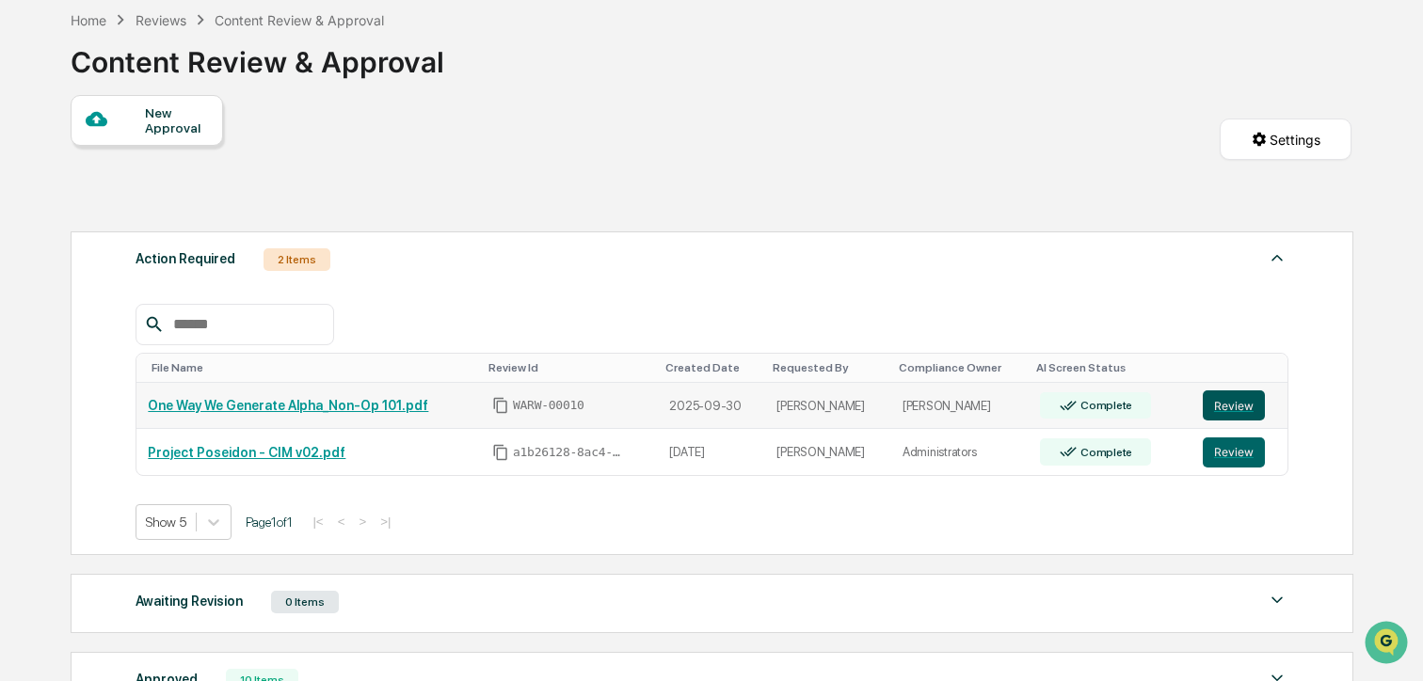
click at [1227, 412] on button "Review" at bounding box center [1233, 405] width 62 height 30
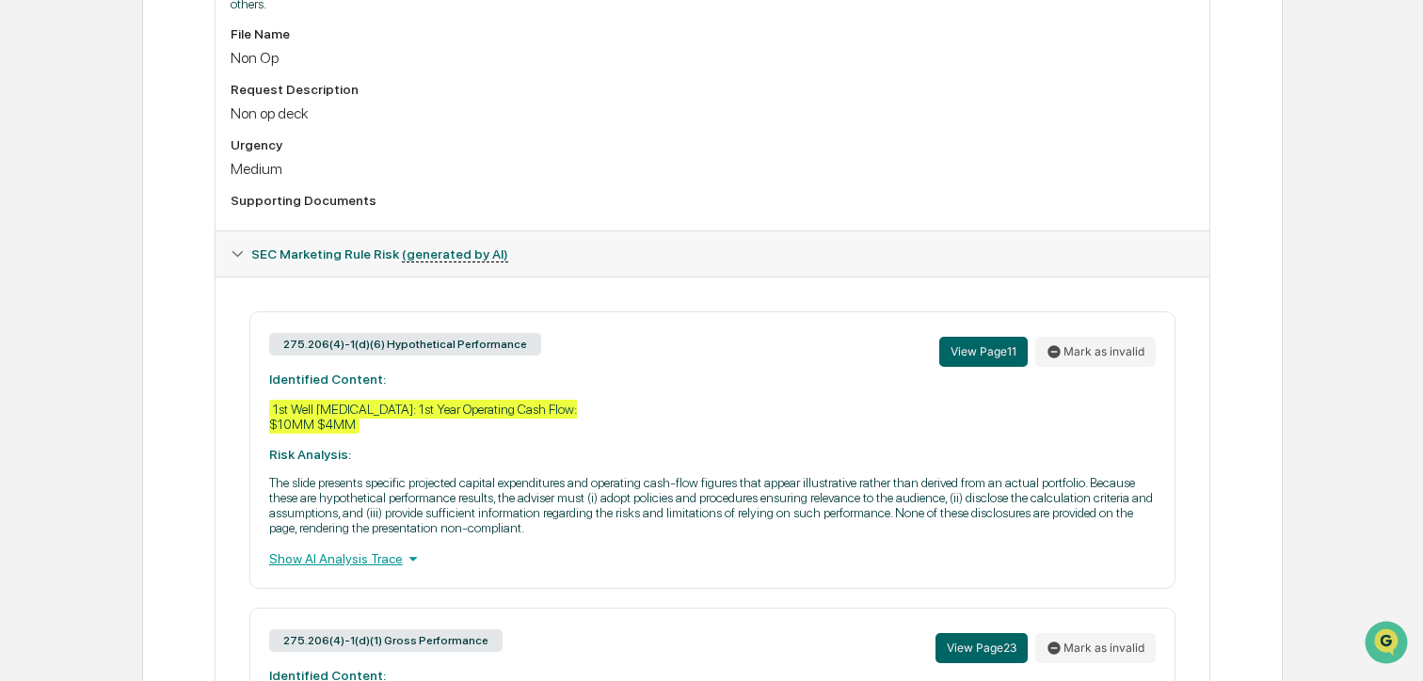
scroll to position [652, 0]
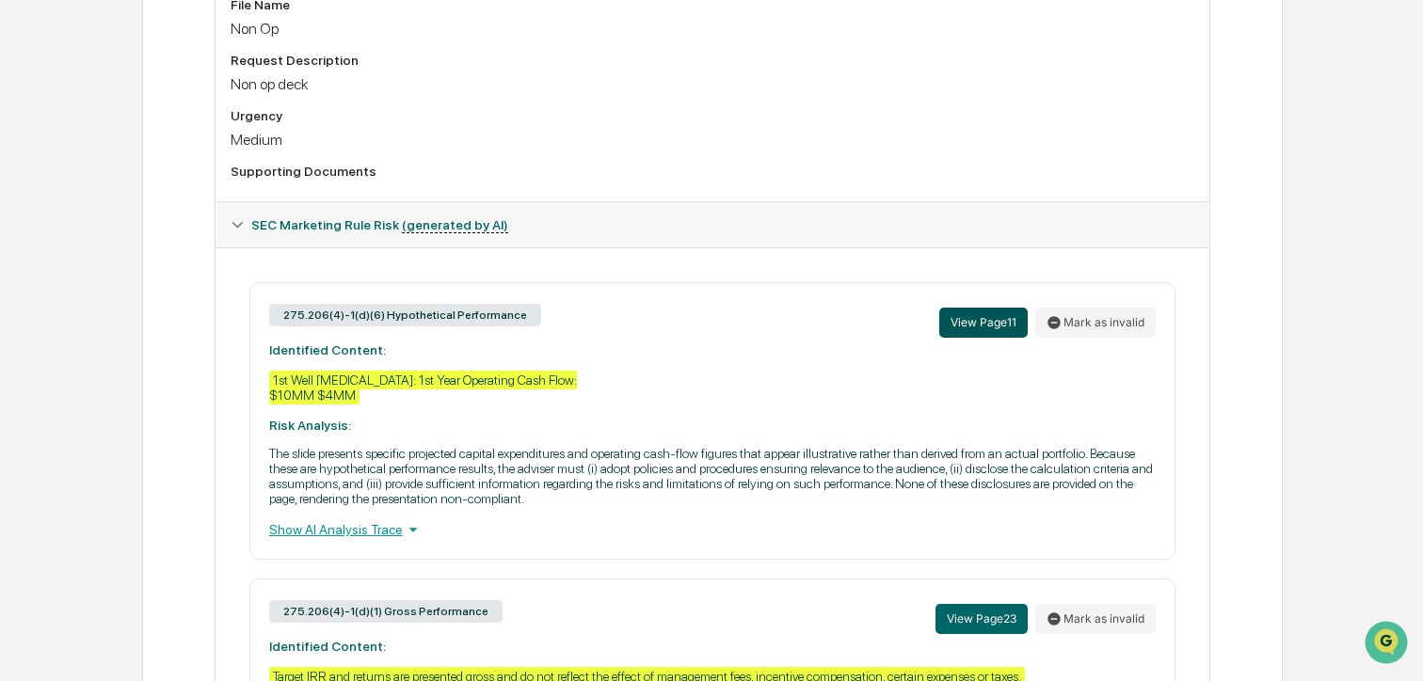
click at [964, 329] on button "View Page 11" at bounding box center [983, 323] width 88 height 30
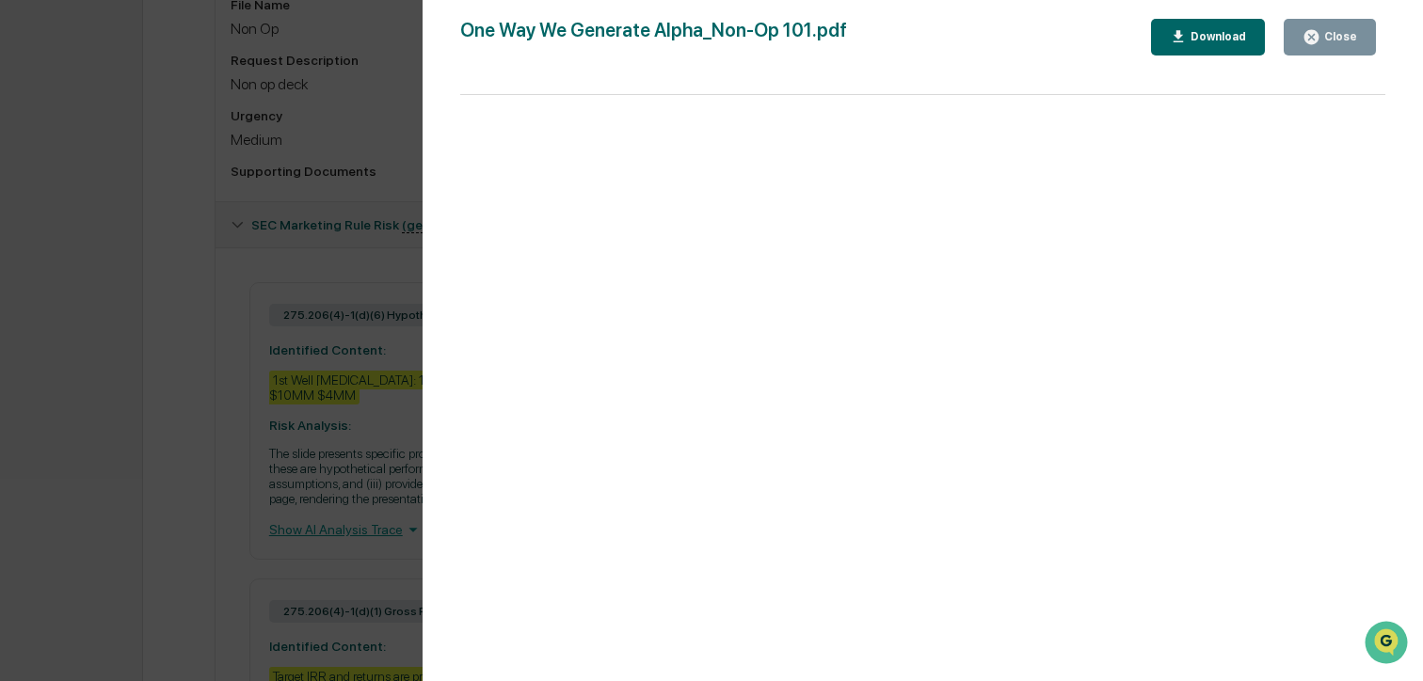
click at [1300, 43] on button "Close" at bounding box center [1329, 37] width 92 height 37
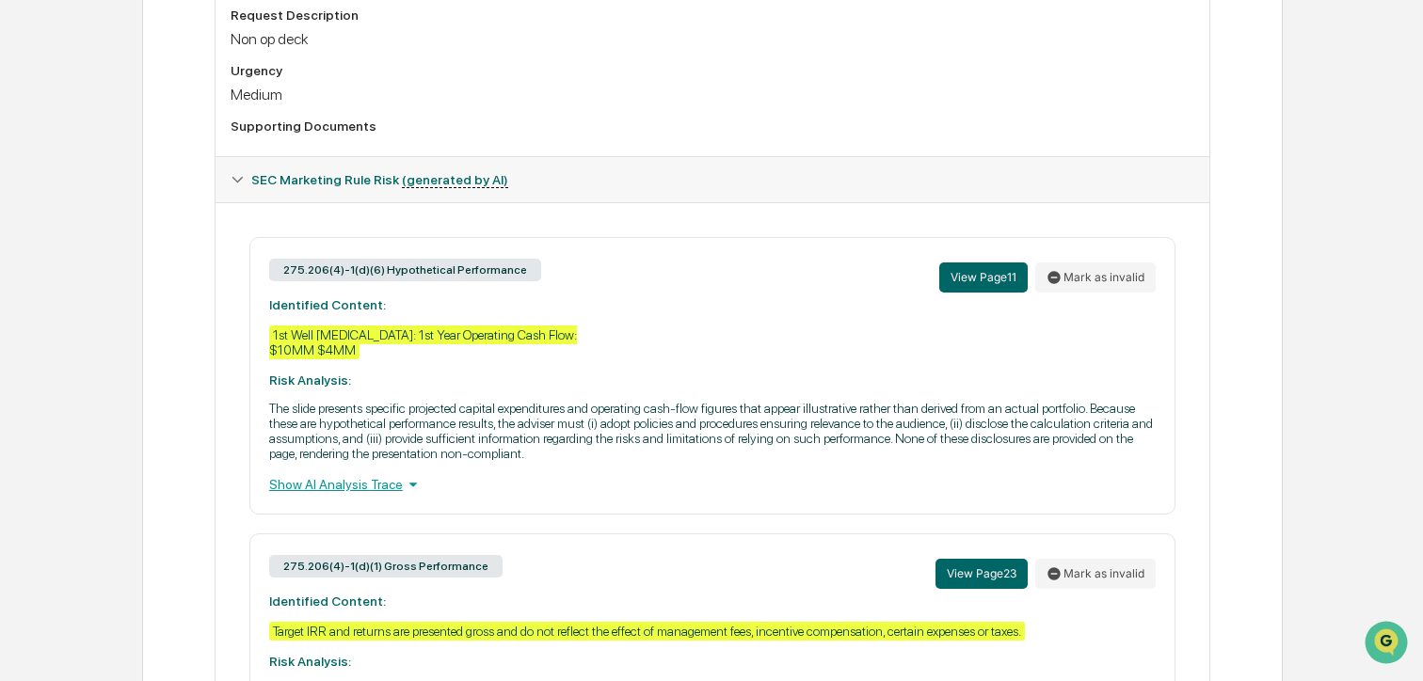
scroll to position [699, 0]
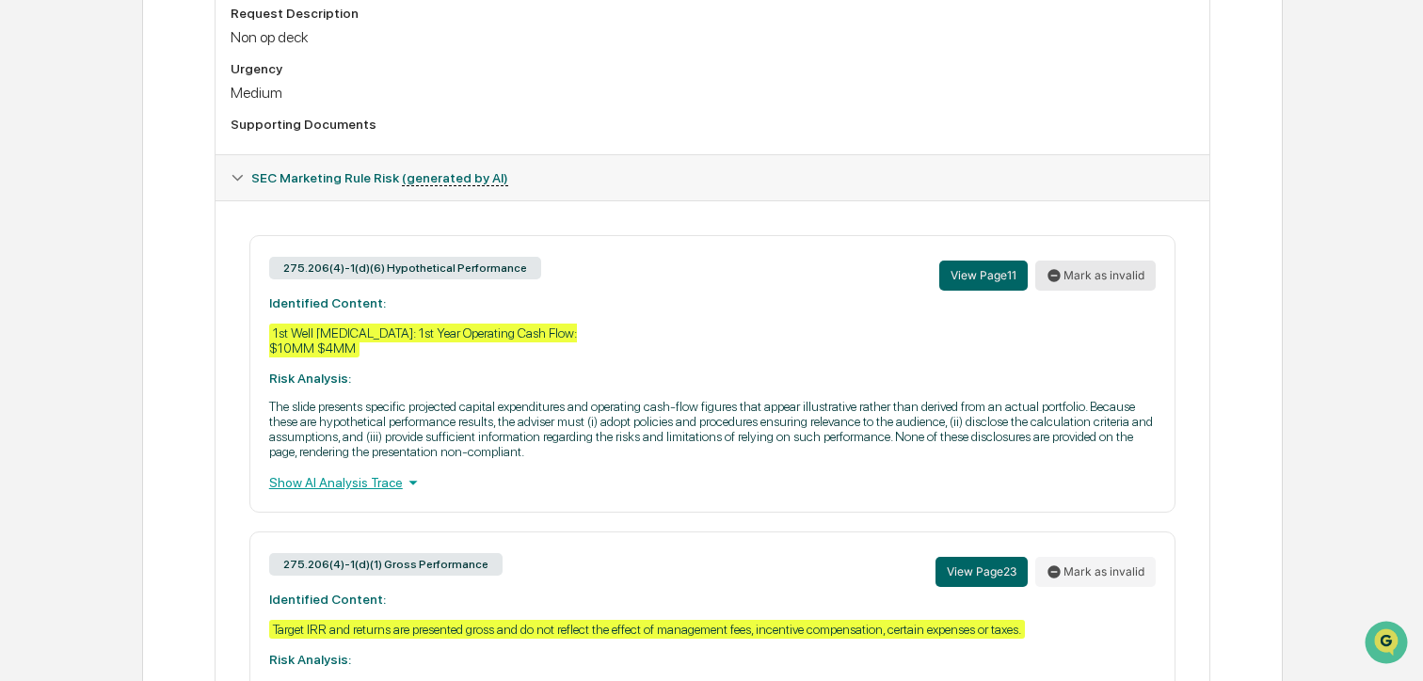
click at [1073, 280] on button "Mark as invalid" at bounding box center [1095, 276] width 120 height 30
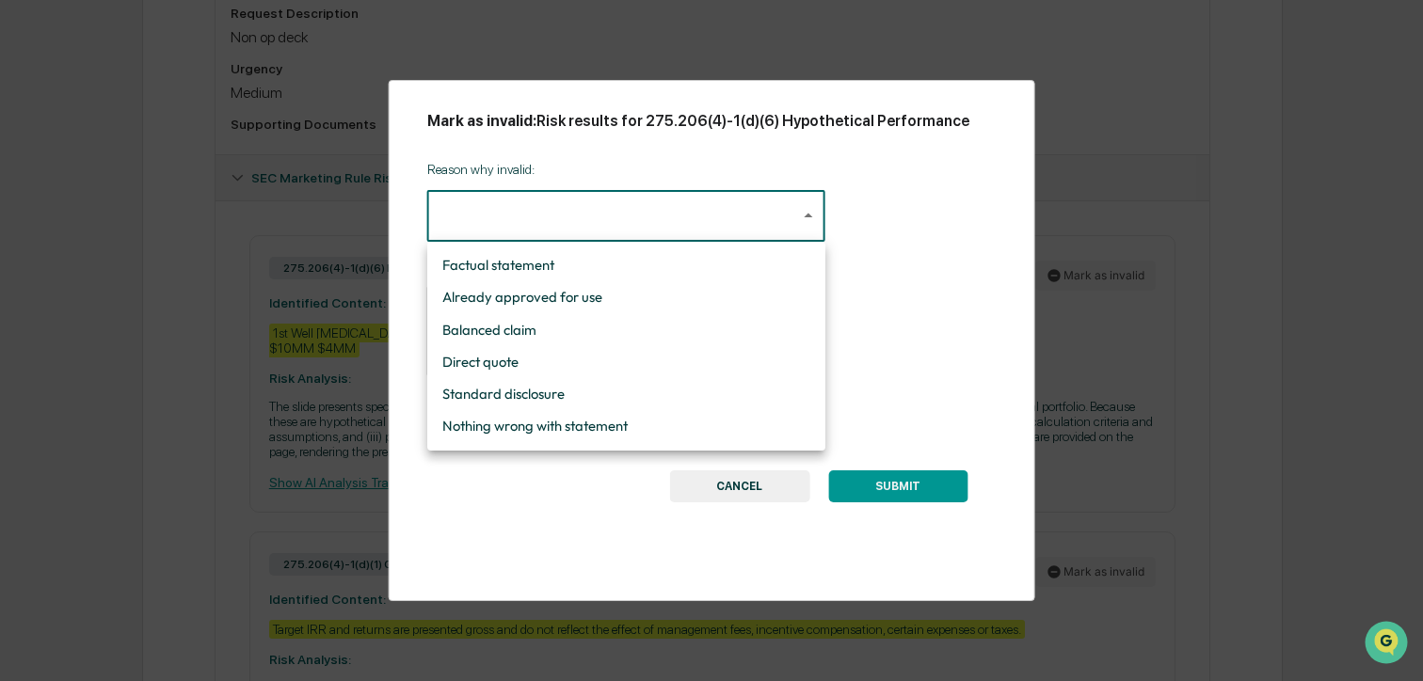
click at [649, 422] on li "Nothing wrong with statement" at bounding box center [626, 426] width 398 height 32
type input "**********"
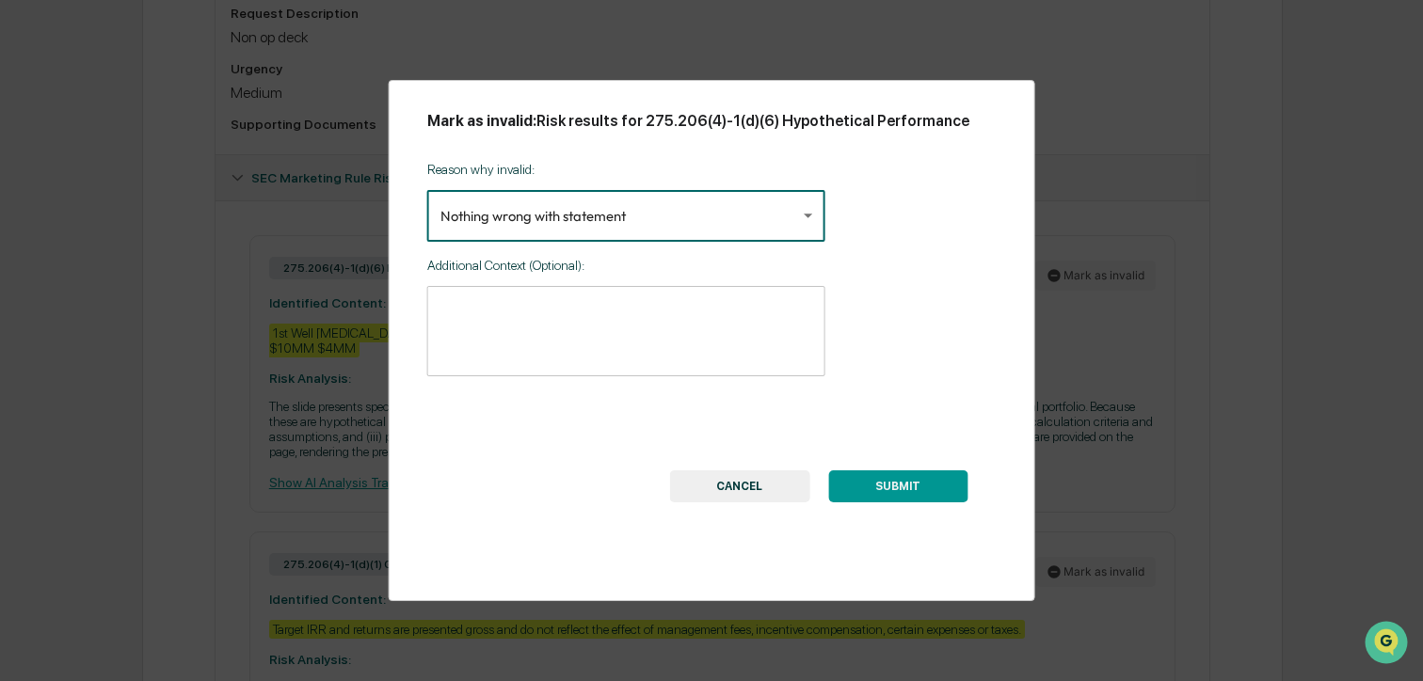
click at [642, 328] on textarea at bounding box center [626, 330] width 372 height 59
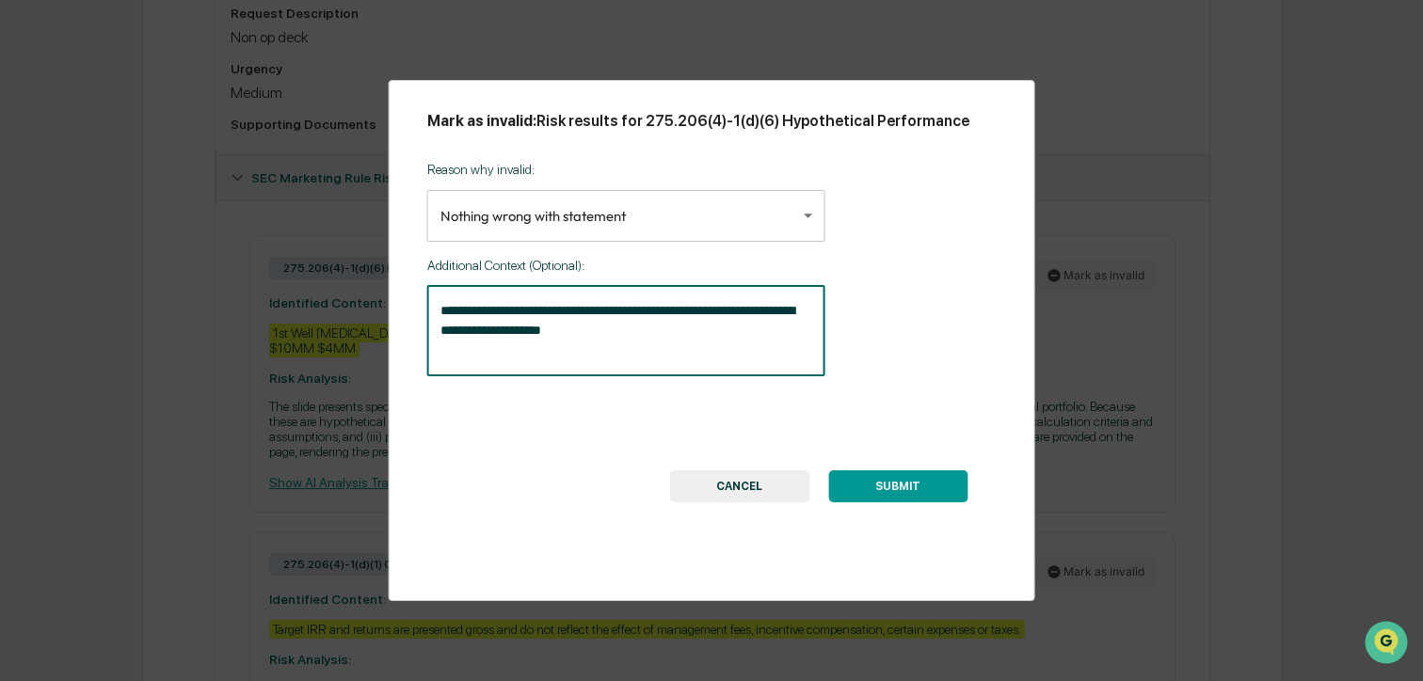
type textarea "**********"
click at [894, 486] on button "SUBMIT" at bounding box center [897, 486] width 139 height 32
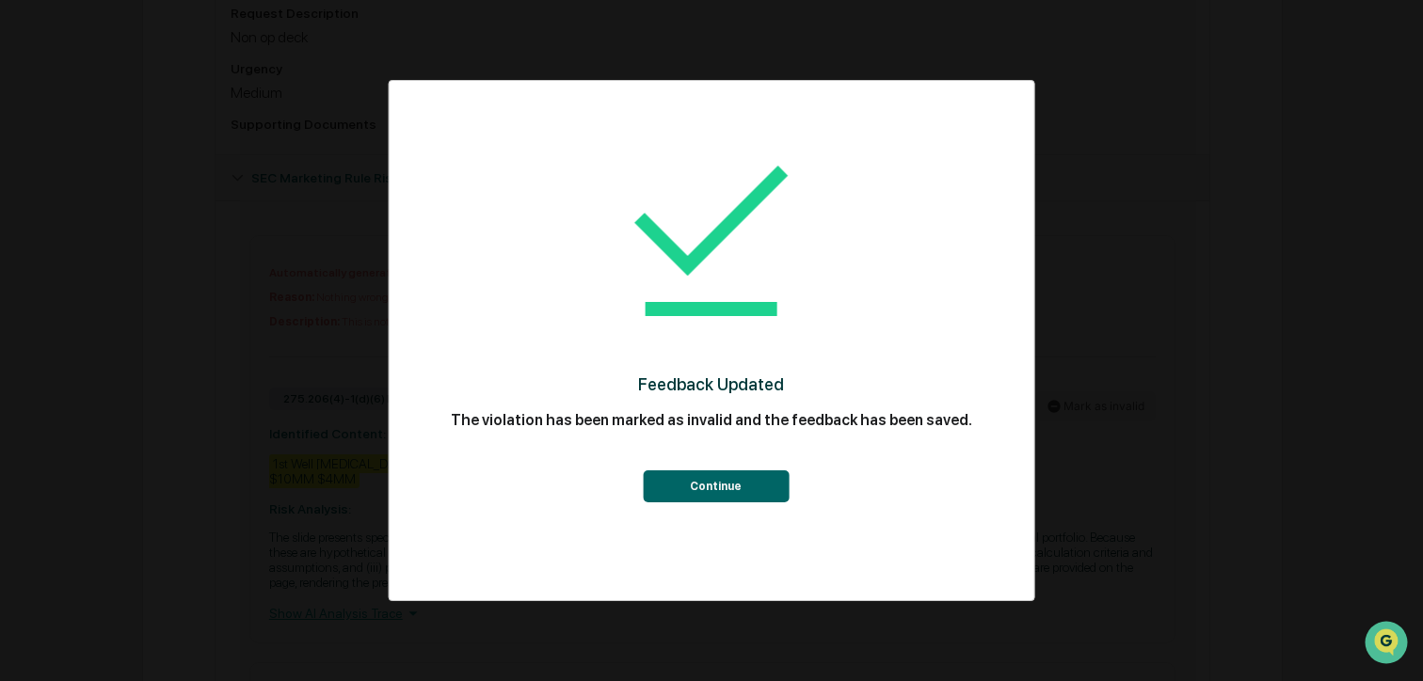
click at [684, 489] on button "Continue" at bounding box center [716, 486] width 146 height 32
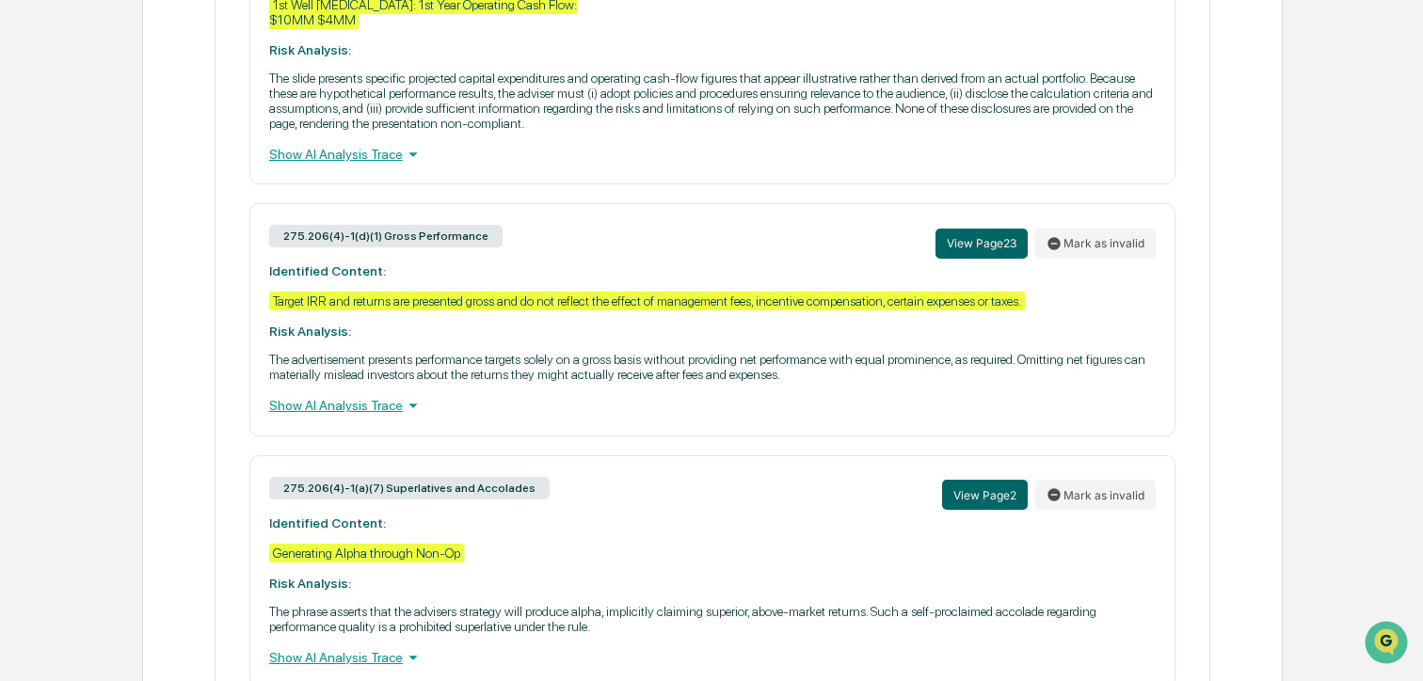
scroll to position [1160, 0]
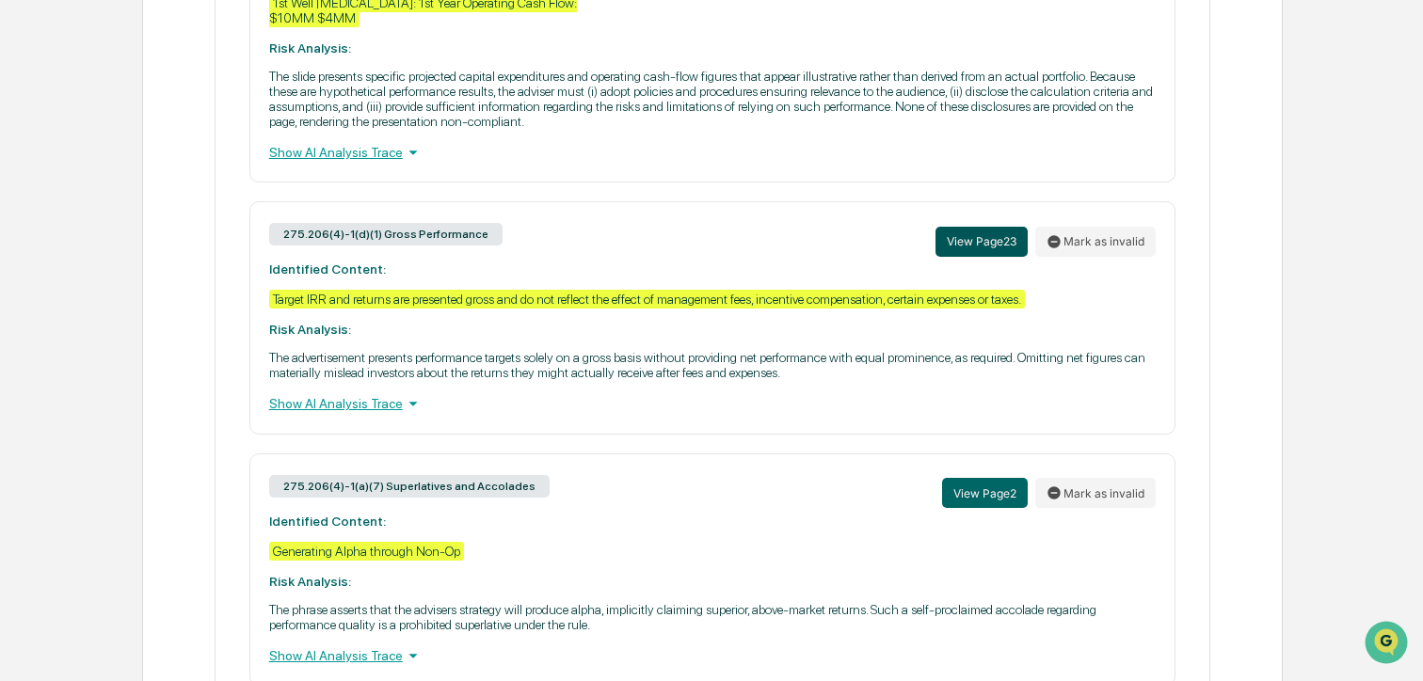
click at [1007, 256] on button "View Page 23" at bounding box center [981, 242] width 92 height 30
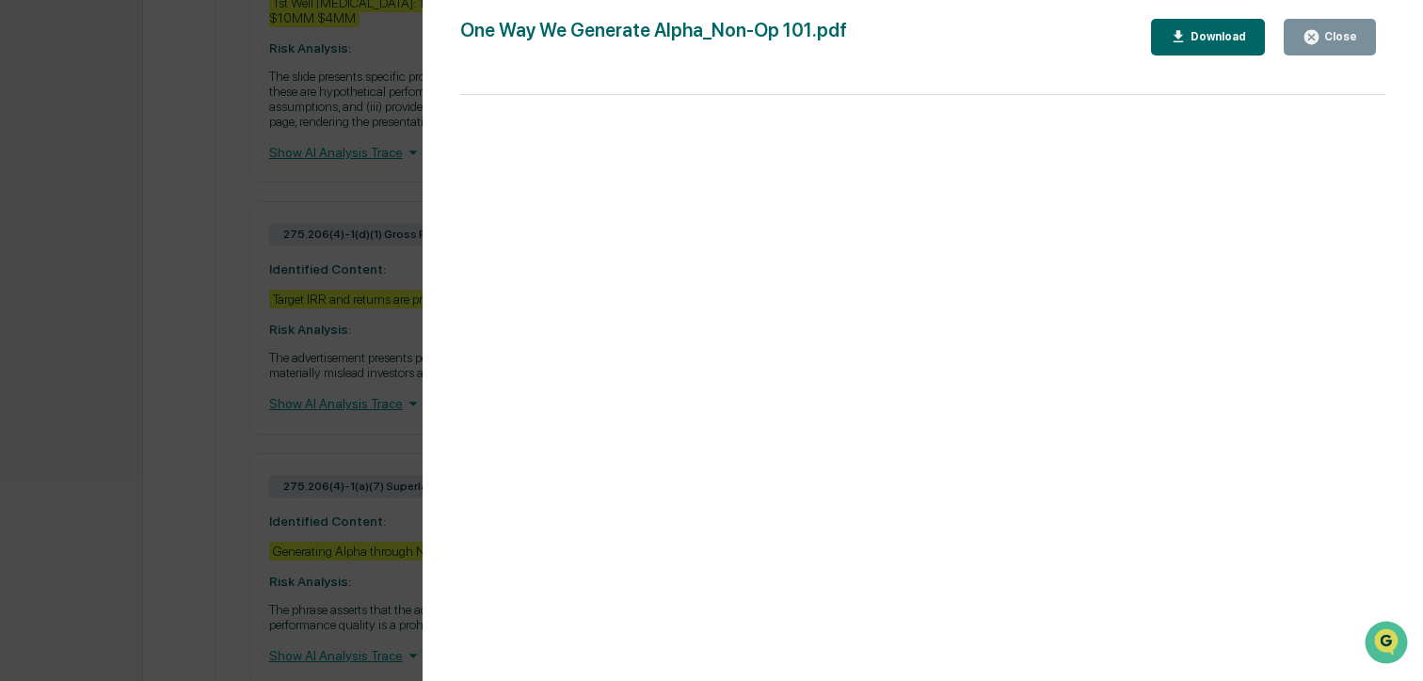
click at [1328, 46] on button "Close" at bounding box center [1329, 37] width 92 height 37
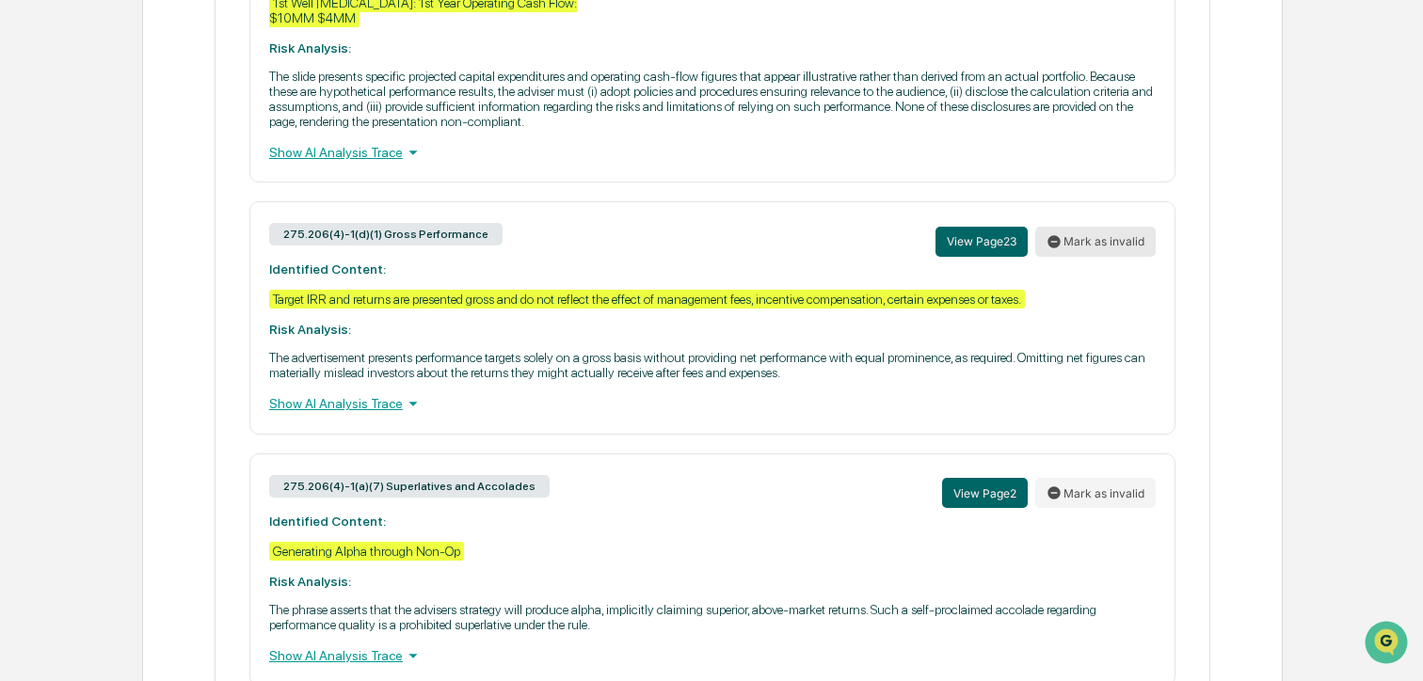
click at [1101, 257] on button "Mark as invalid" at bounding box center [1095, 242] width 120 height 30
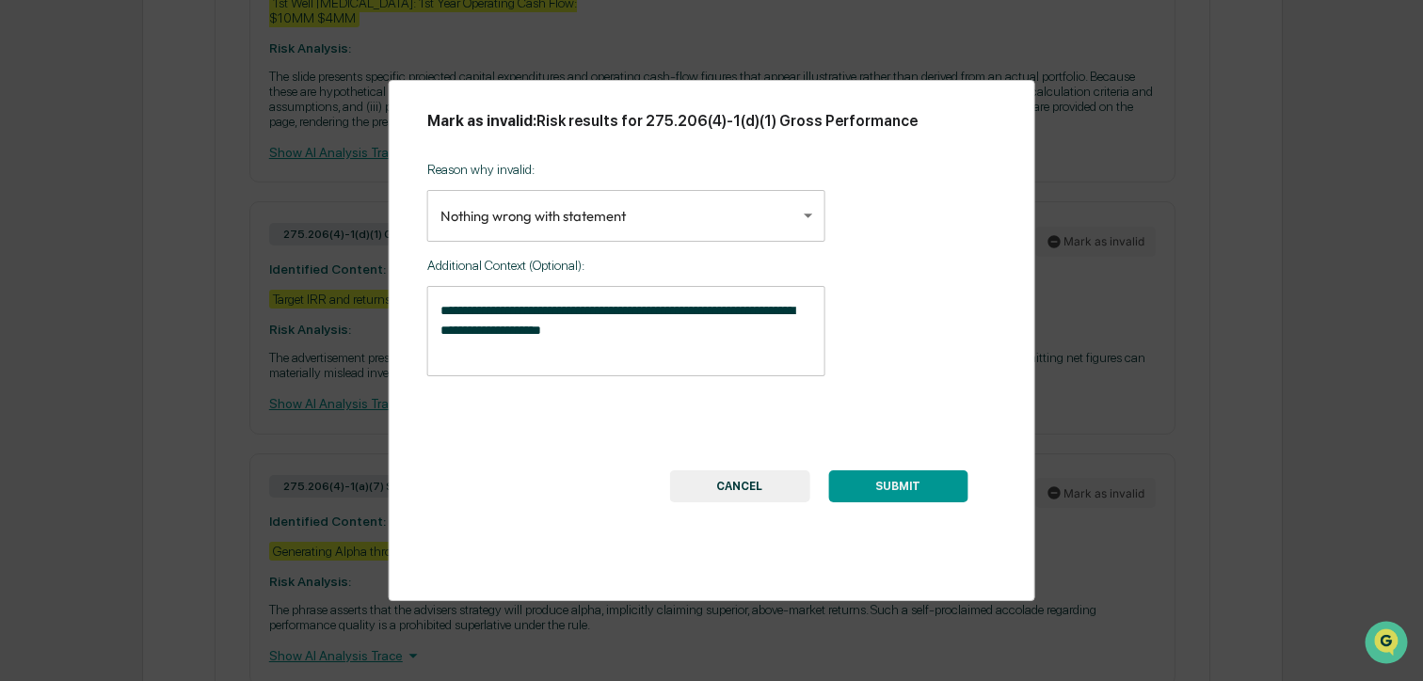
click at [644, 226] on body "Calendar Manage Tasks Reviews Approval Management Company People, Data, Setting…" at bounding box center [711, 307] width 1423 height 2935
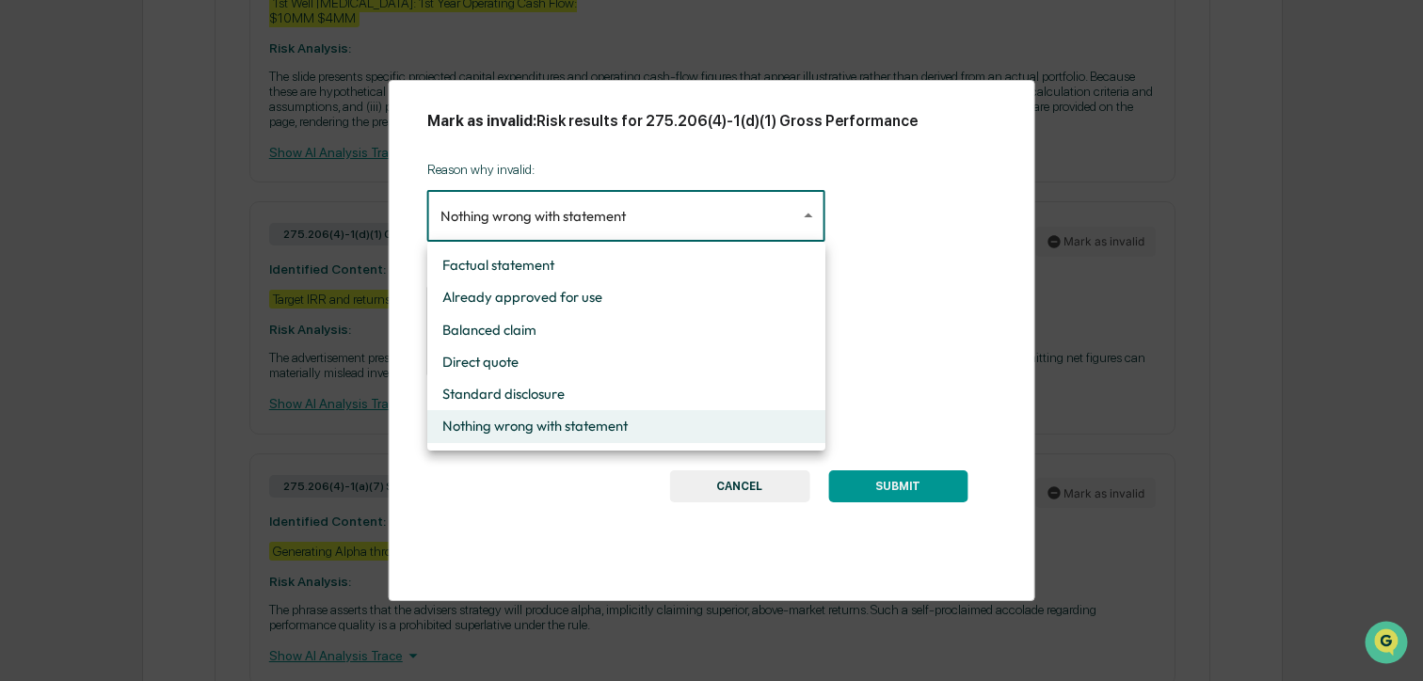
click at [577, 383] on li "Standard disclosure" at bounding box center [626, 394] width 398 height 32
type input "**********"
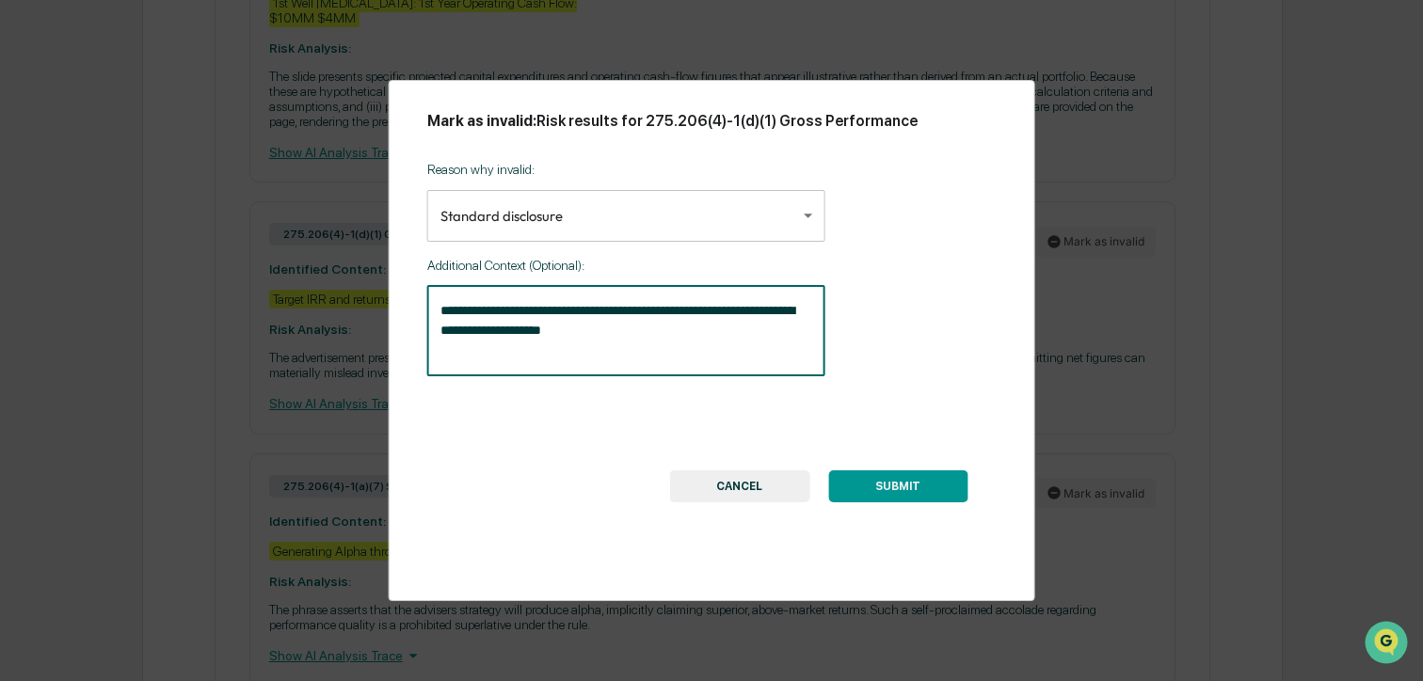
drag, startPoint x: 727, startPoint y: 320, endPoint x: 487, endPoint y: 315, distance: 240.0
click at [487, 315] on textarea "**********" at bounding box center [626, 330] width 372 height 59
click at [665, 336] on textarea "**********" at bounding box center [626, 330] width 372 height 59
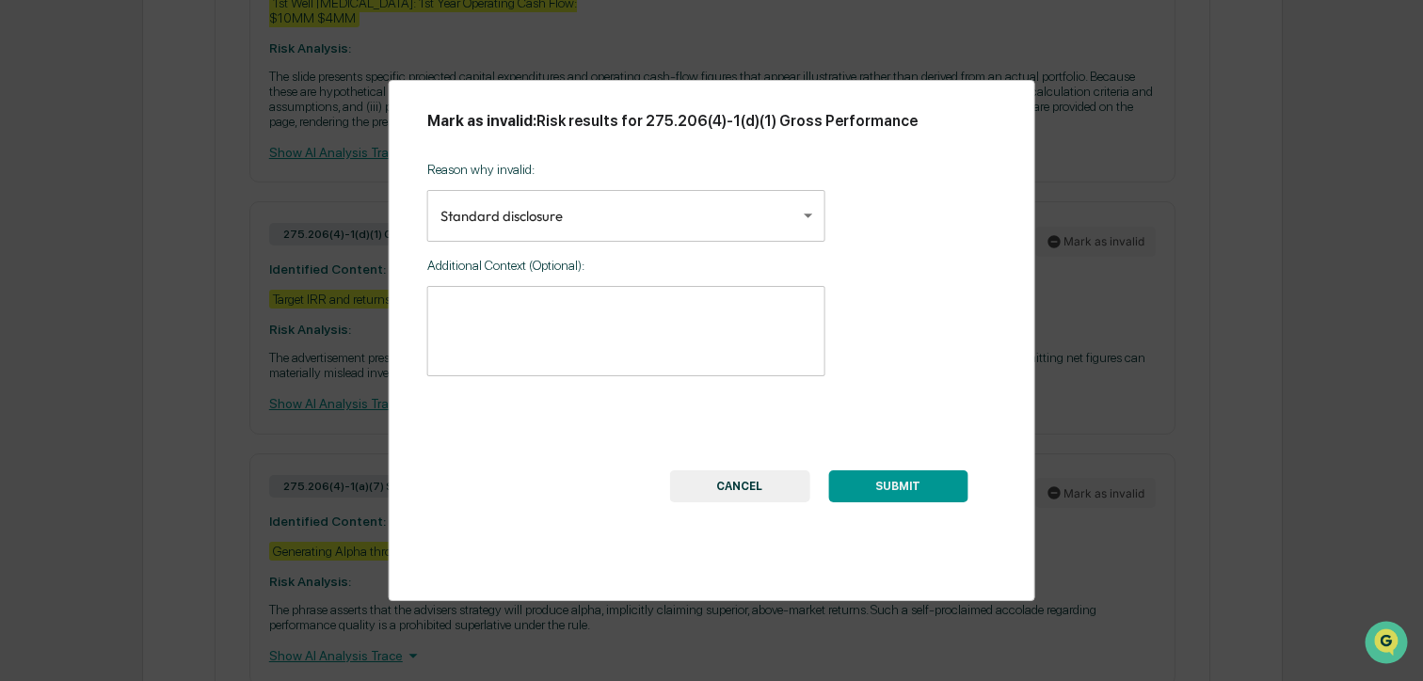
click at [883, 485] on button "SUBMIT" at bounding box center [897, 486] width 139 height 32
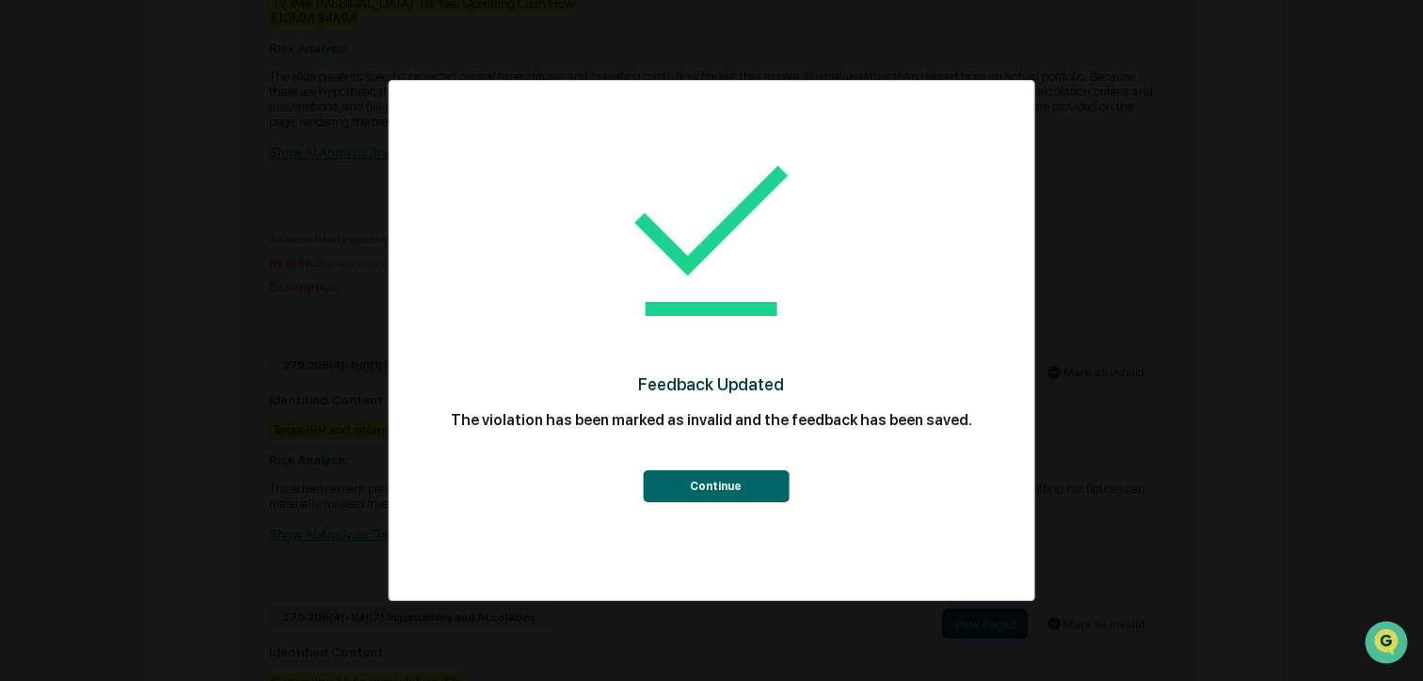
click at [740, 482] on button "Continue" at bounding box center [716, 486] width 146 height 32
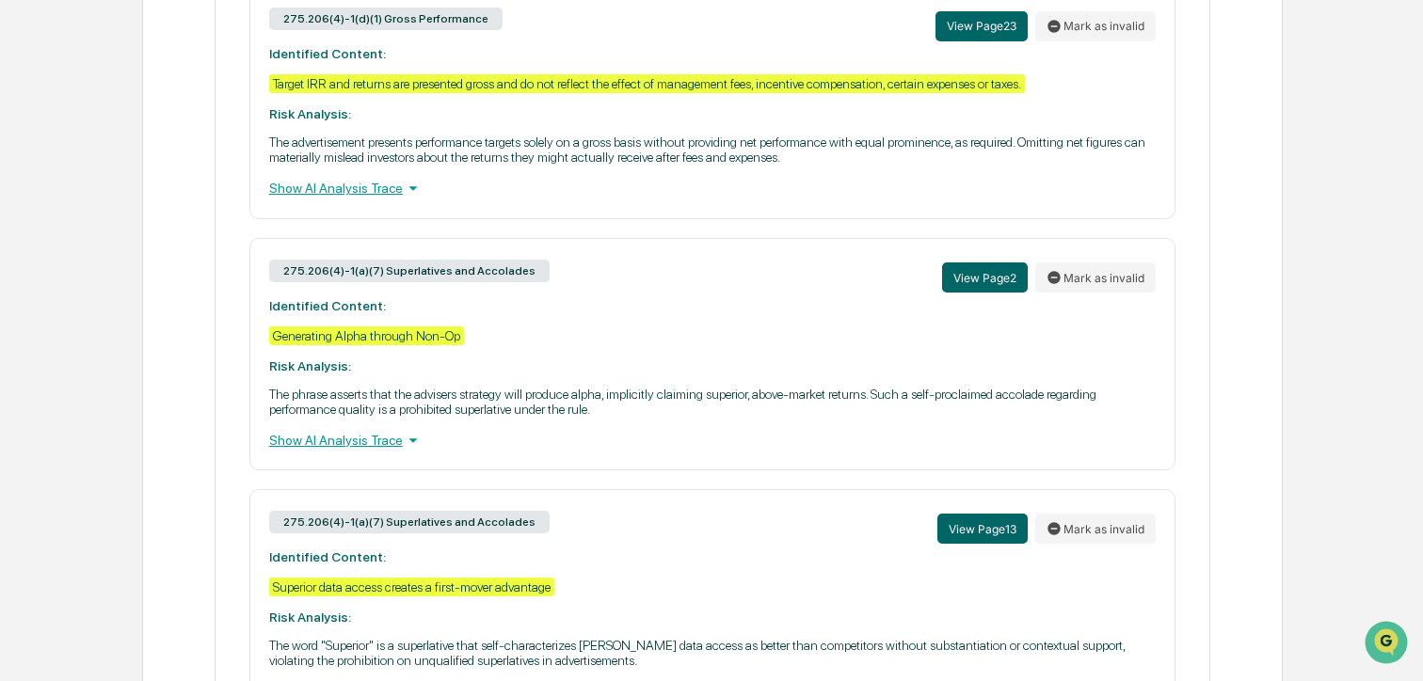
scroll to position [1536, 0]
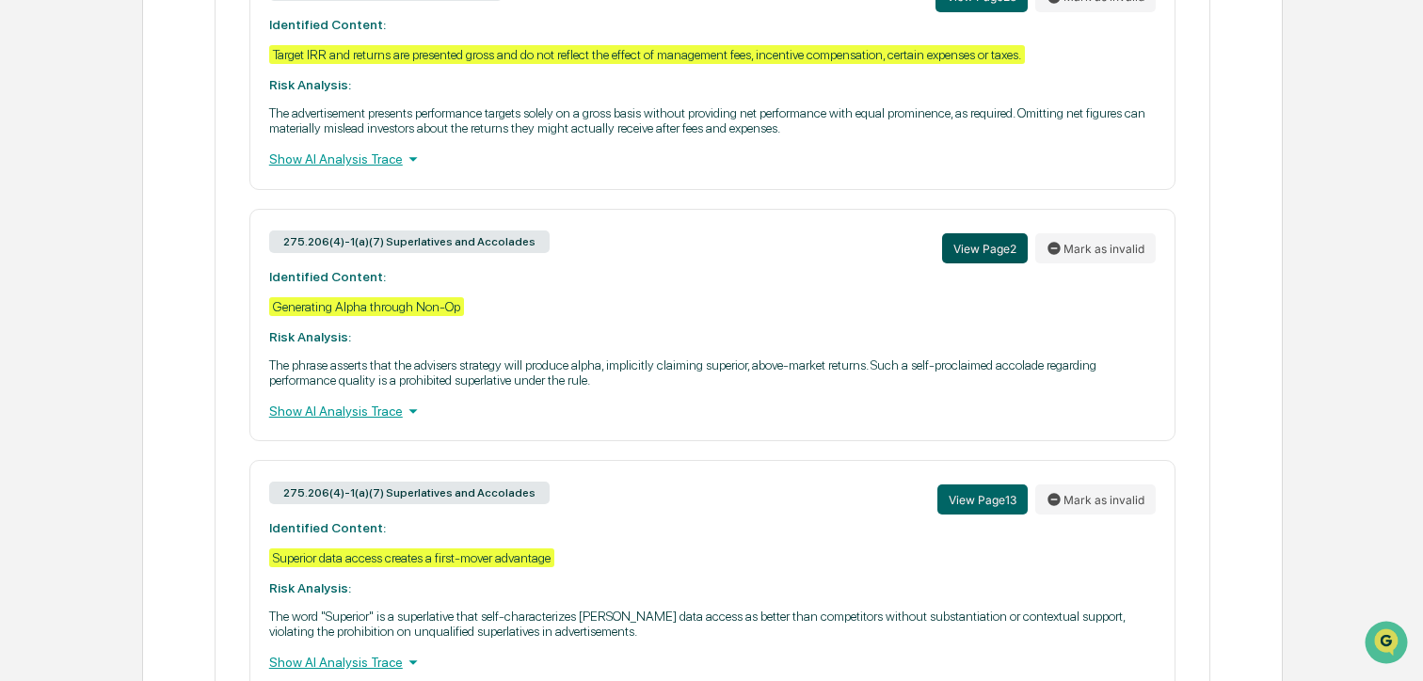
click at [990, 261] on button "View Page 2" at bounding box center [985, 248] width 86 height 30
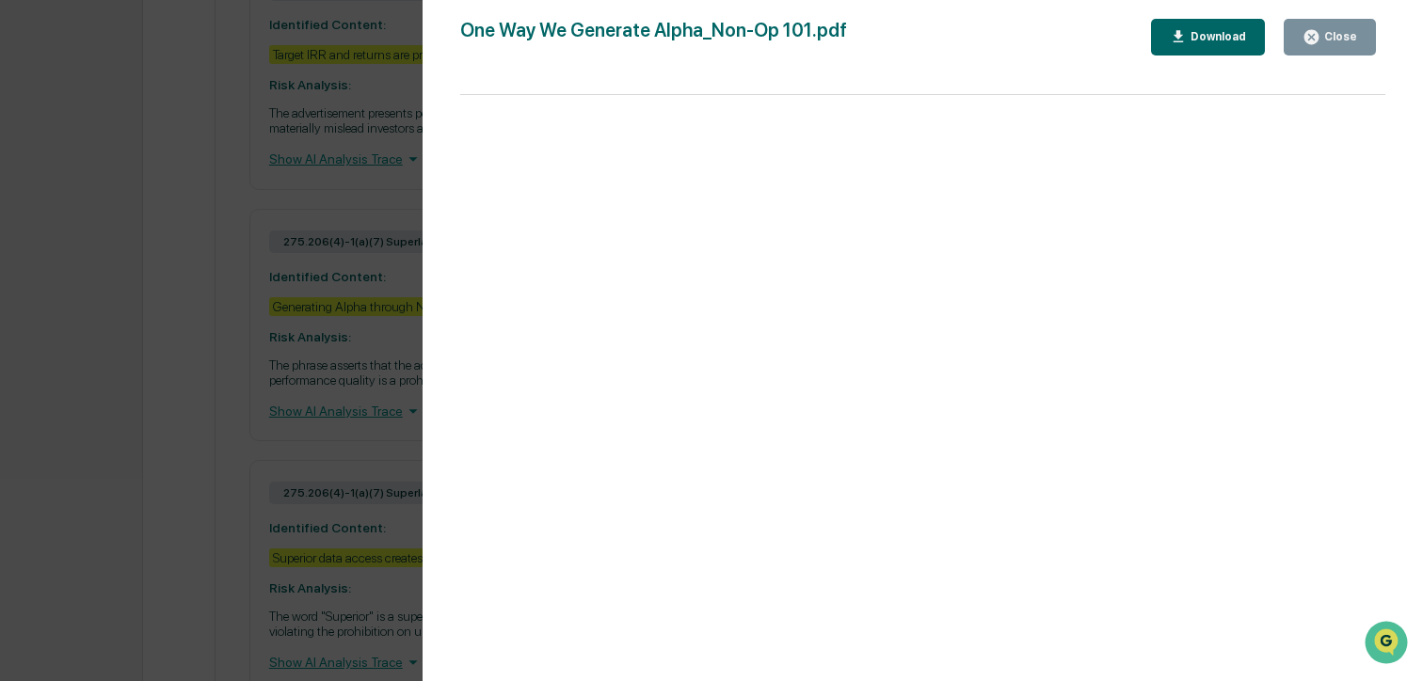
click at [1312, 43] on icon "button" at bounding box center [1311, 37] width 14 height 14
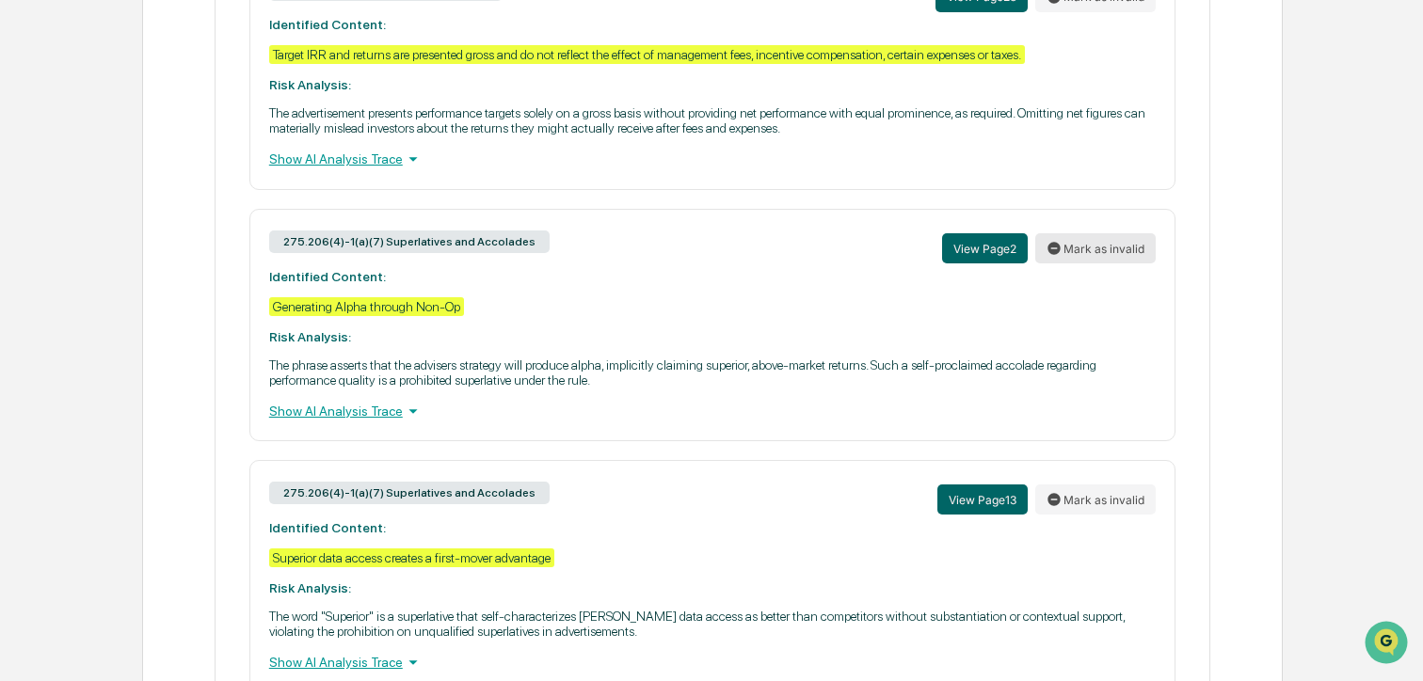
click at [1070, 259] on button "Mark as invalid" at bounding box center [1095, 248] width 120 height 30
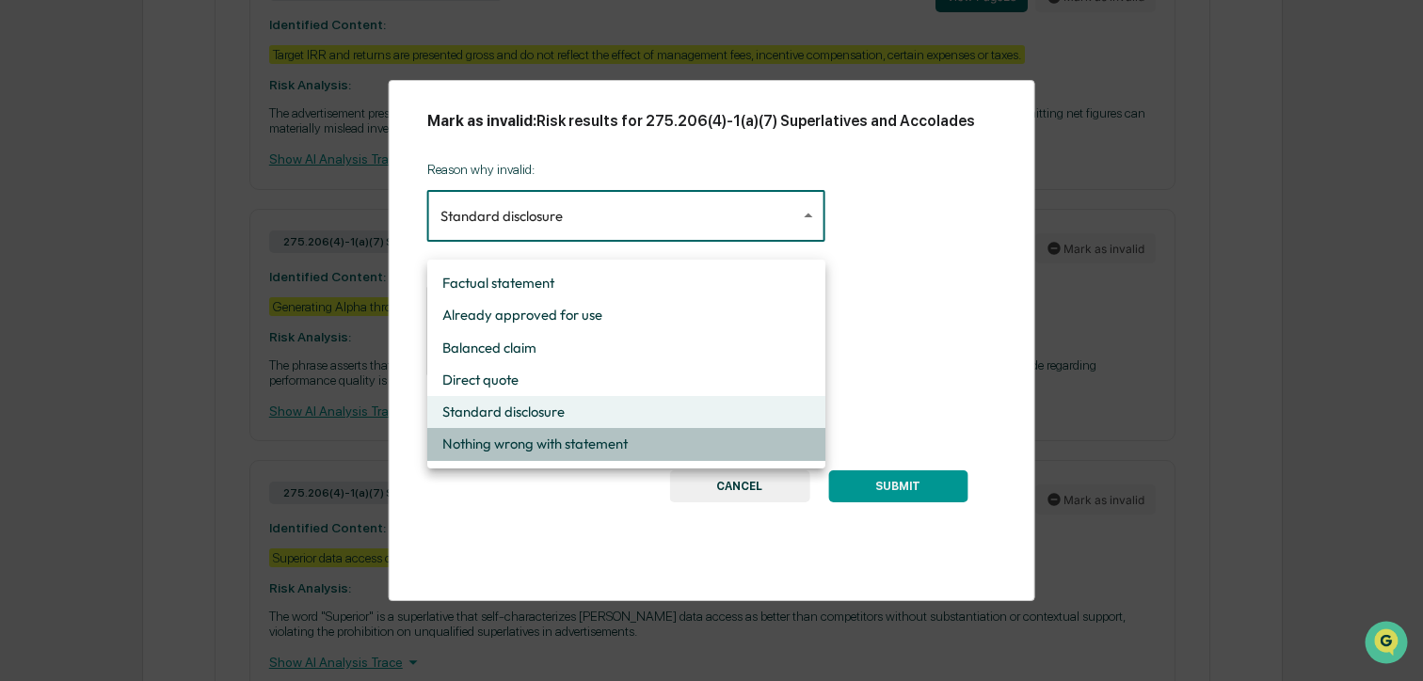
click at [529, 445] on li "Nothing wrong with statement" at bounding box center [626, 444] width 398 height 32
type input "**********"
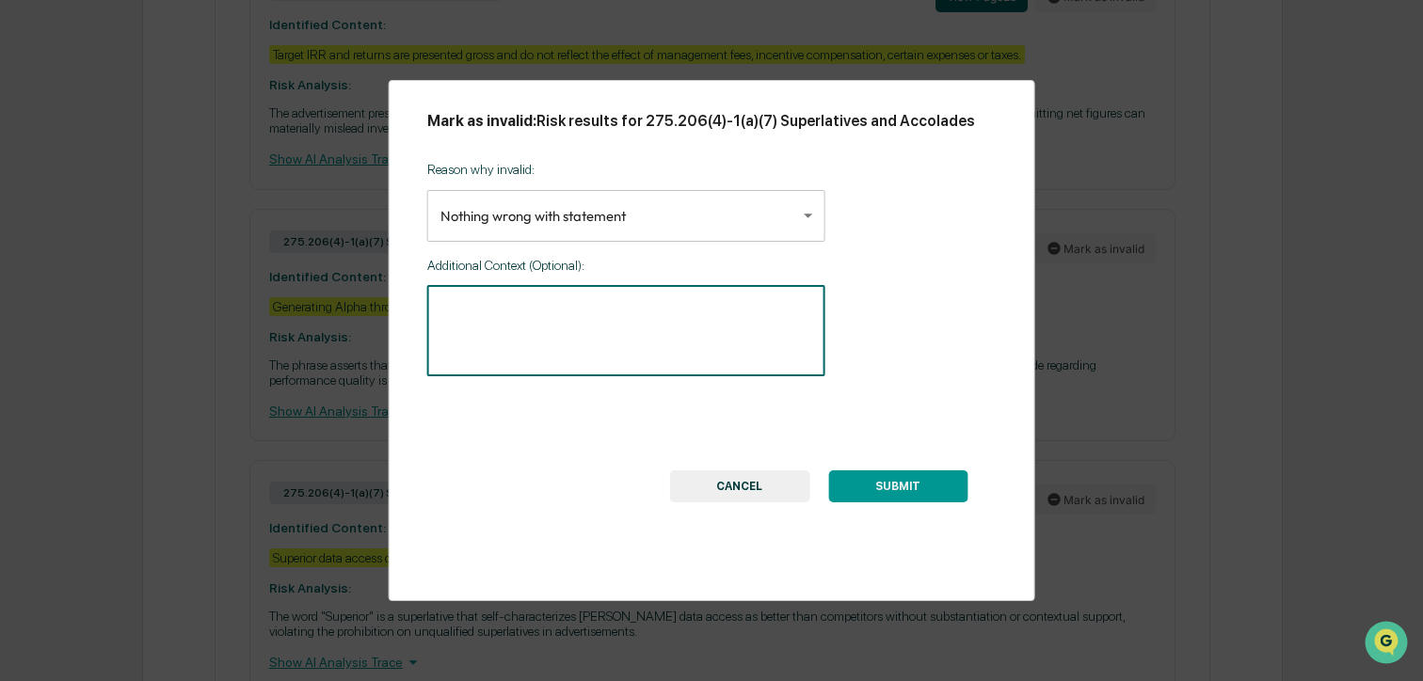
click at [544, 345] on textarea at bounding box center [626, 330] width 372 height 59
type textarea "**********"
click at [859, 502] on button "SUBMIT" at bounding box center [897, 486] width 139 height 32
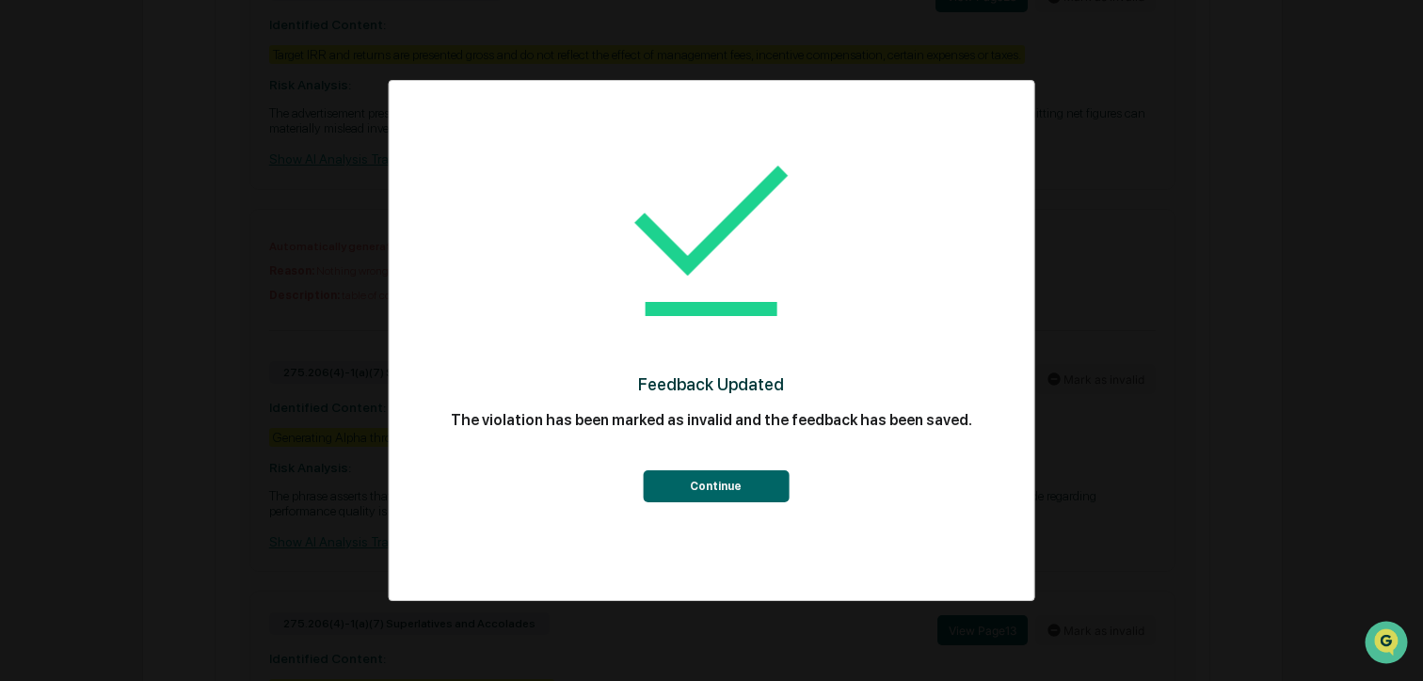
click at [754, 482] on button "Continue" at bounding box center [716, 486] width 146 height 32
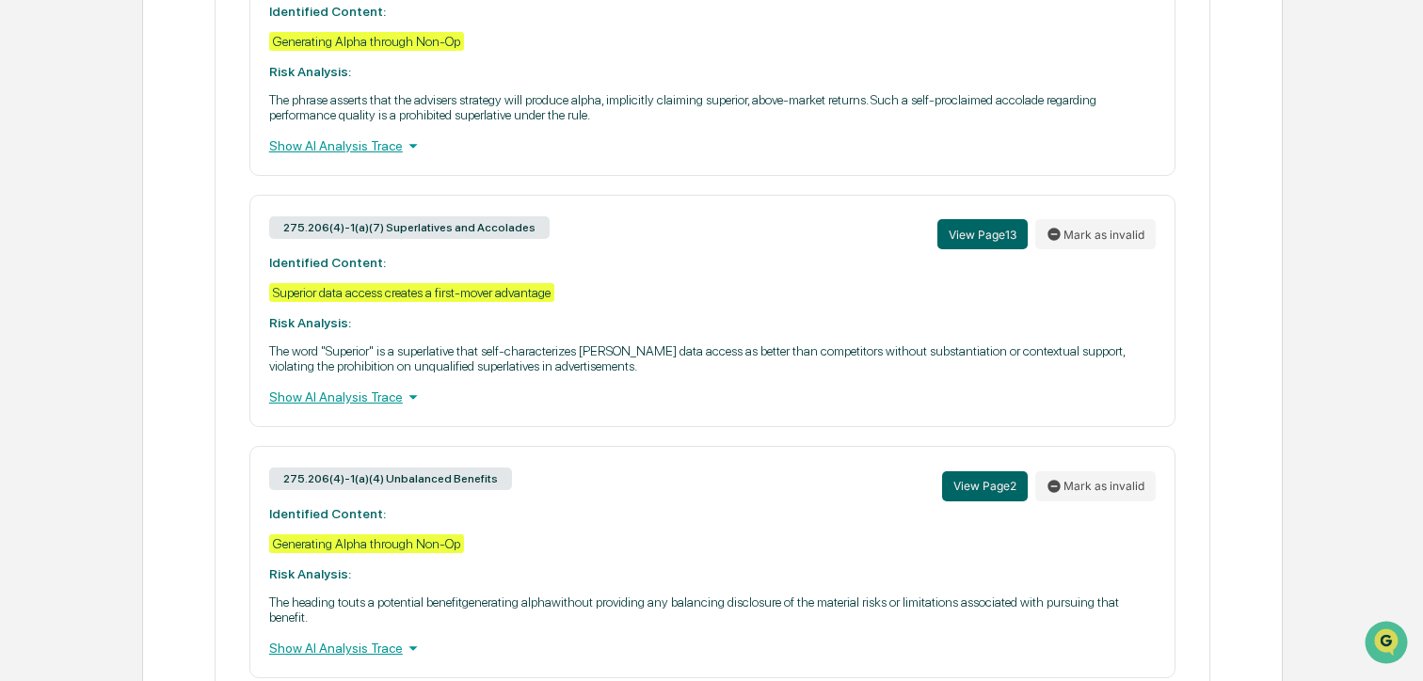
scroll to position [1939, 0]
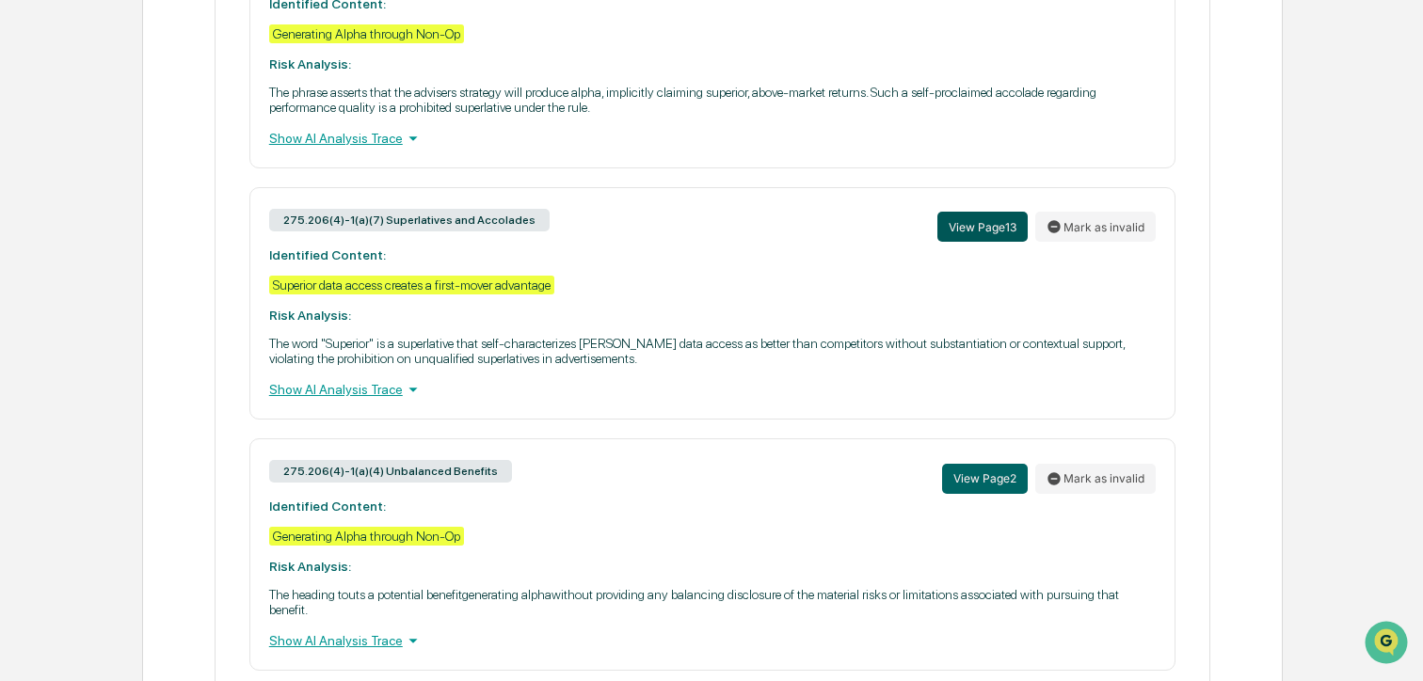
click at [964, 238] on button "View Page 13" at bounding box center [982, 227] width 90 height 30
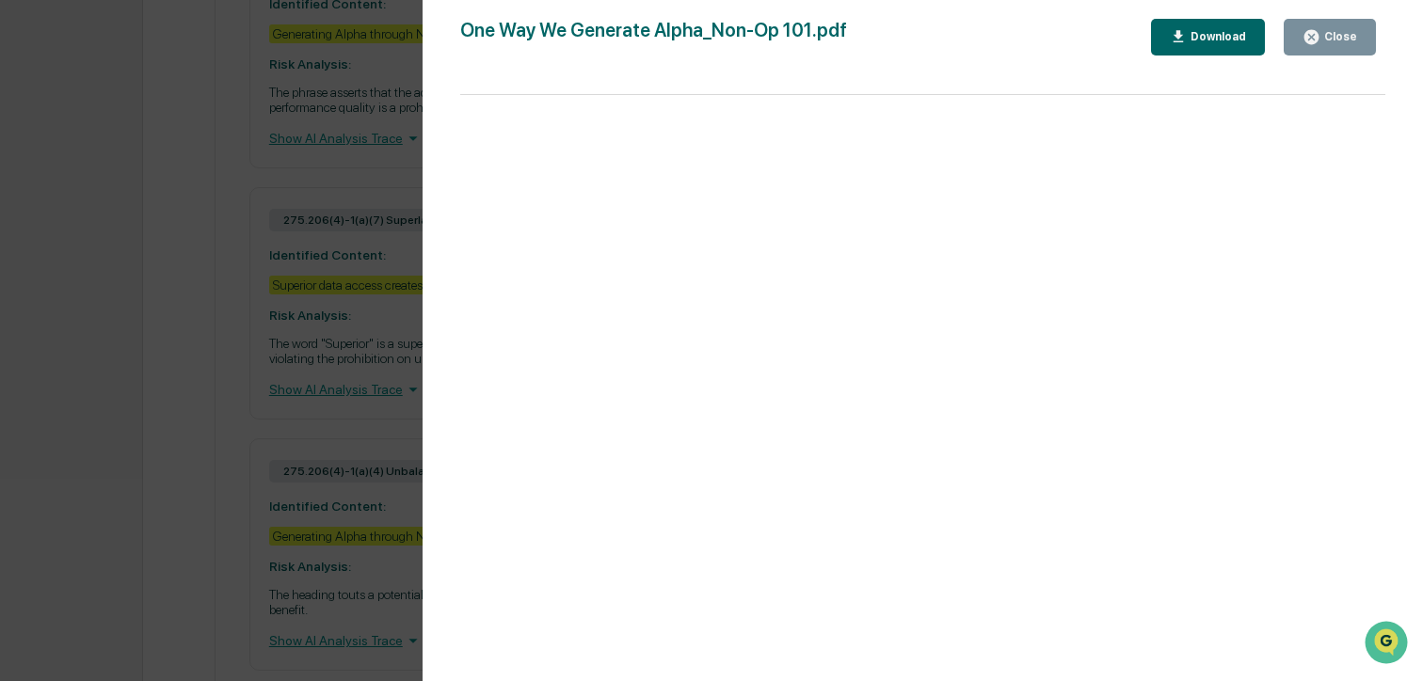
click at [1330, 35] on div "Close" at bounding box center [1338, 36] width 37 height 13
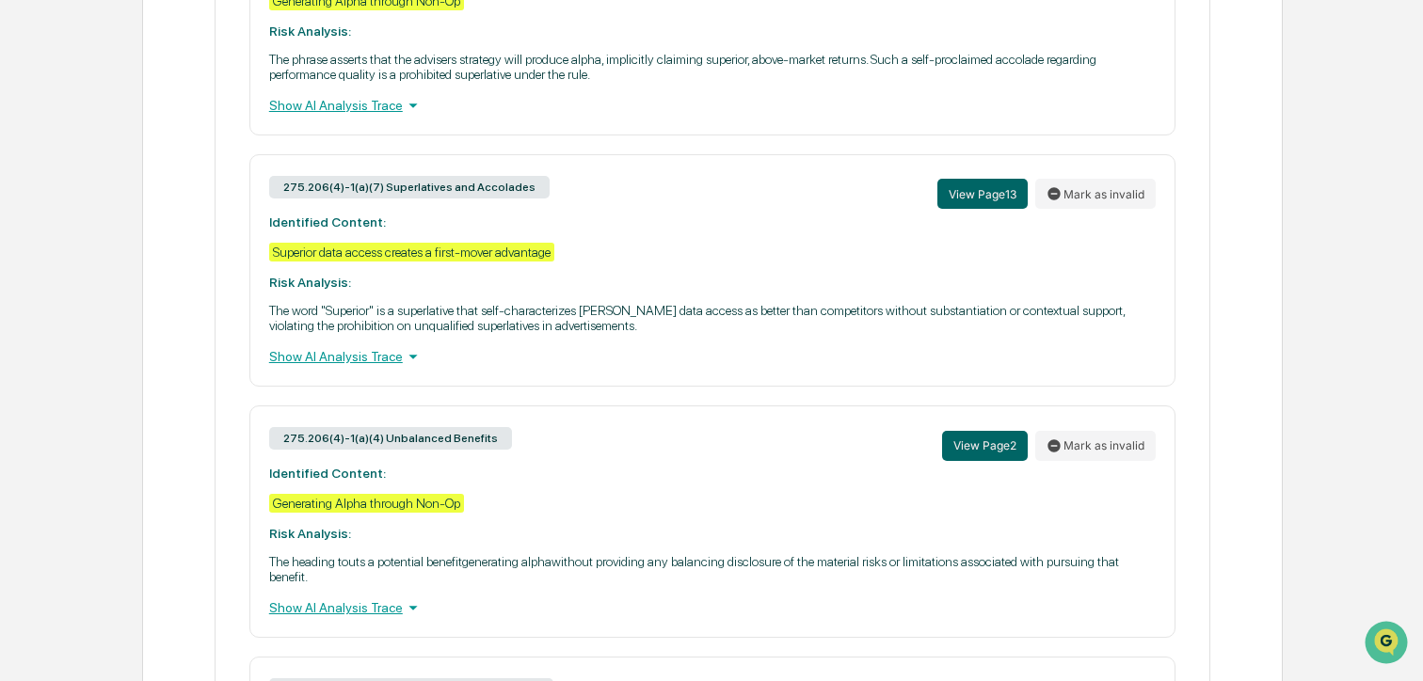
scroll to position [1974, 0]
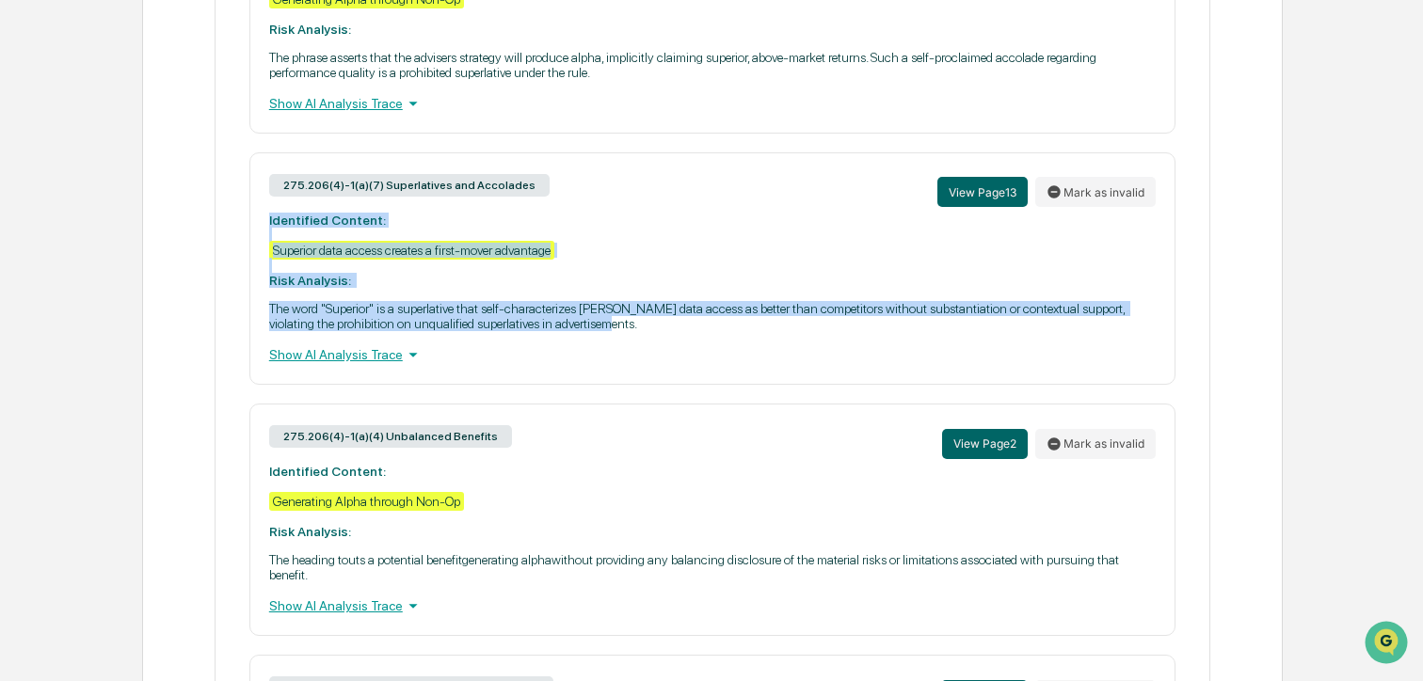
drag, startPoint x: 750, startPoint y: 345, endPoint x: 248, endPoint y: 238, distance: 512.8
click at [249, 238] on div "275.206(4)-1(a)(7) Superlatives and Accolades View Page 13 Mark as invalid Iden…" at bounding box center [712, 268] width 926 height 232
copy div "Identified Content: Superior data access creates a first-mover advantage Risk A…"
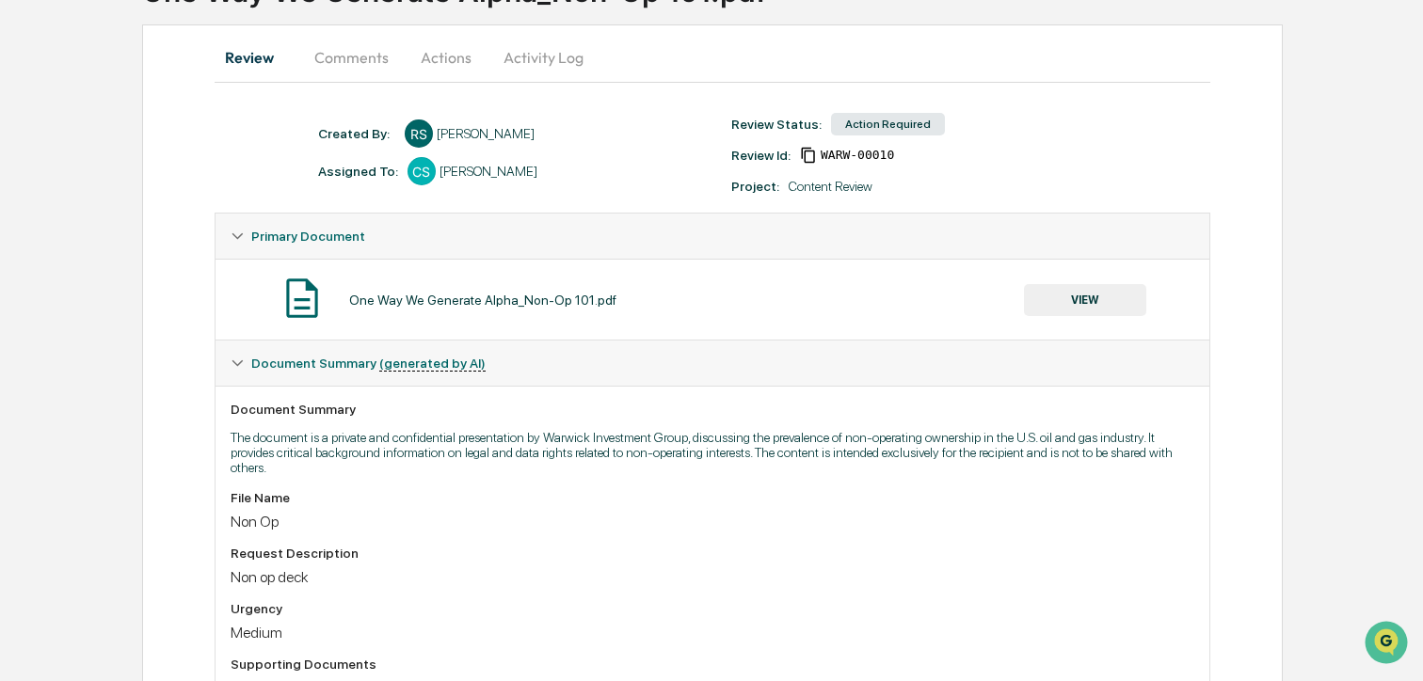
scroll to position [0, 0]
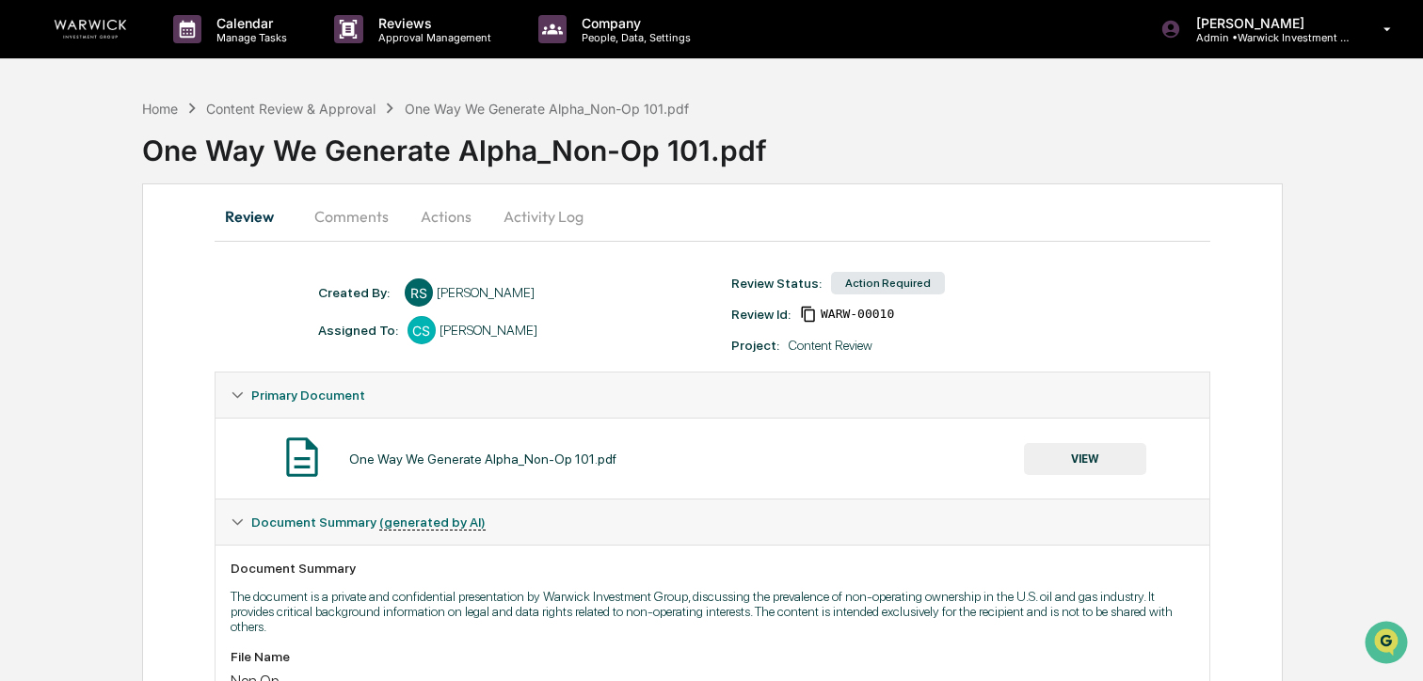
click at [370, 220] on button "Comments" at bounding box center [351, 216] width 104 height 45
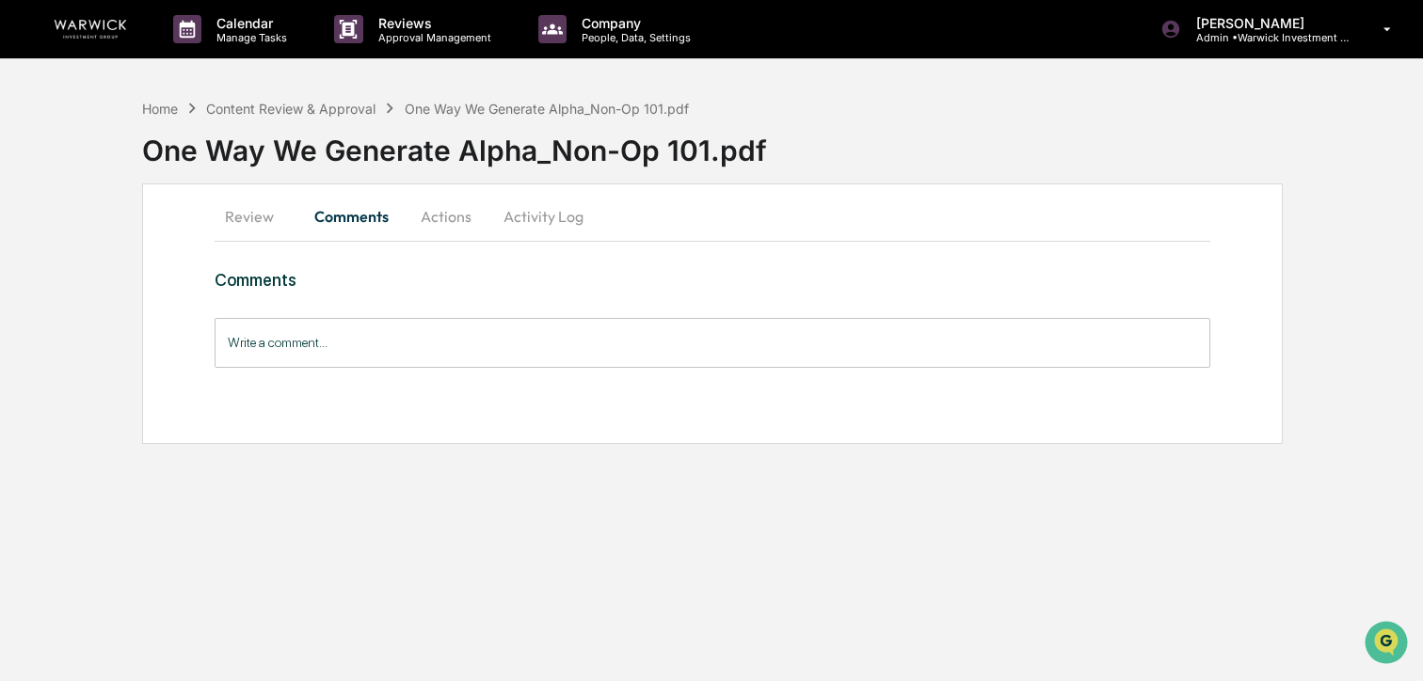
click at [329, 349] on input "Write a comment..." at bounding box center [712, 343] width 995 height 50
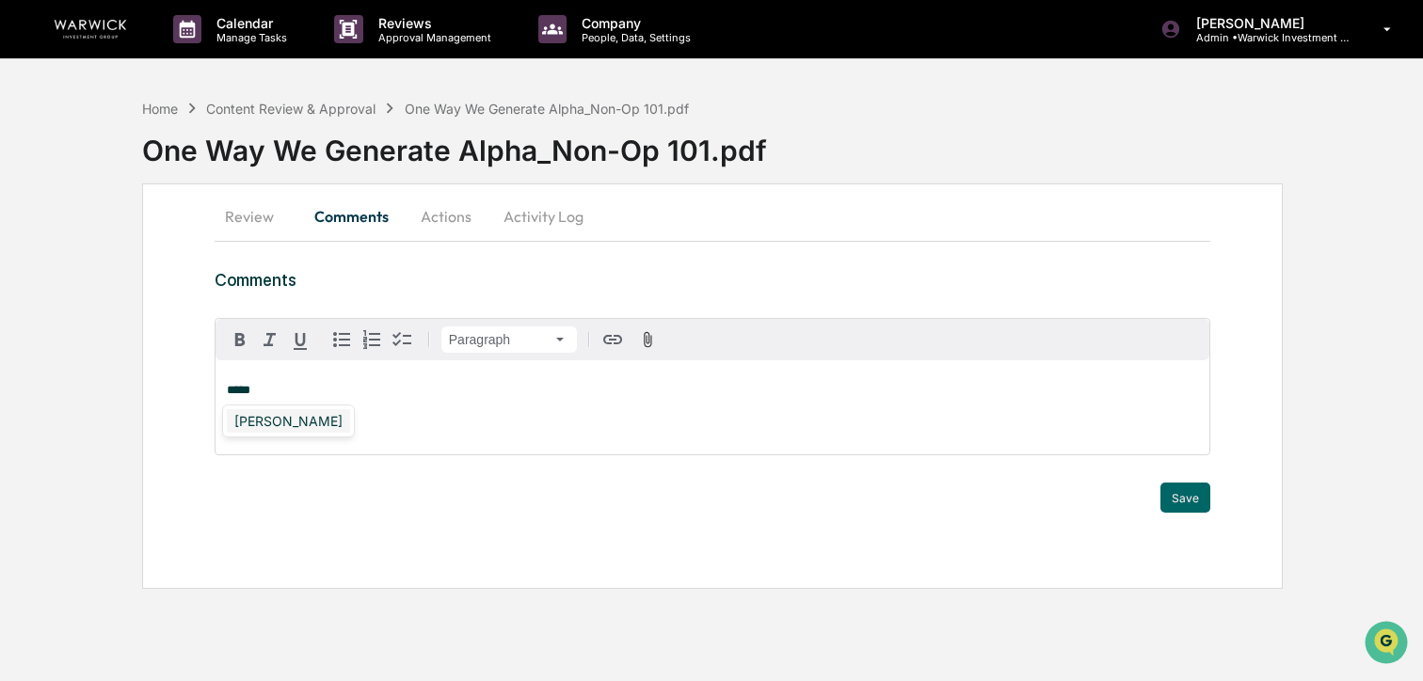
click at [268, 431] on div "[PERSON_NAME]" at bounding box center [288, 421] width 123 height 24
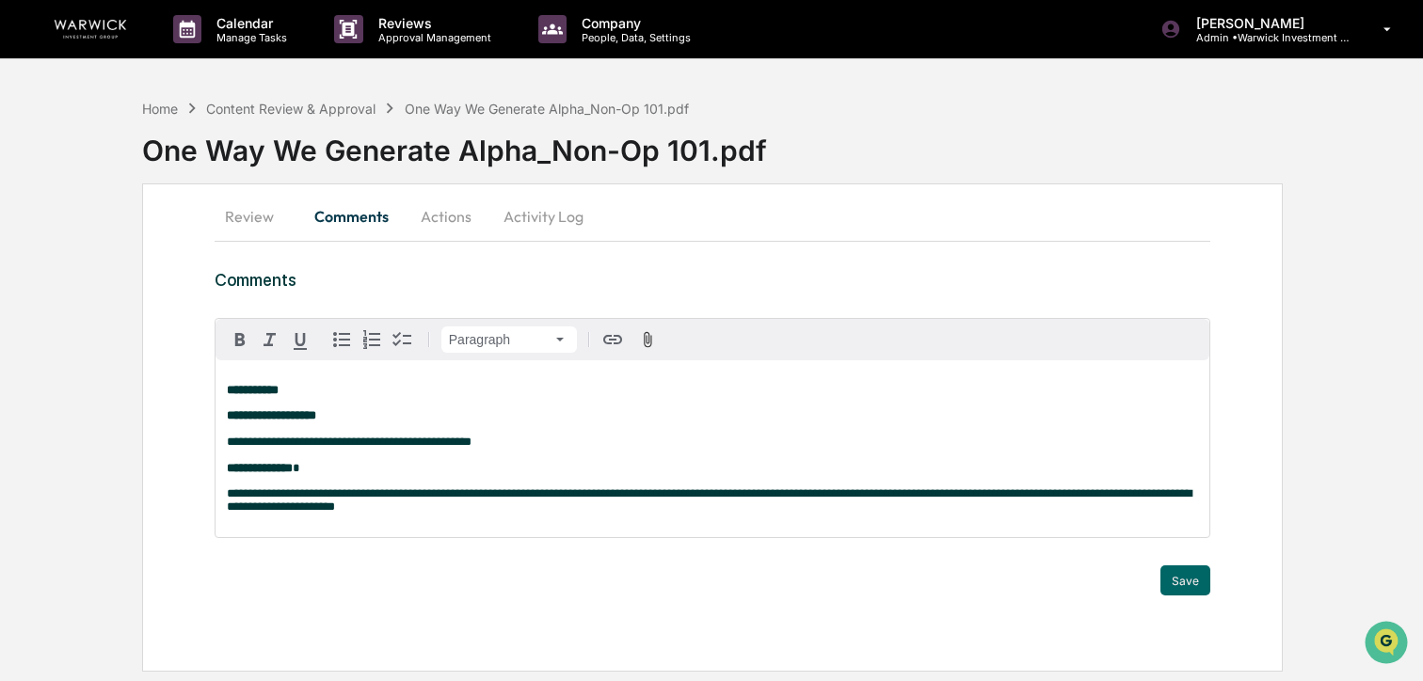
click at [331, 389] on p "**********" at bounding box center [712, 390] width 971 height 13
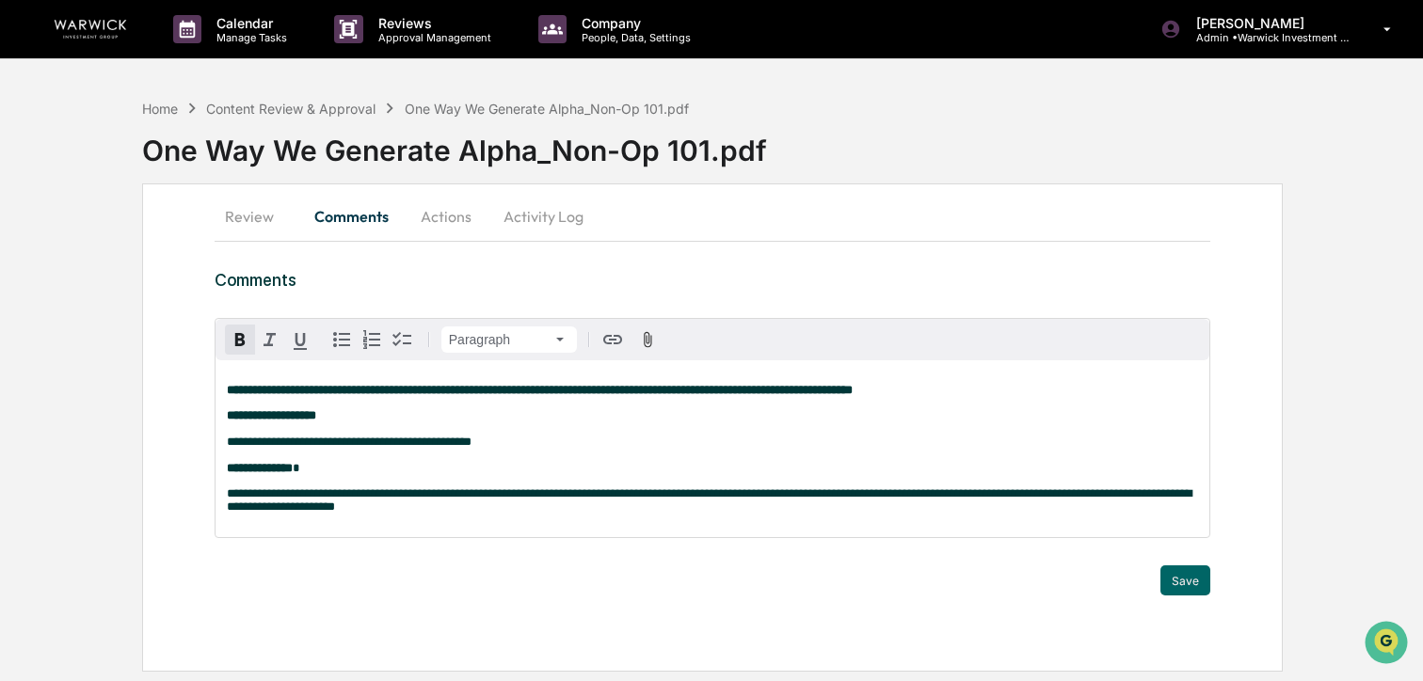
click at [852, 393] on strong "**********" at bounding box center [540, 390] width 626 height 12
click at [968, 397] on p "**********" at bounding box center [712, 390] width 971 height 13
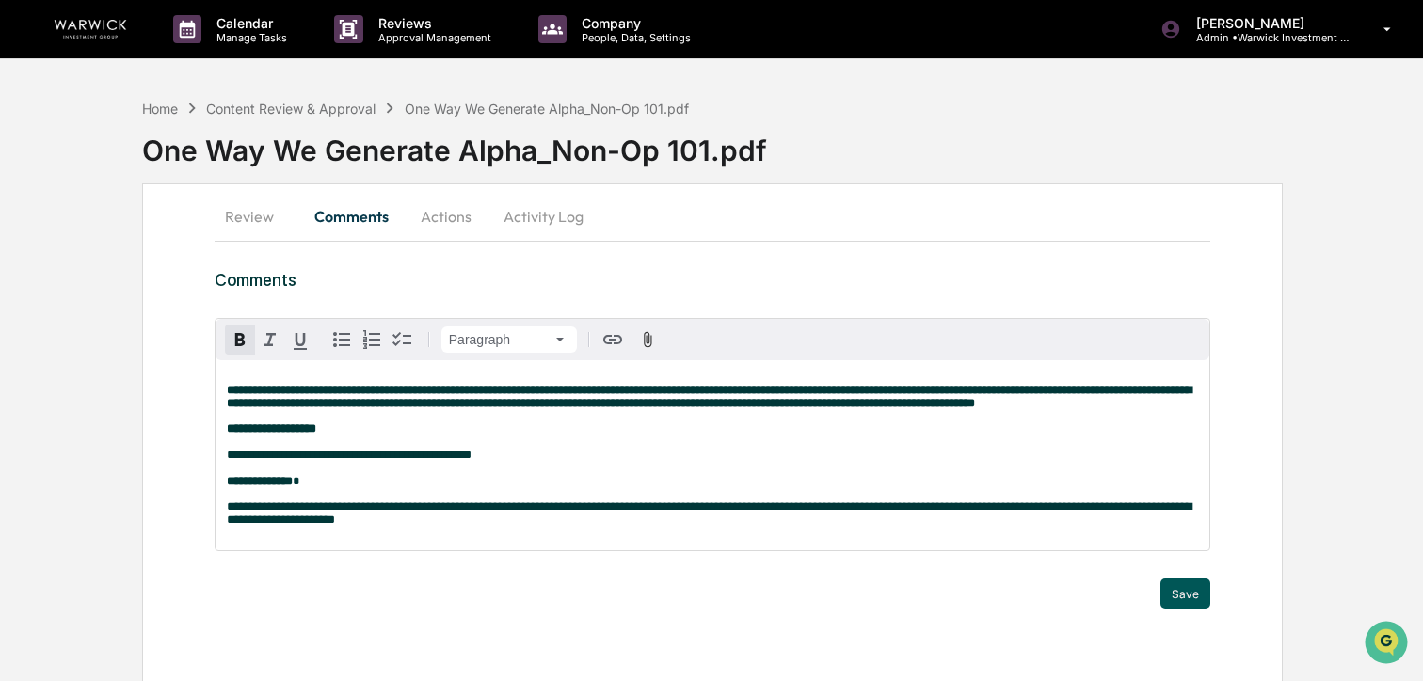
click at [1201, 609] on button "Save" at bounding box center [1185, 594] width 50 height 30
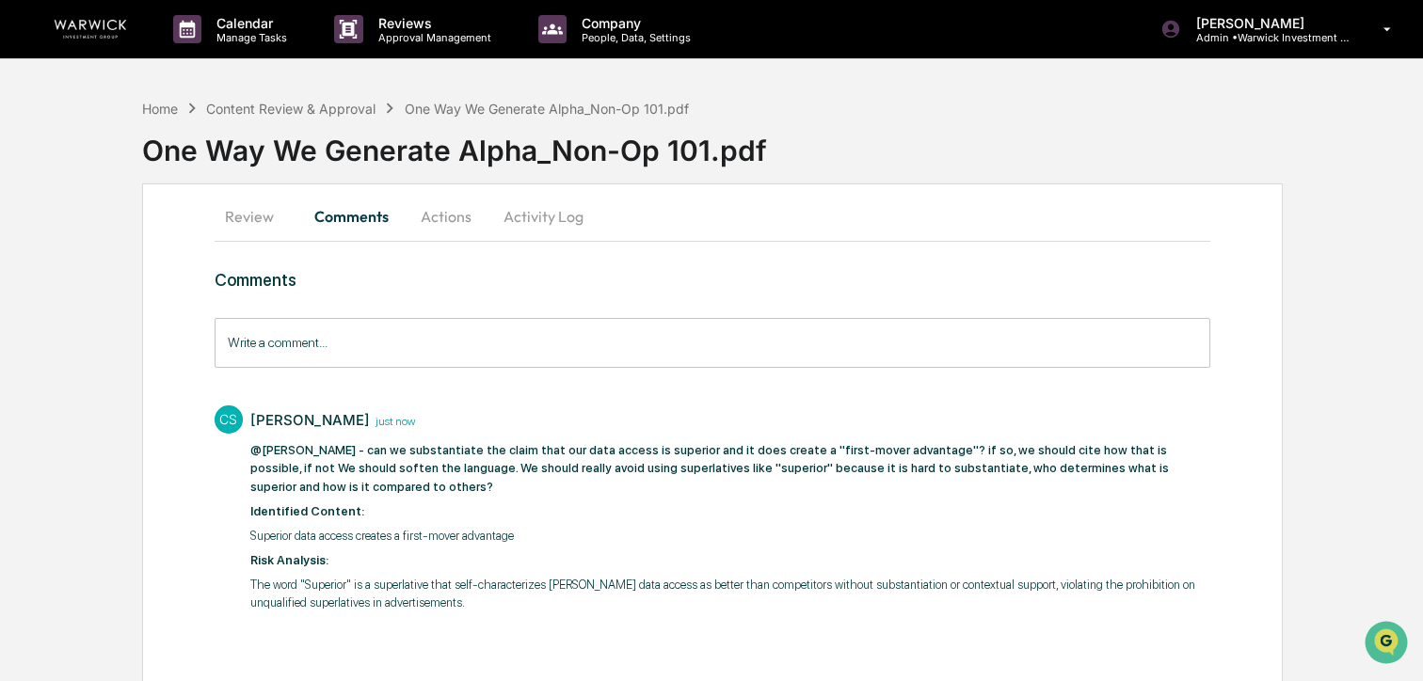
scroll to position [12, 0]
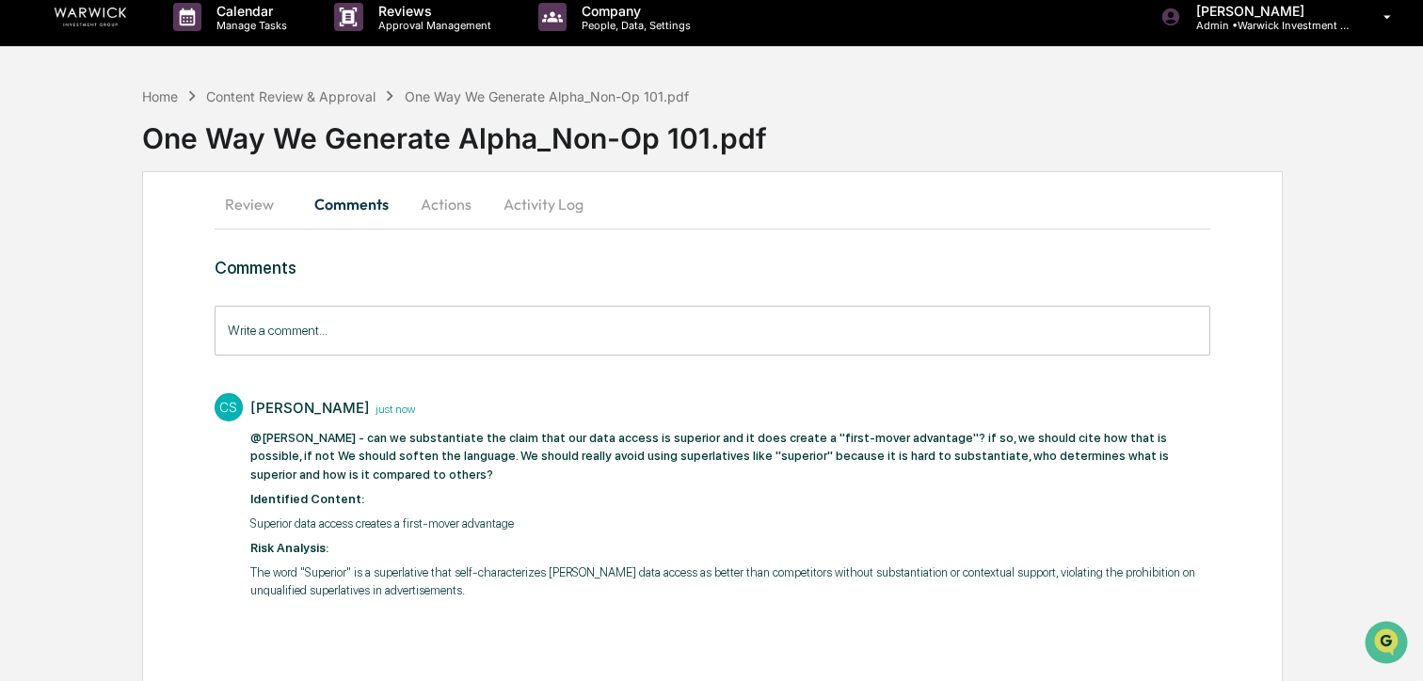
click at [256, 206] on button "Review" at bounding box center [257, 204] width 85 height 45
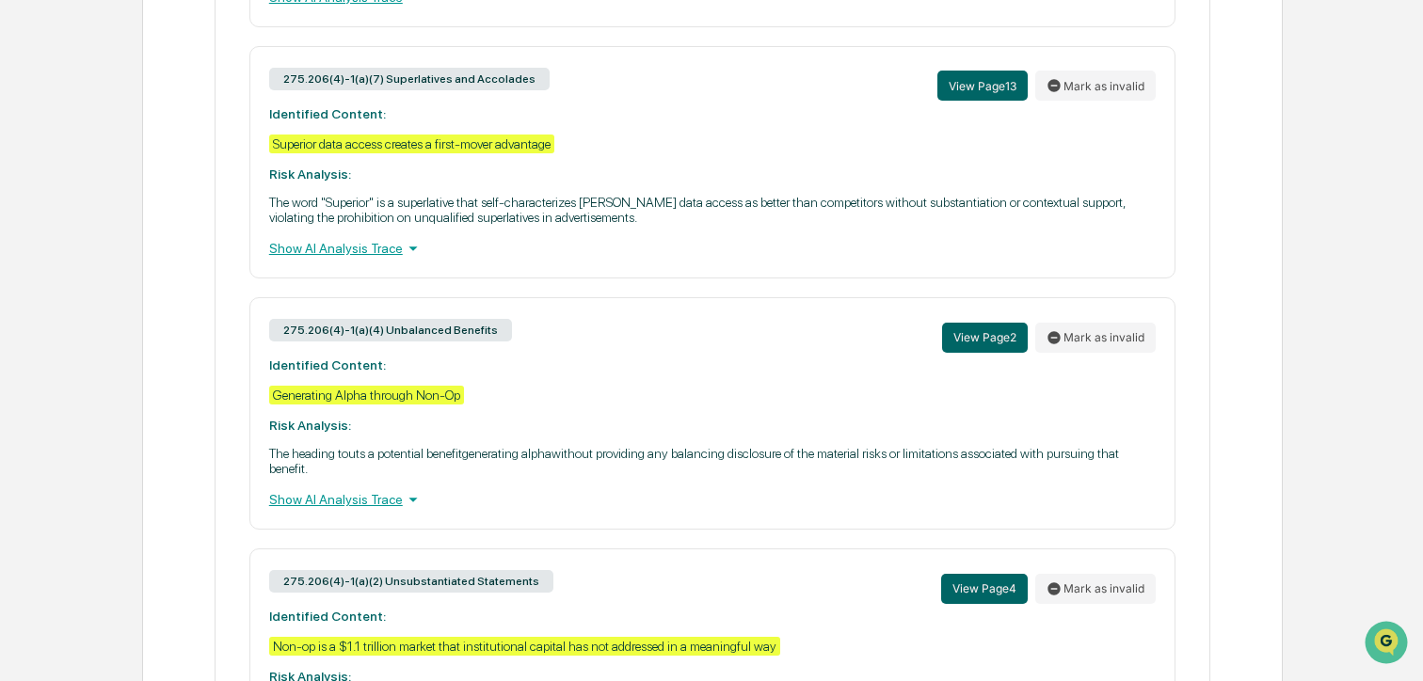
scroll to position [2087, 0]
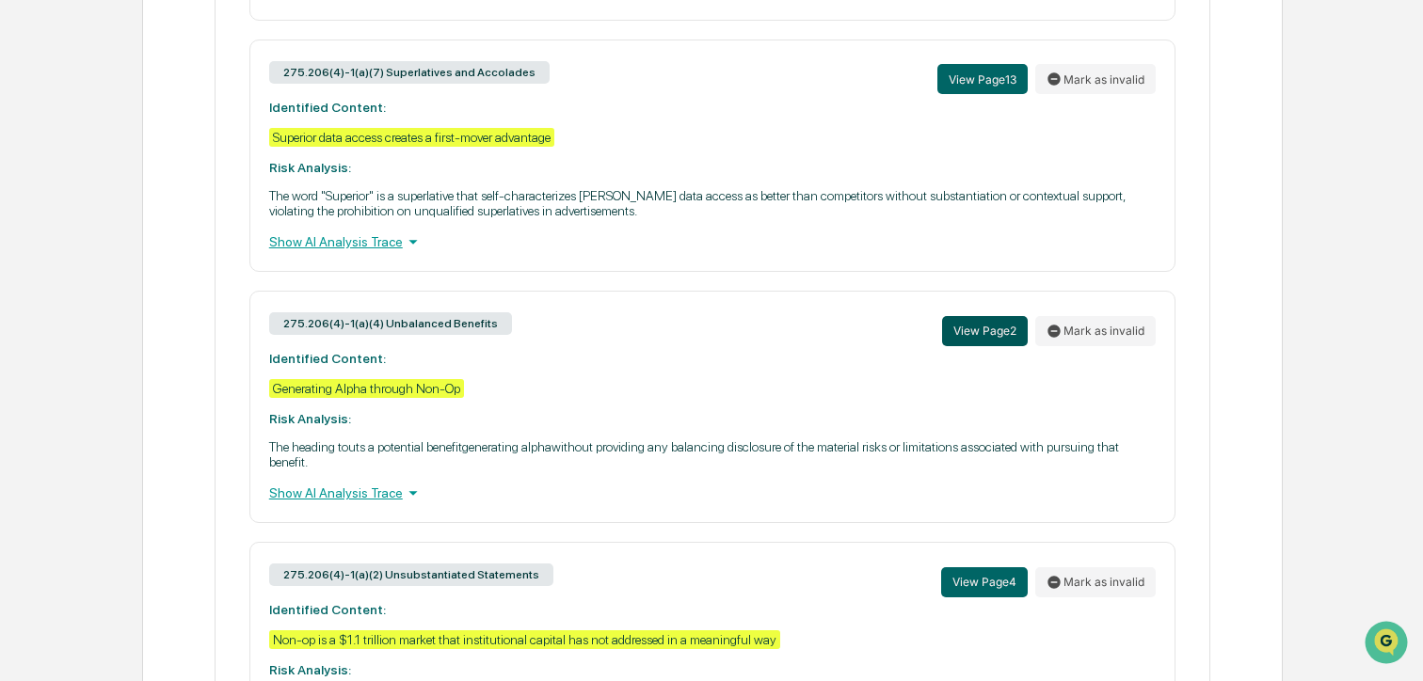
click at [963, 346] on button "View Page 2" at bounding box center [985, 331] width 86 height 30
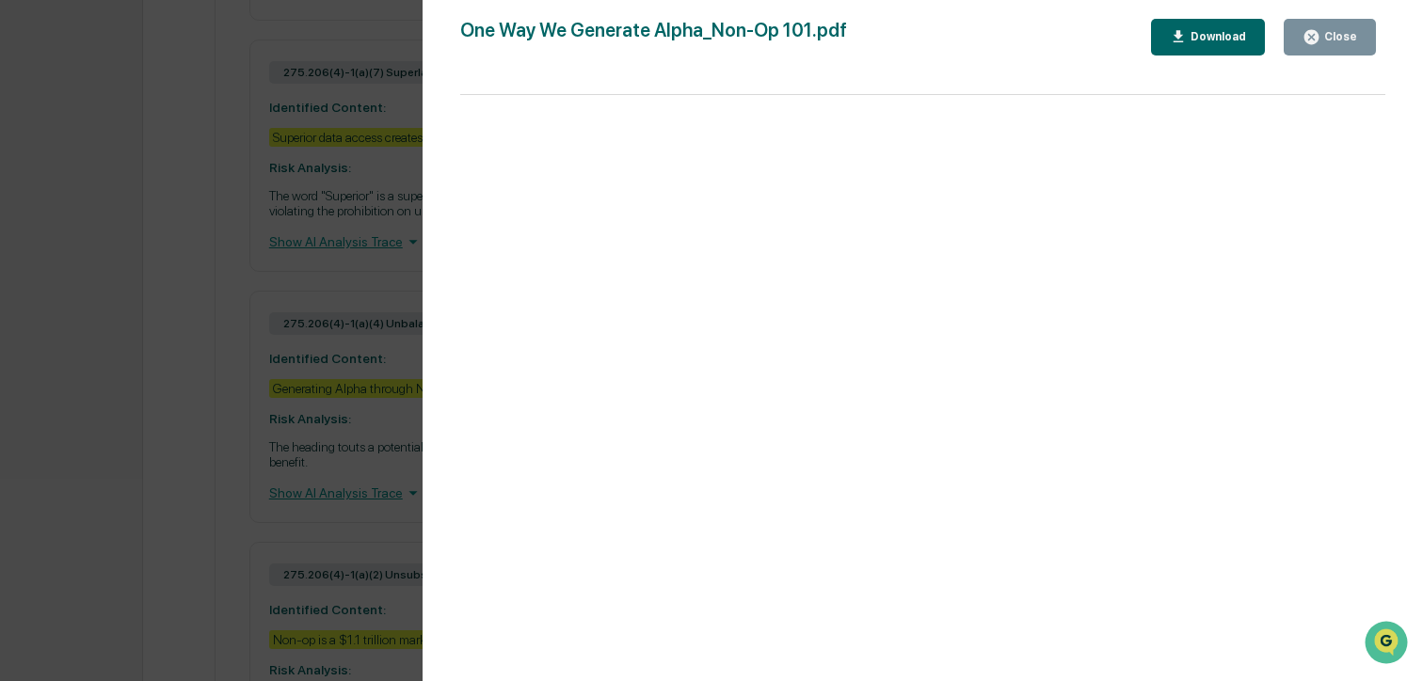
click at [1335, 26] on button "Close" at bounding box center [1329, 37] width 92 height 37
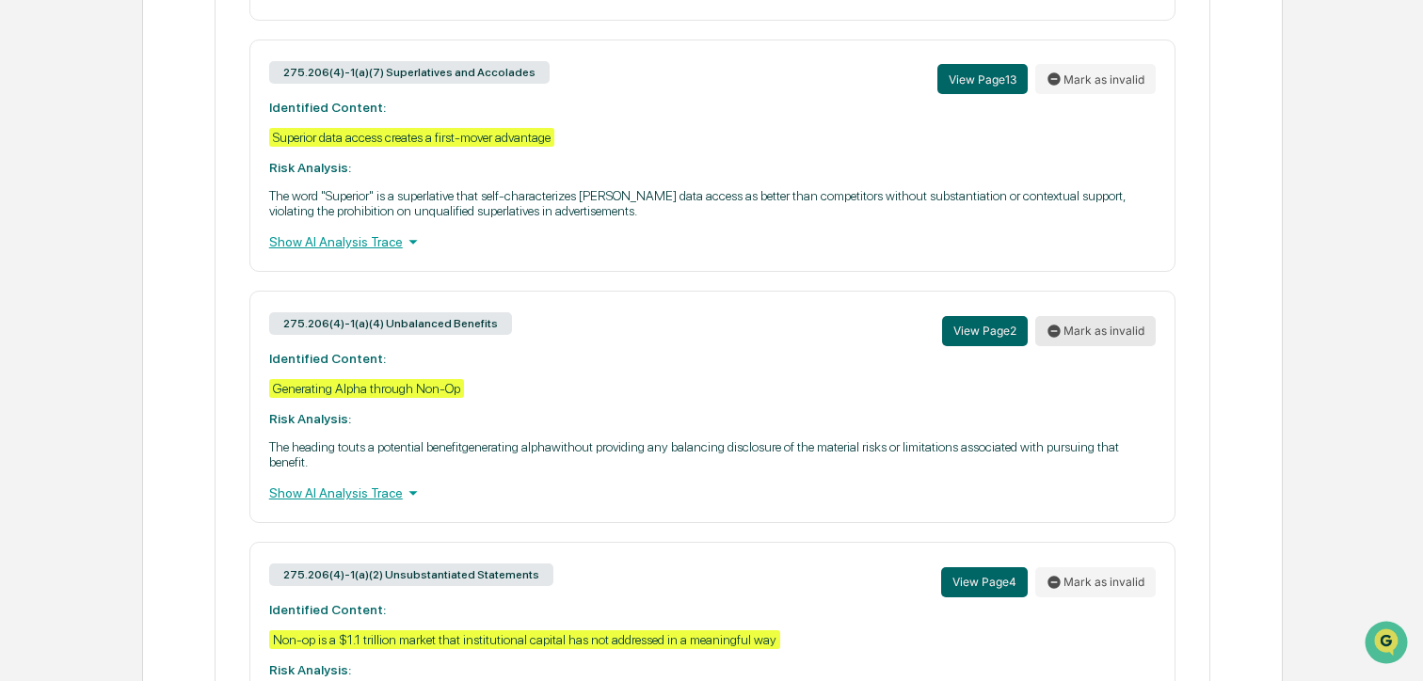
click at [1088, 346] on button "Mark as invalid" at bounding box center [1095, 331] width 120 height 30
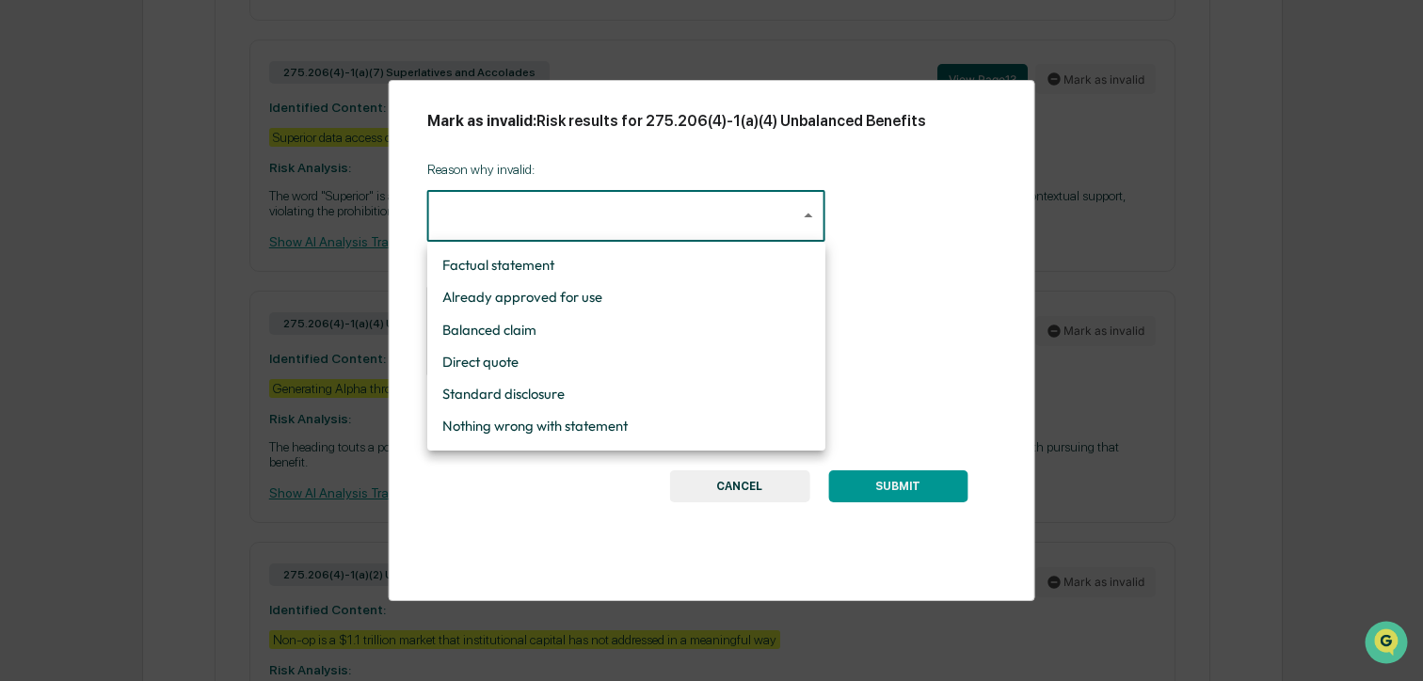
click at [546, 424] on li "Nothing wrong with statement" at bounding box center [626, 426] width 398 height 32
type input "**********"
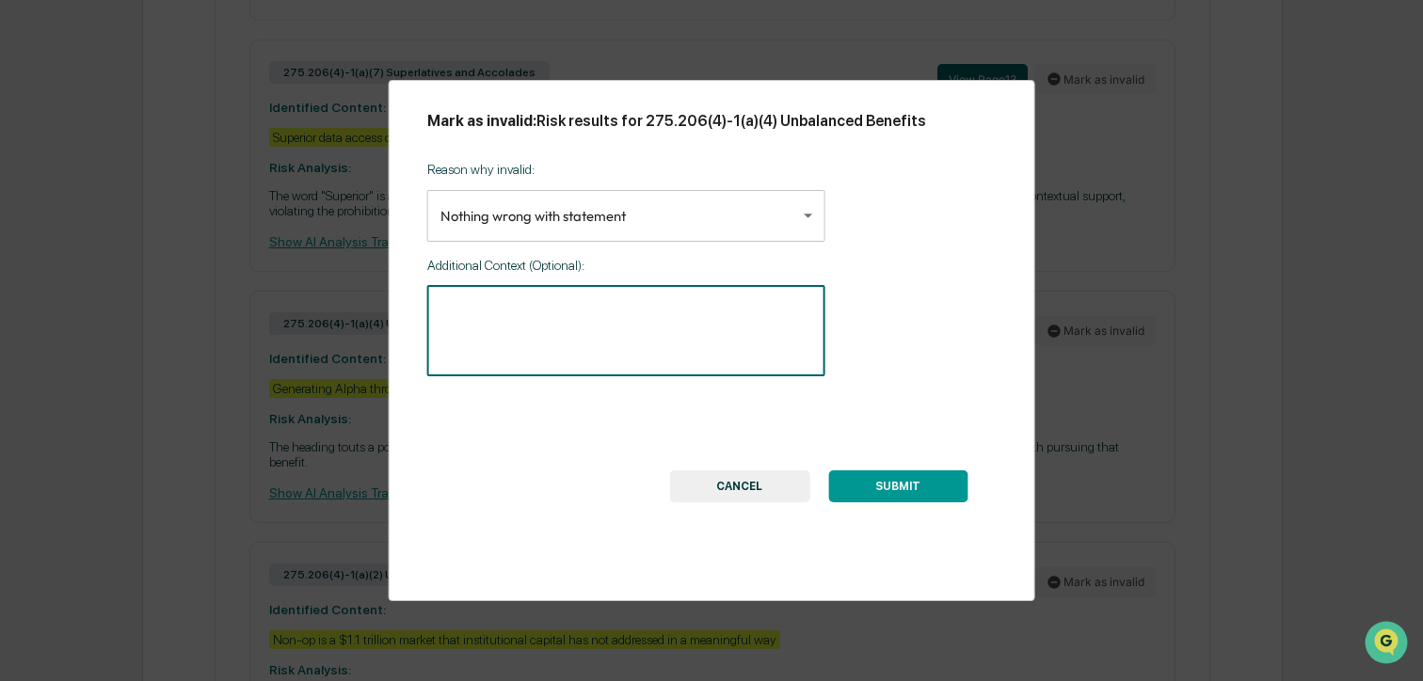
click at [548, 321] on textarea at bounding box center [626, 330] width 372 height 59
type textarea "********"
click at [877, 488] on button "SUBMIT" at bounding box center [897, 486] width 139 height 32
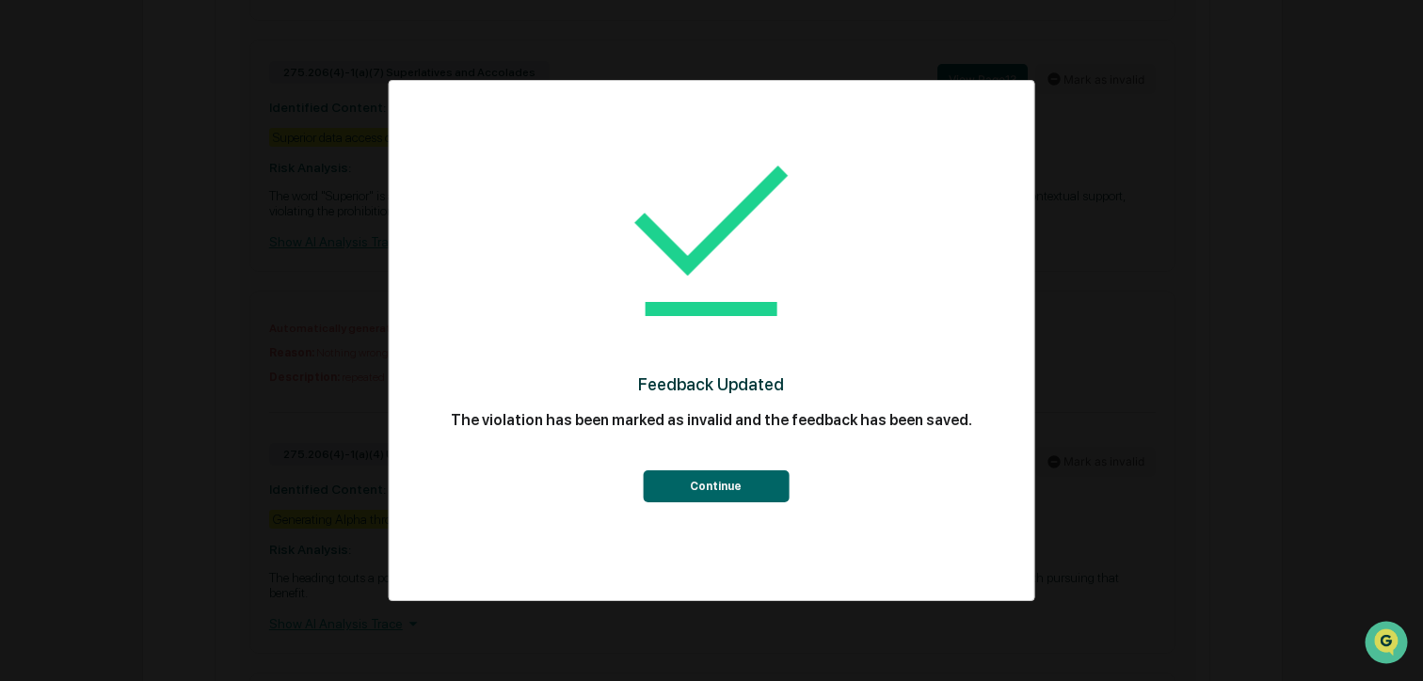
click at [716, 490] on button "Continue" at bounding box center [716, 486] width 146 height 32
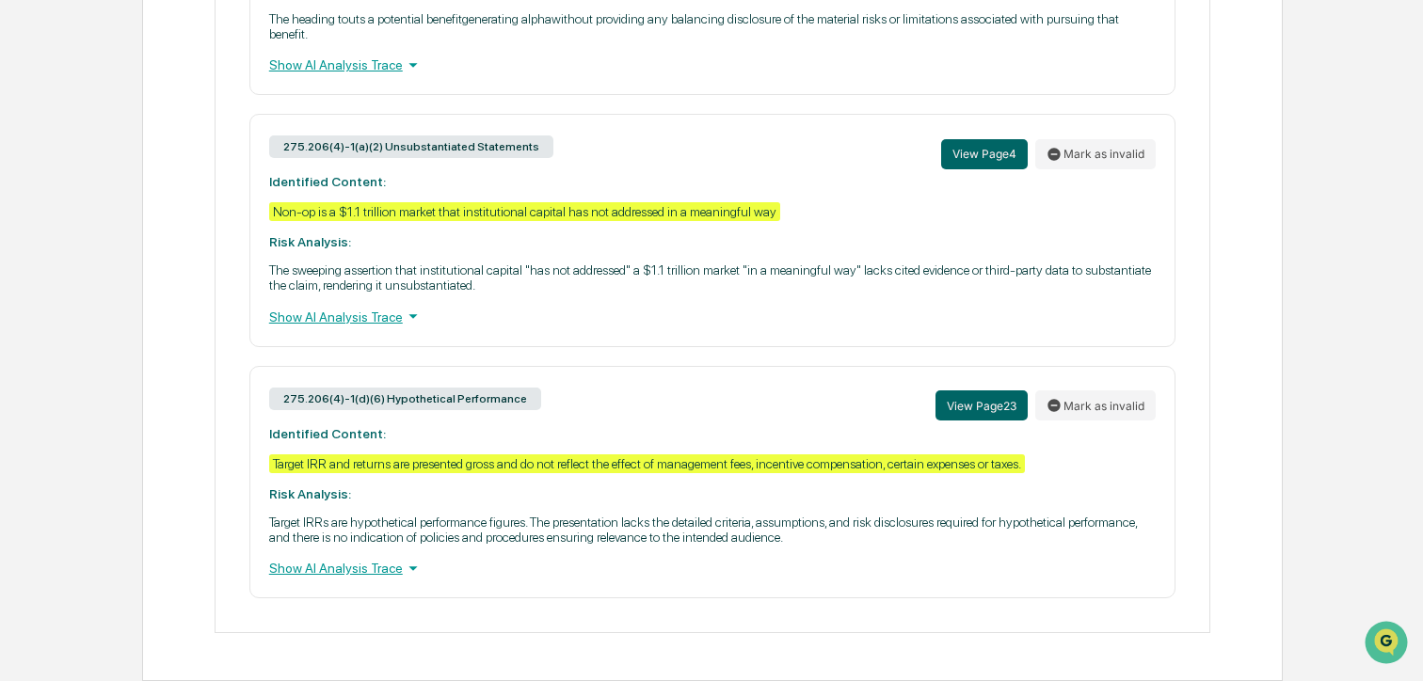
scroll to position [2666, 0]
click at [987, 164] on button "View Page 4" at bounding box center [984, 154] width 87 height 30
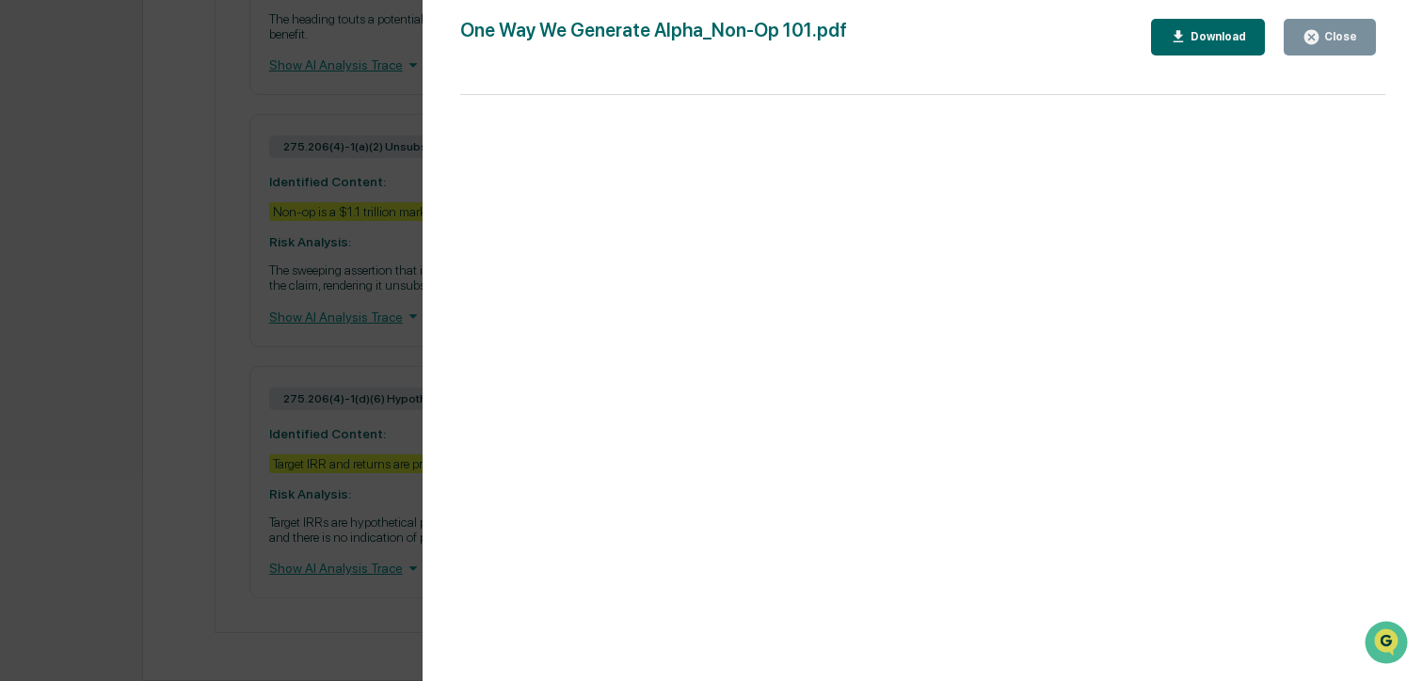
click at [1345, 36] on div "Close" at bounding box center [1338, 36] width 37 height 13
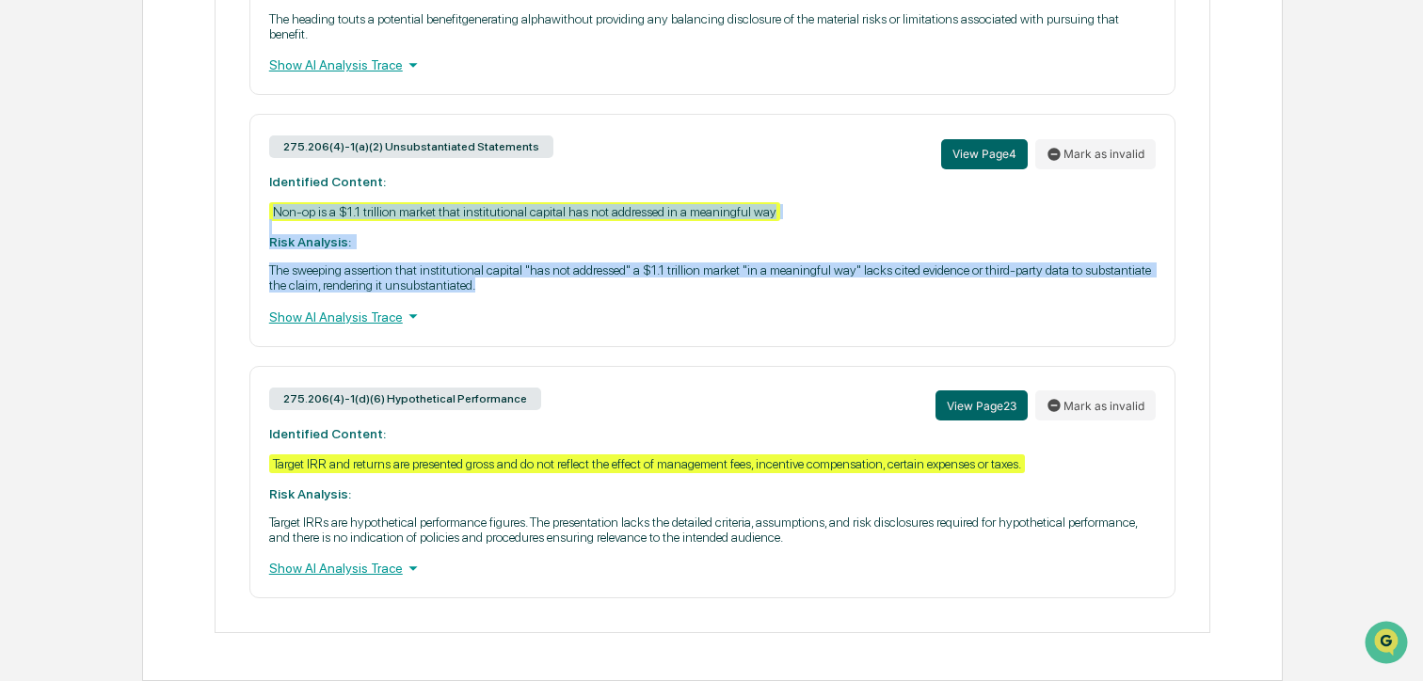
drag, startPoint x: 643, startPoint y: 294, endPoint x: 220, endPoint y: 212, distance: 430.3
copy div "Non-op is a $1.1 trillion market that institutional capital has not addressed i…"
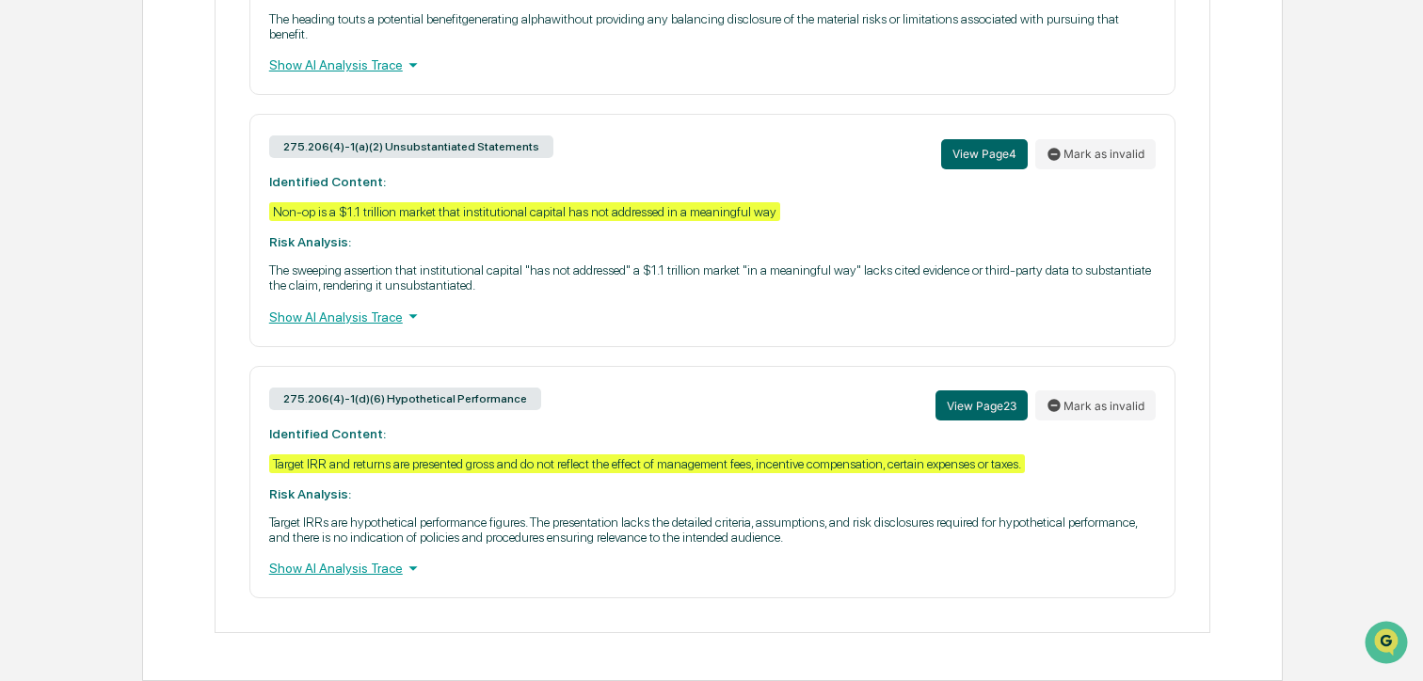
click at [682, 288] on p "The sweeping assertion that institutional capital "has not addressed" a $1.1 tr…" at bounding box center [712, 278] width 886 height 30
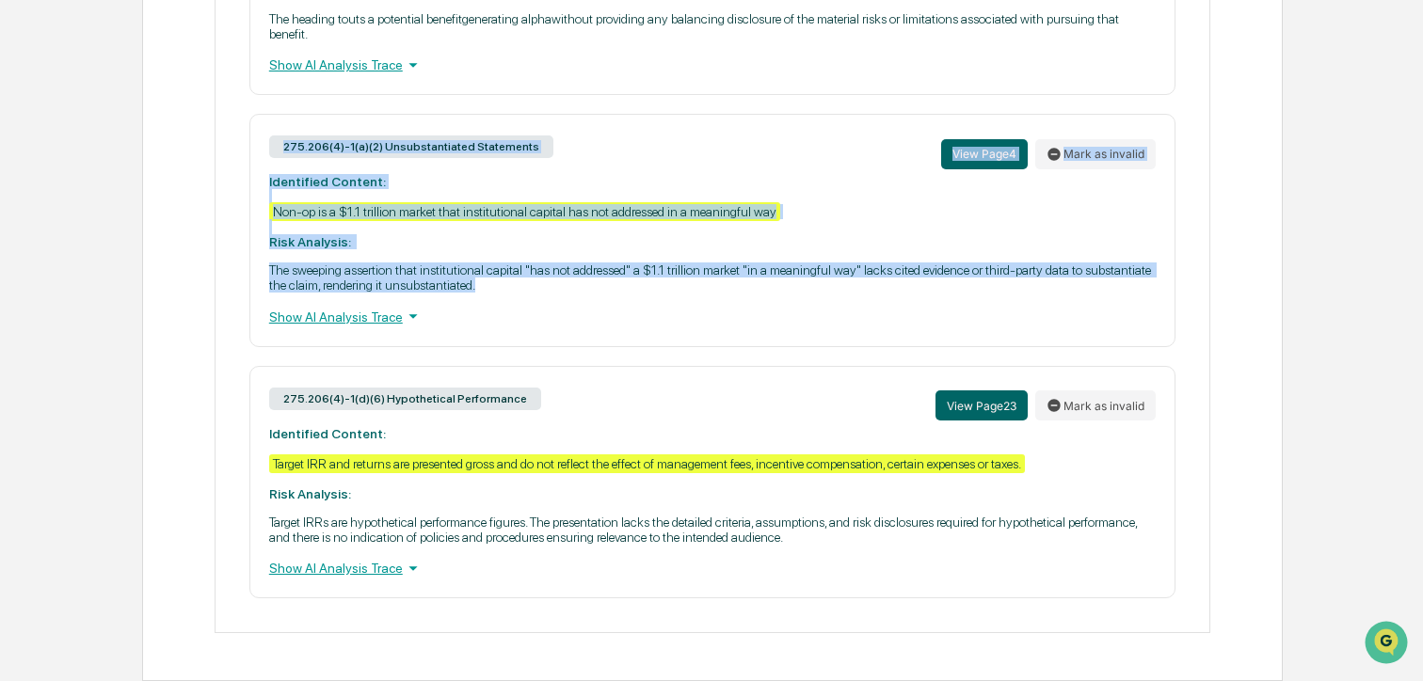
drag, startPoint x: 645, startPoint y: 298, endPoint x: 265, endPoint y: 144, distance: 410.2
click at [265, 144] on div "275.206(4)-1(a)(2) Unsubstantiated Statements View Page 4 Mark as invalid Ident…" at bounding box center [712, 230] width 926 height 232
copy div "275.206(4)-1(a)(2) Unsubstantiated Statements View Page 4 Mark as invalid Ident…"
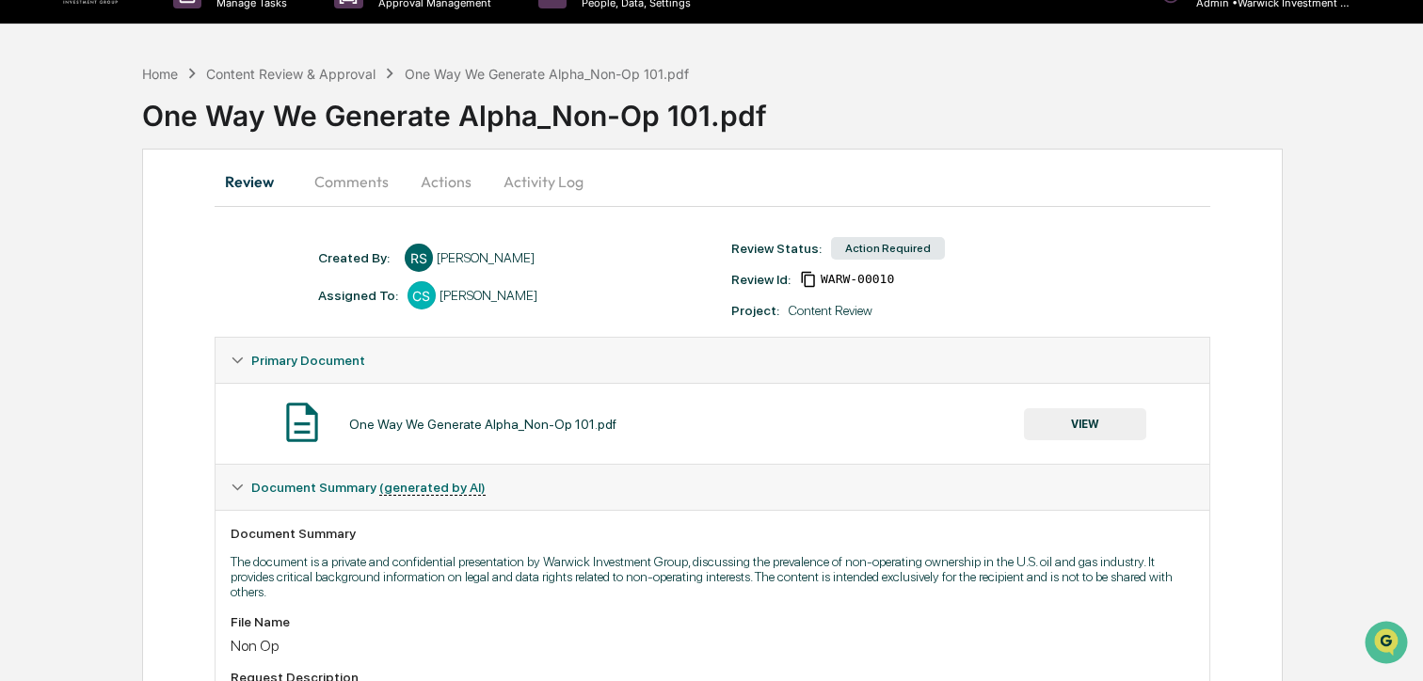
click at [355, 170] on button "Comments" at bounding box center [351, 181] width 104 height 45
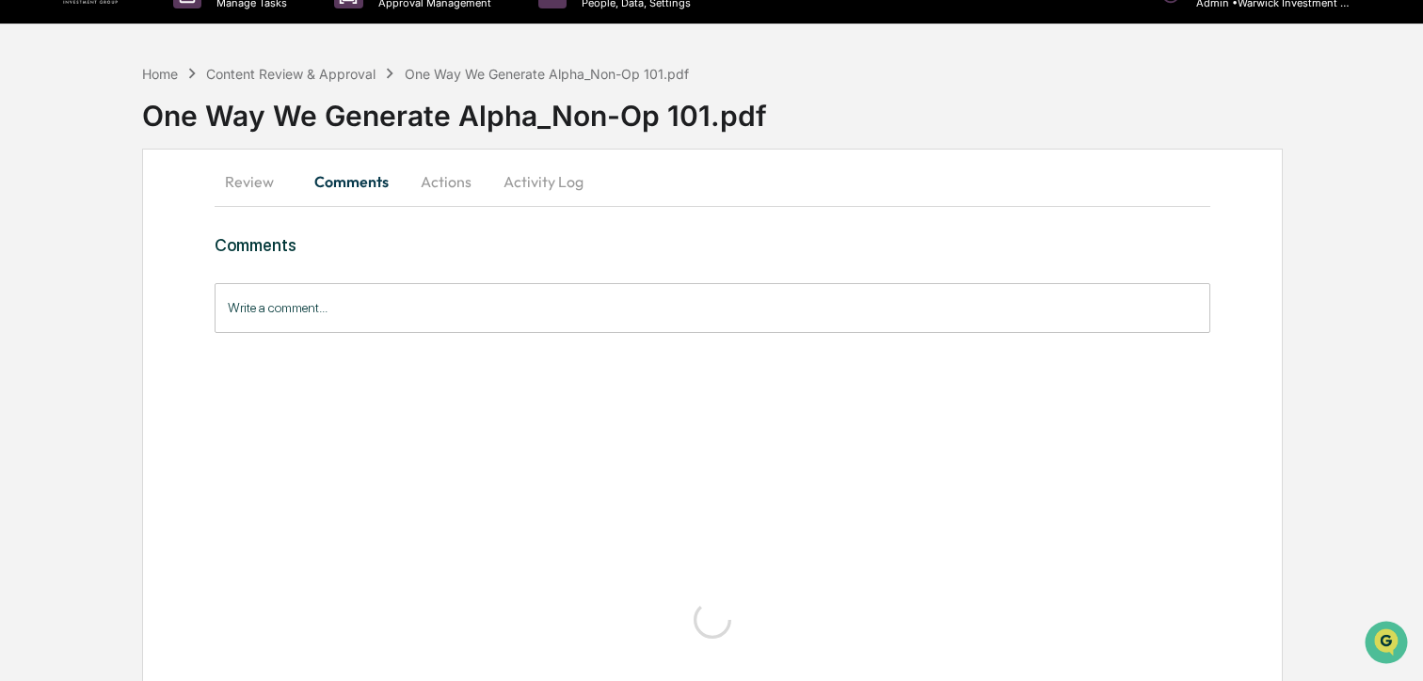
scroll to position [12, 0]
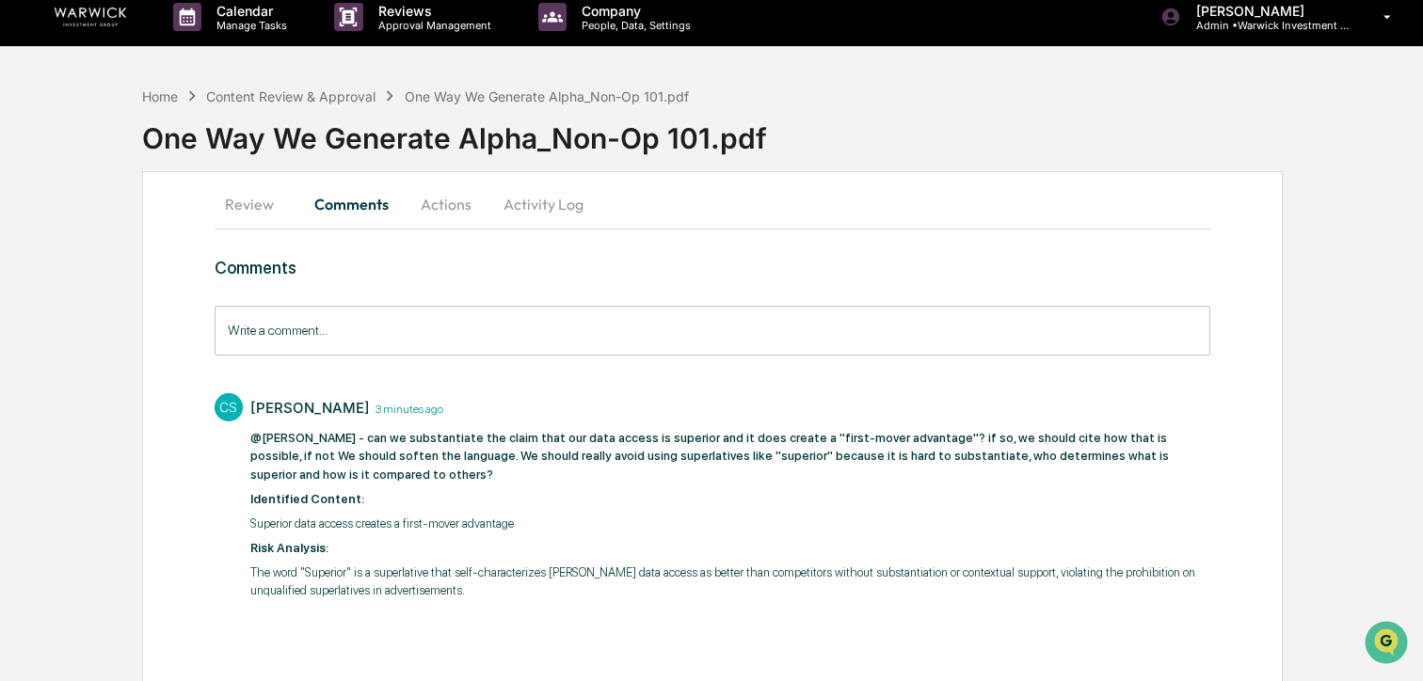
click at [316, 340] on input "Write a comment..." at bounding box center [712, 331] width 995 height 50
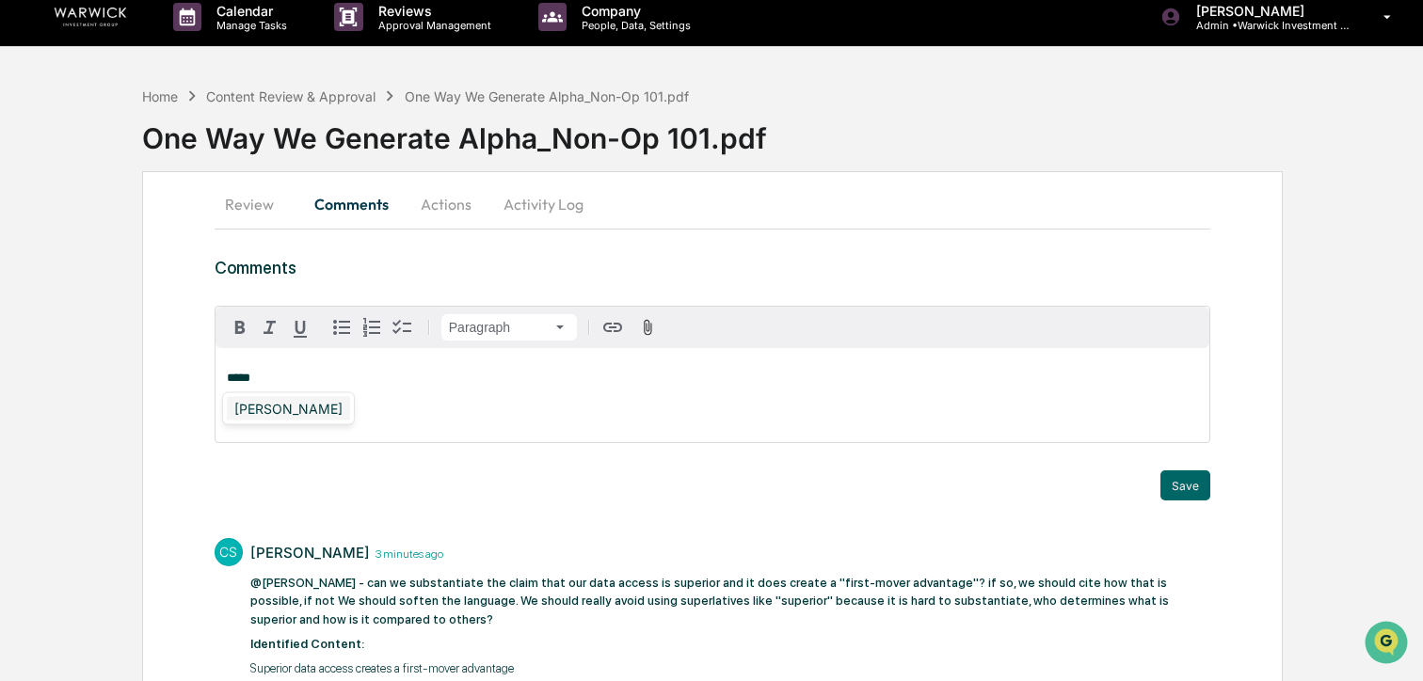
click at [274, 403] on div "[PERSON_NAME]" at bounding box center [288, 409] width 123 height 24
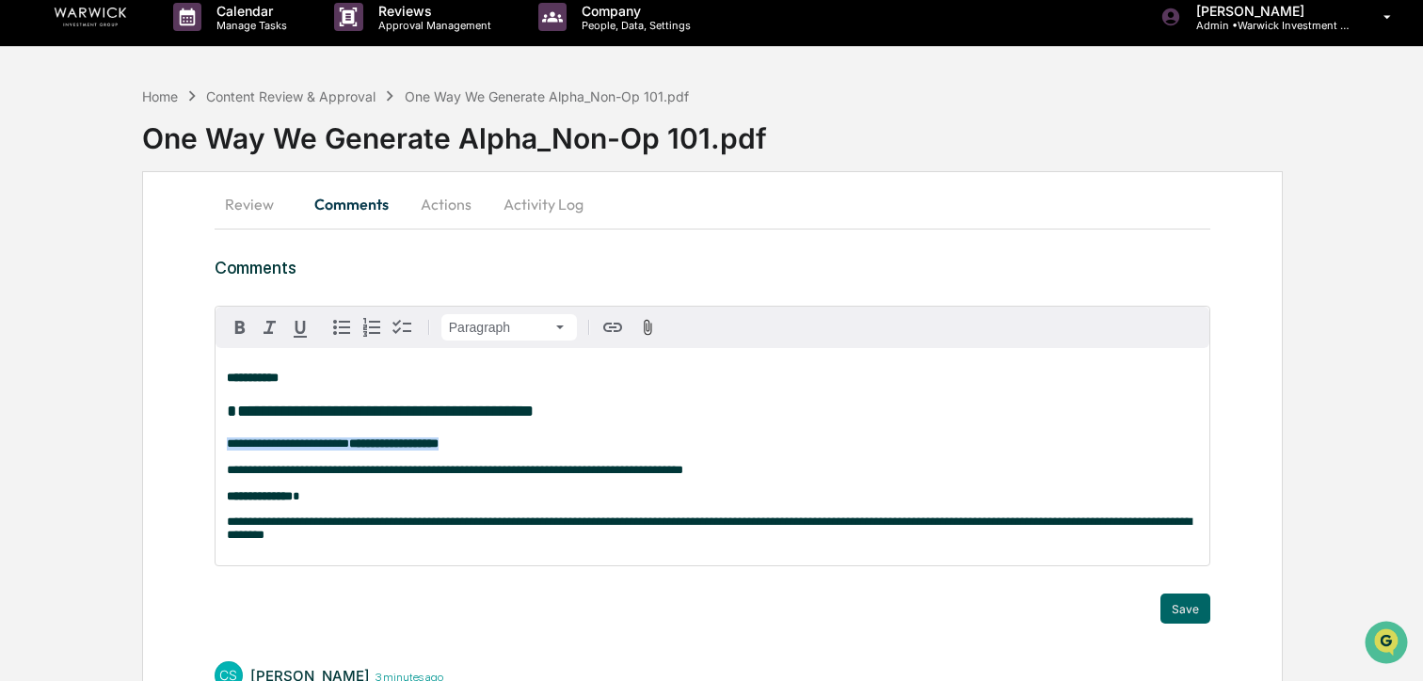
drag, startPoint x: 506, startPoint y: 449, endPoint x: 197, endPoint y: 438, distance: 309.8
click at [197, 438] on div "**********" at bounding box center [712, 560] width 1140 height 779
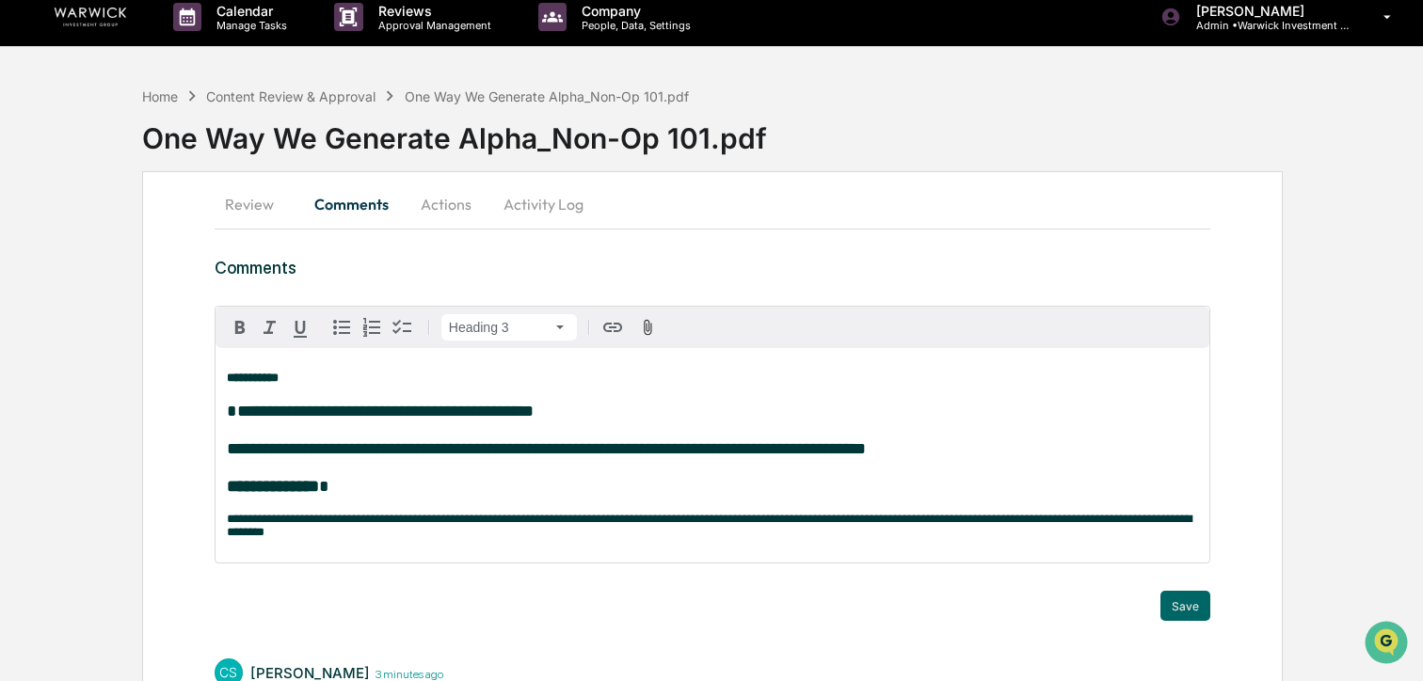
click at [227, 449] on span "**********" at bounding box center [546, 448] width 639 height 17
click at [998, 454] on h3 "**********" at bounding box center [712, 449] width 971 height 94
click at [745, 371] on div "**********" at bounding box center [712, 455] width 994 height 215
click at [722, 369] on div "**********" at bounding box center [712, 455] width 994 height 215
click at [585, 372] on p "**********" at bounding box center [712, 378] width 971 height 13
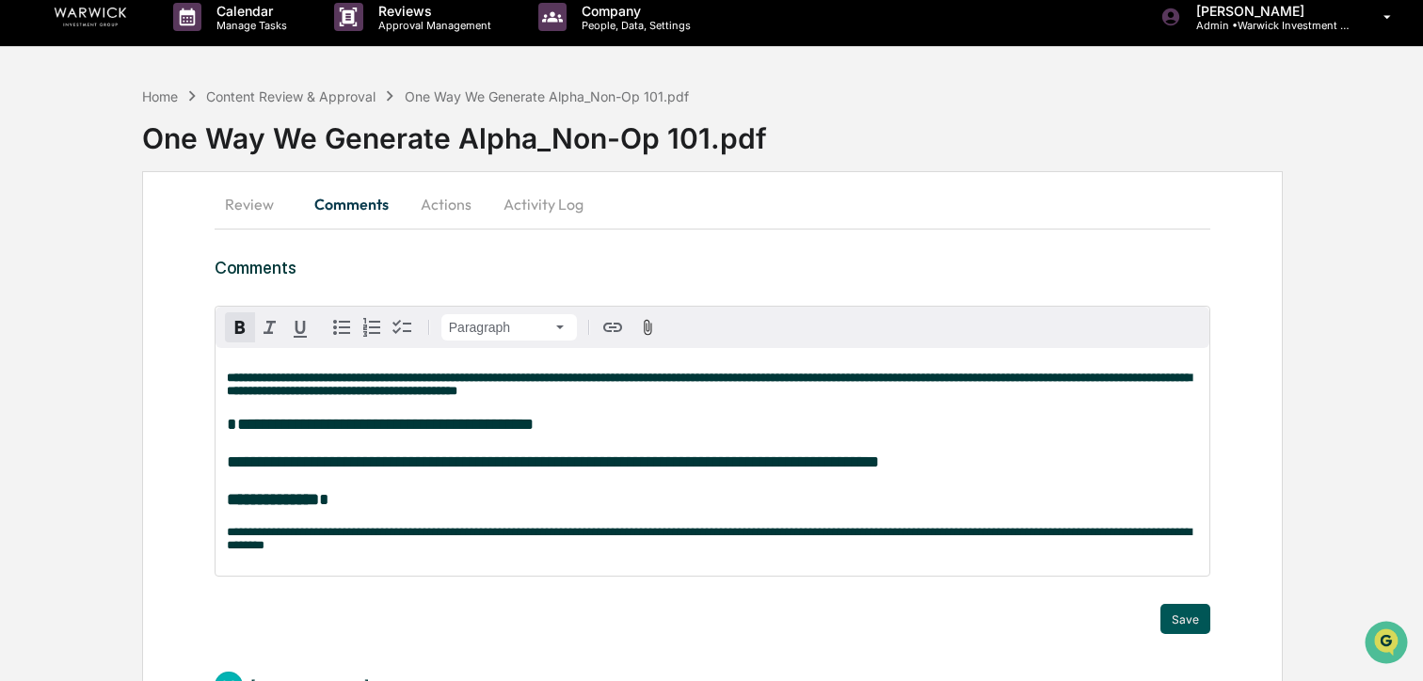
click at [1196, 625] on button "Save" at bounding box center [1185, 619] width 50 height 30
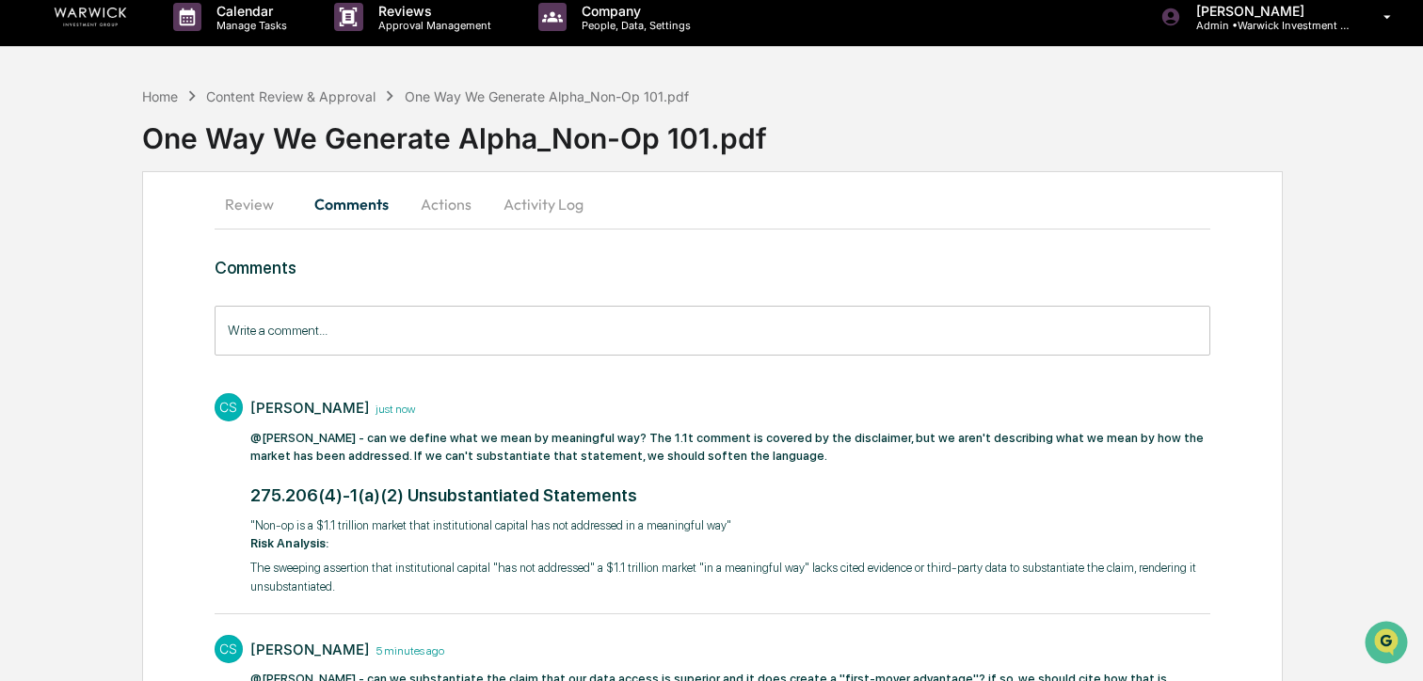
click at [247, 209] on button "Review" at bounding box center [257, 204] width 85 height 45
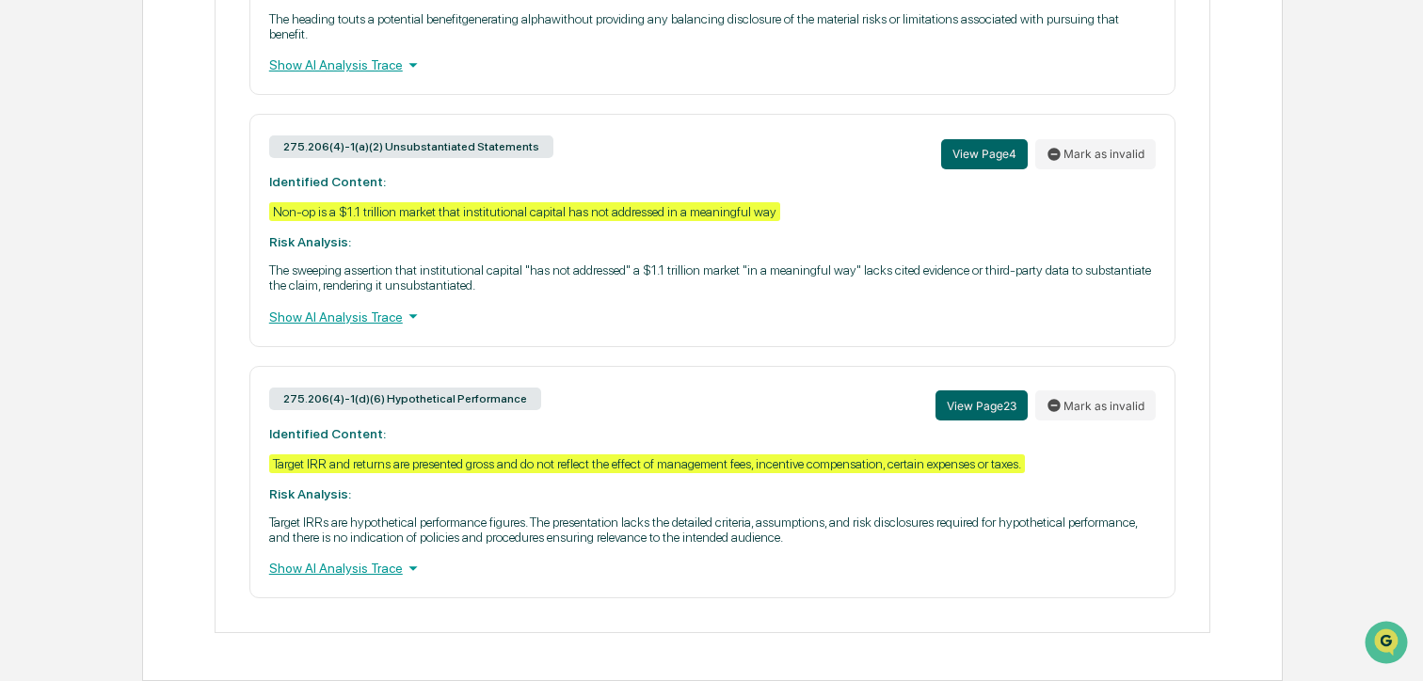
scroll to position [2676, 0]
click at [946, 390] on button "View Page 23" at bounding box center [981, 405] width 92 height 30
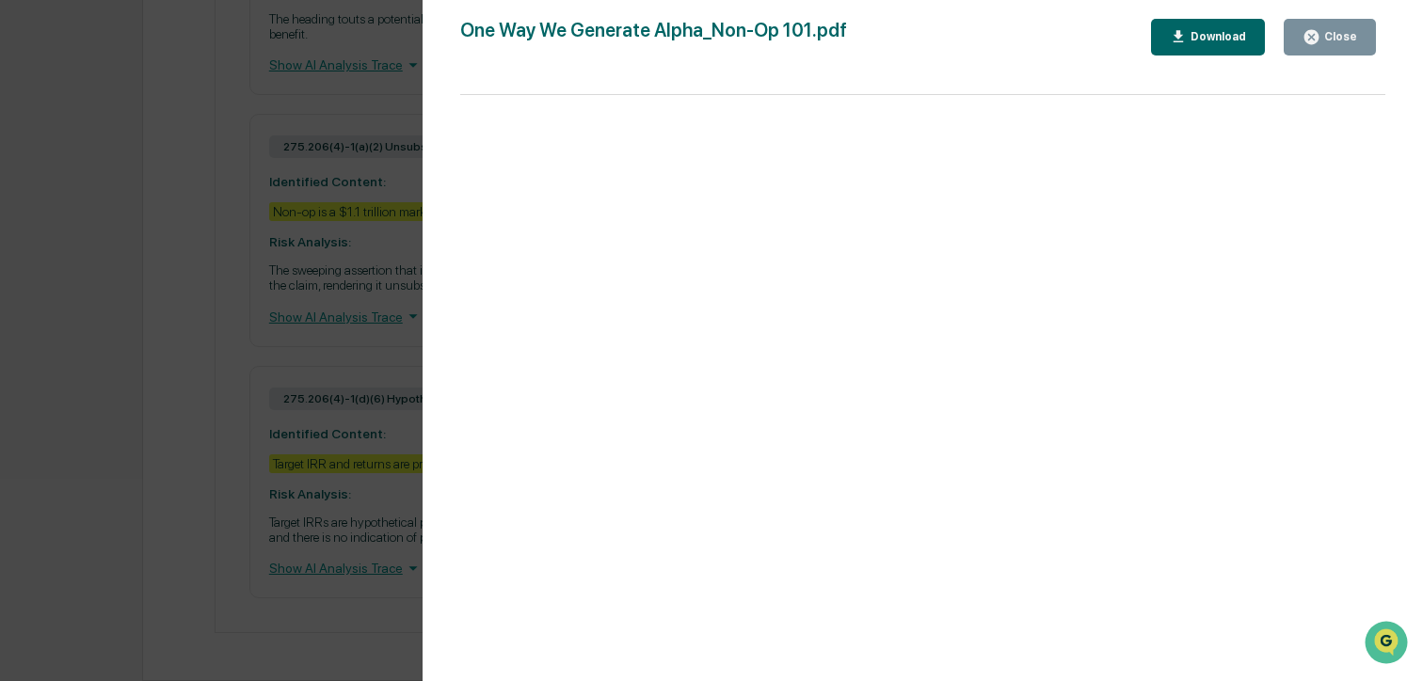
click at [1318, 28] on icon "button" at bounding box center [1311, 37] width 18 height 18
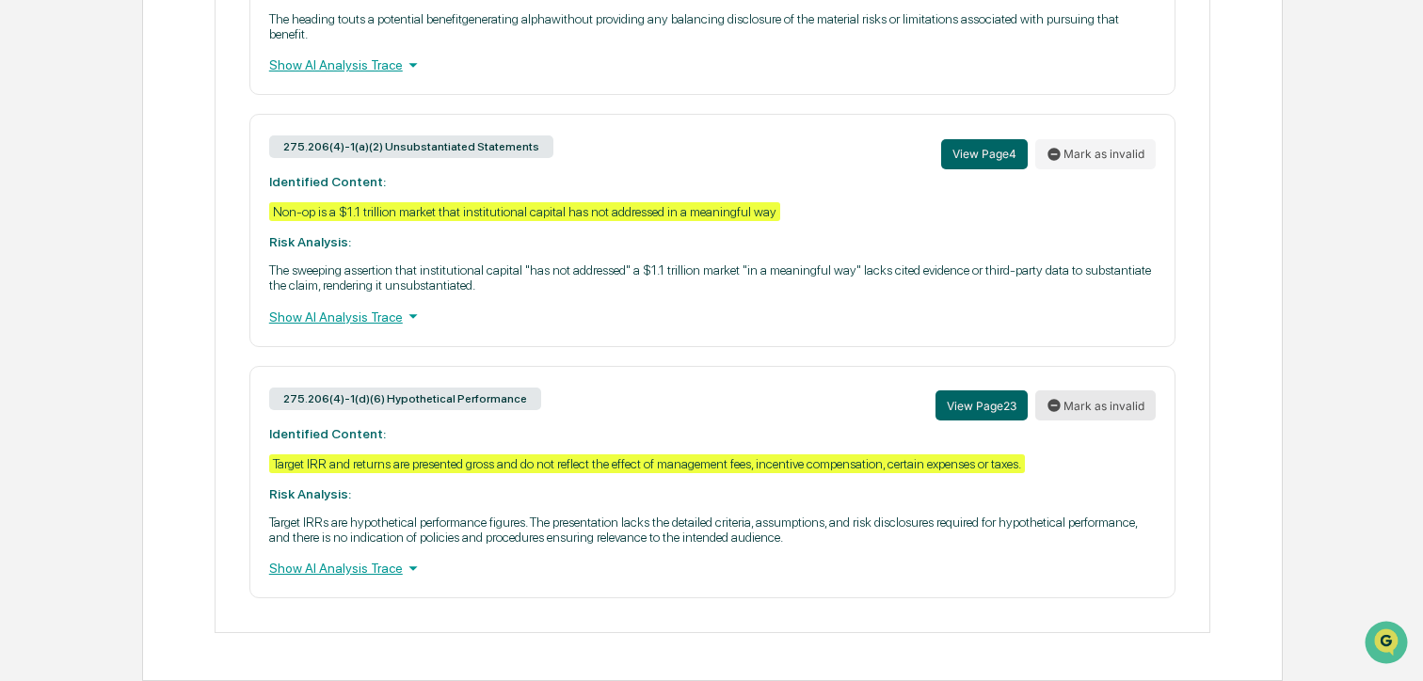
click at [1074, 402] on button "Mark as invalid" at bounding box center [1095, 405] width 120 height 30
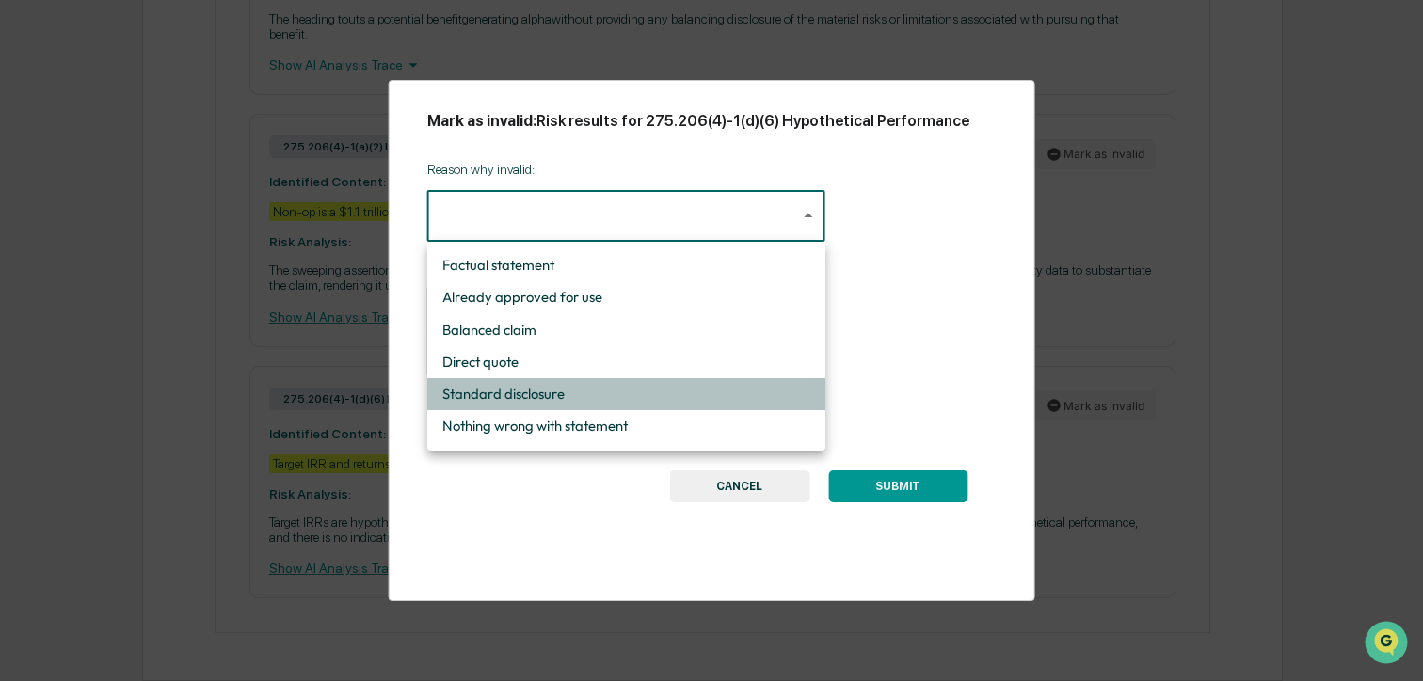
click at [583, 385] on li "Standard disclosure" at bounding box center [626, 394] width 398 height 32
type input "**********"
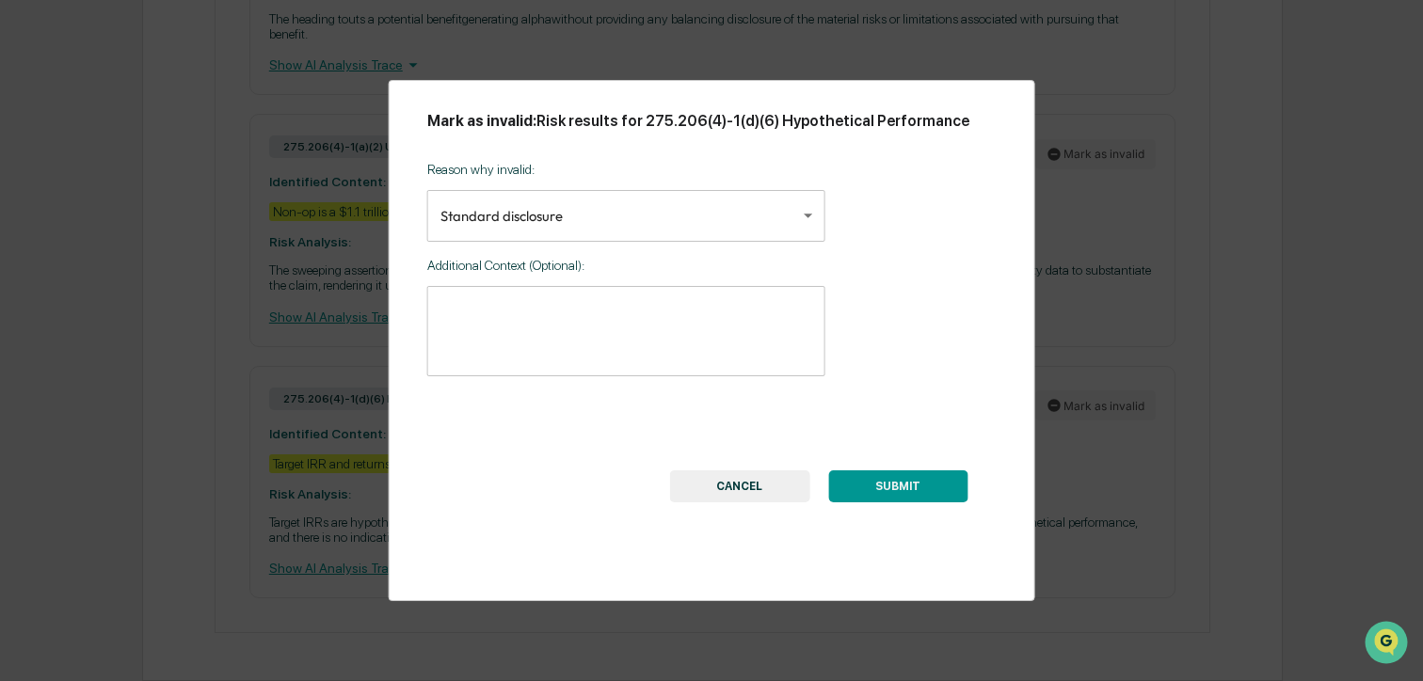
click at [885, 464] on div "SUBMIT CANCEL" at bounding box center [818, 448] width 355 height 107
click at [876, 491] on button "SUBMIT" at bounding box center [897, 486] width 139 height 32
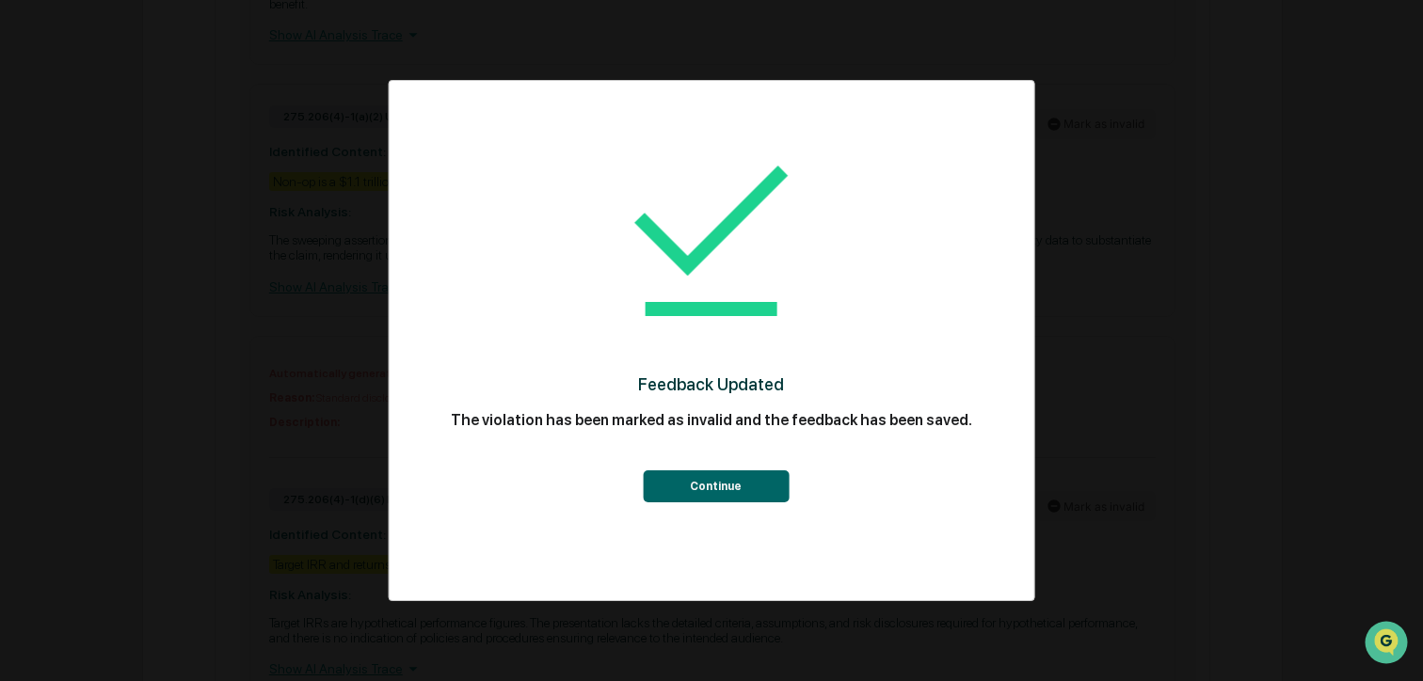
click at [722, 491] on button "Continue" at bounding box center [716, 486] width 146 height 32
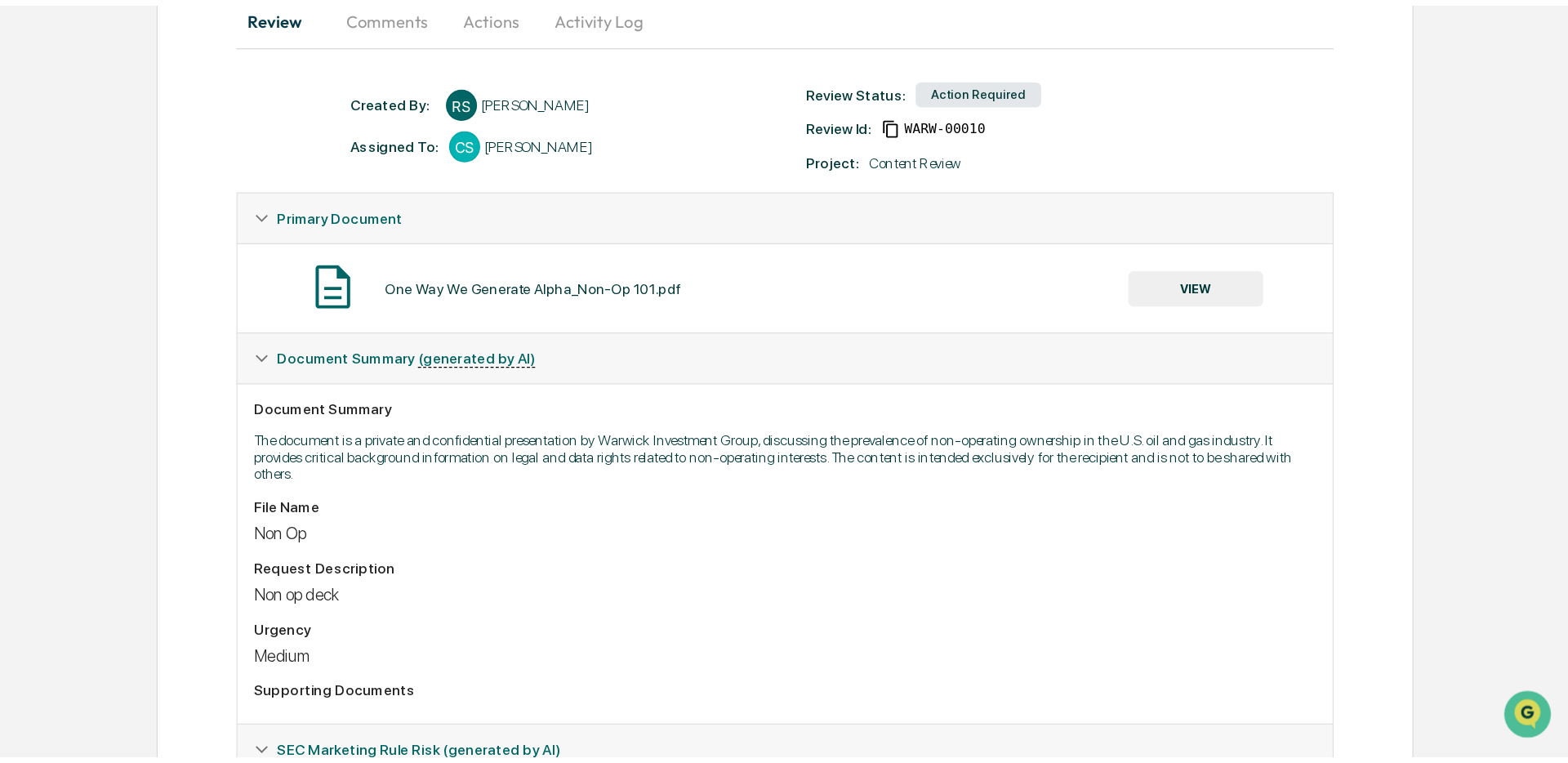
scroll to position [0, 0]
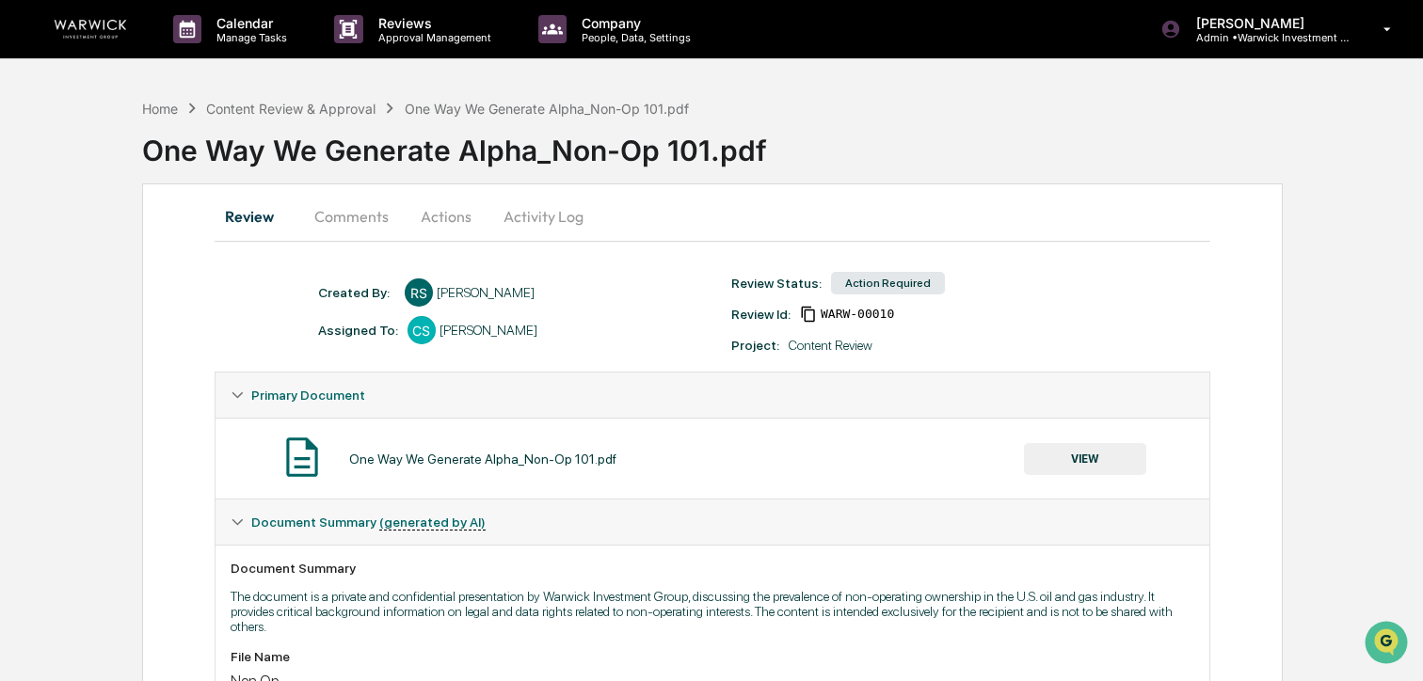
click at [453, 212] on button "Actions" at bounding box center [446, 216] width 85 height 45
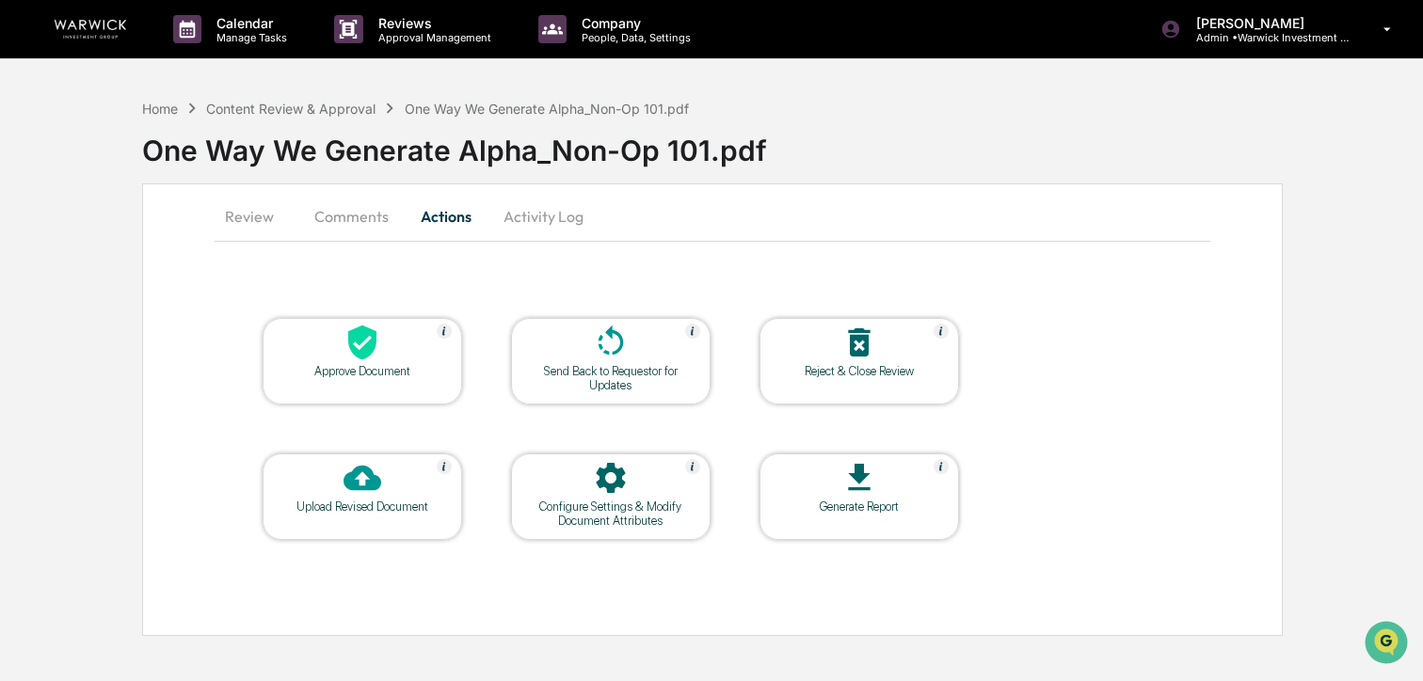
click at [602, 389] on div "Send Back to Requestor for Updates" at bounding box center [610, 378] width 169 height 28
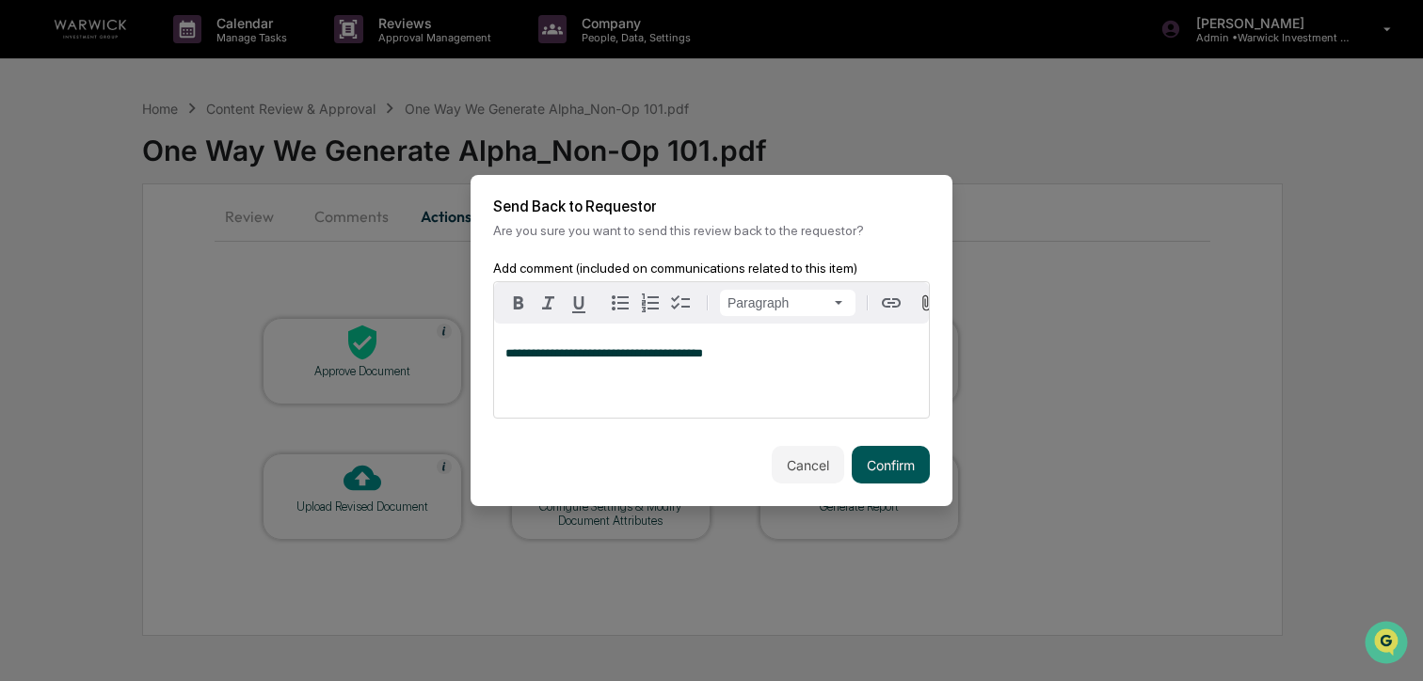
click at [881, 471] on button "Confirm" at bounding box center [891, 465] width 78 height 38
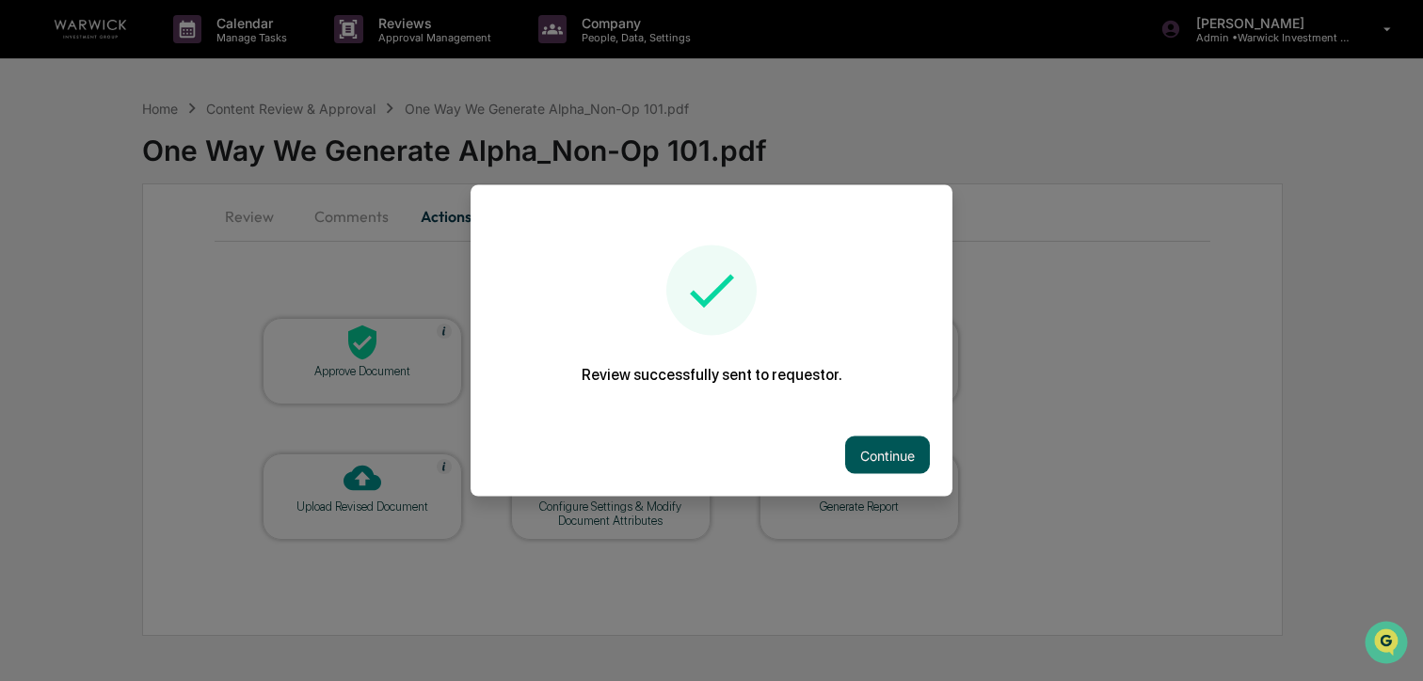
click at [879, 452] on button "Continue" at bounding box center [887, 456] width 85 height 38
